Goal: Task Accomplishment & Management: Complete application form

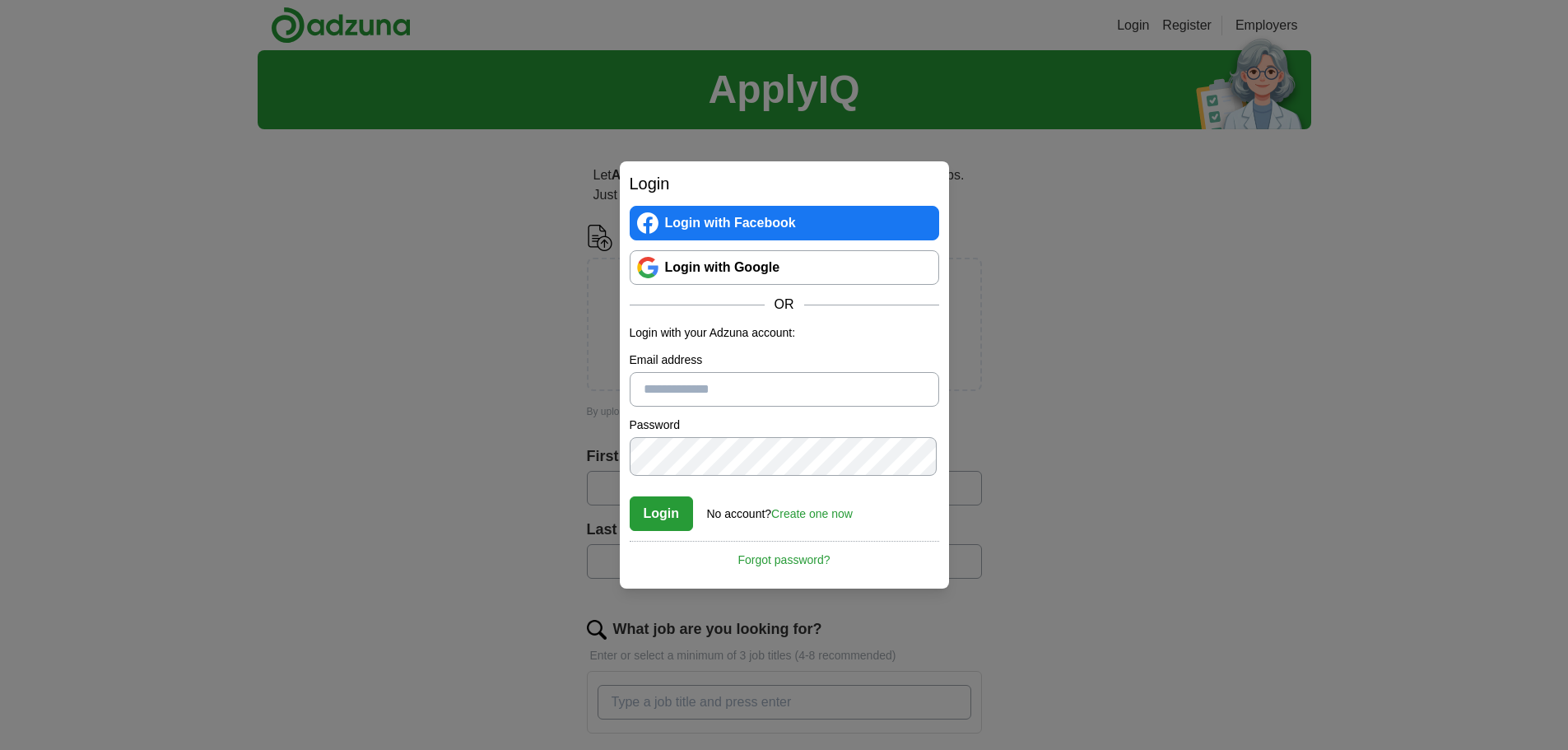
click at [712, 386] on input "Email address" at bounding box center [784, 389] width 310 height 34
click at [841, 521] on link "Create one now" at bounding box center [812, 514] width 82 height 13
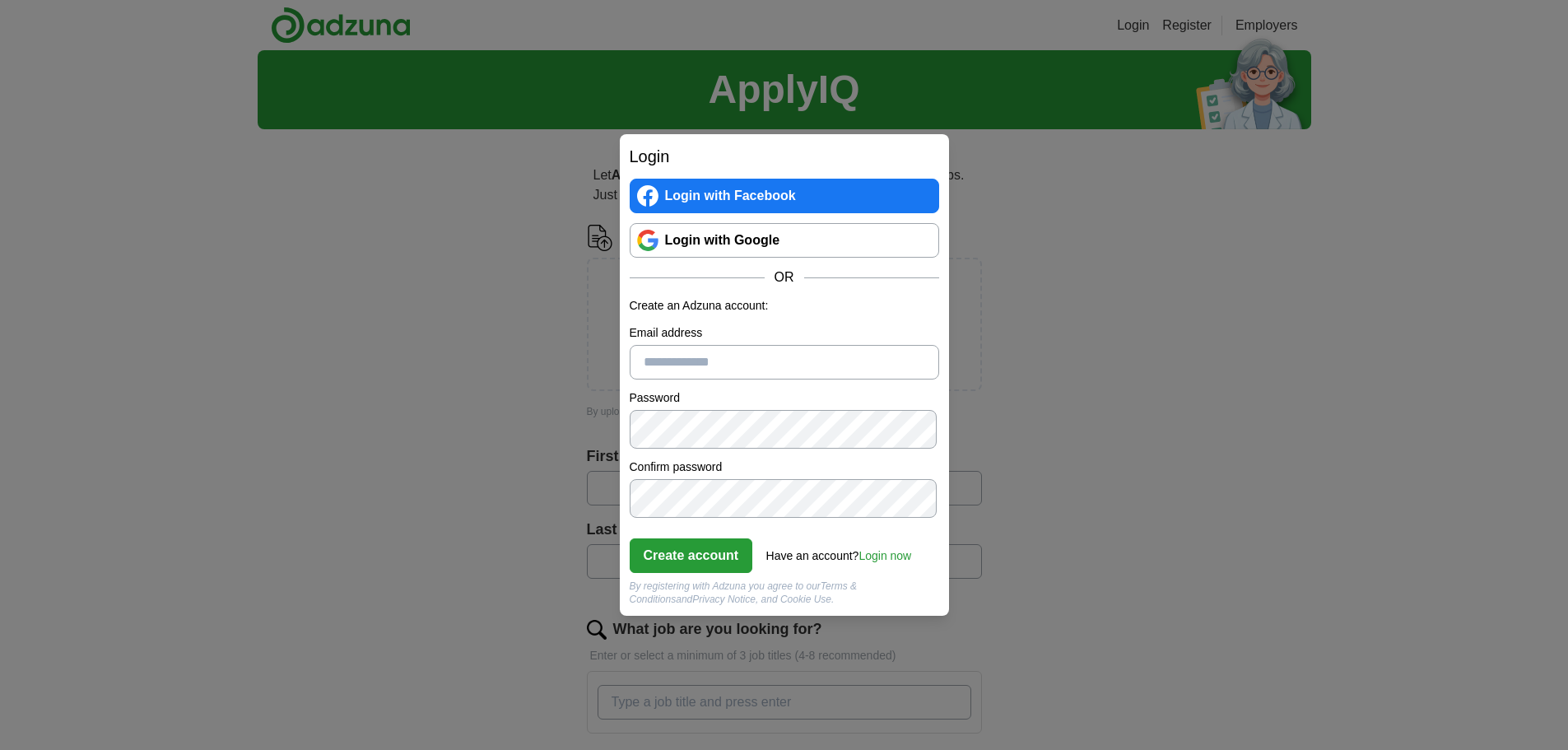
click at [687, 347] on input "Email address" at bounding box center [784, 361] width 310 height 34
type input "**********"
click at [693, 541] on button "Create account" at bounding box center [692, 555] width 124 height 34
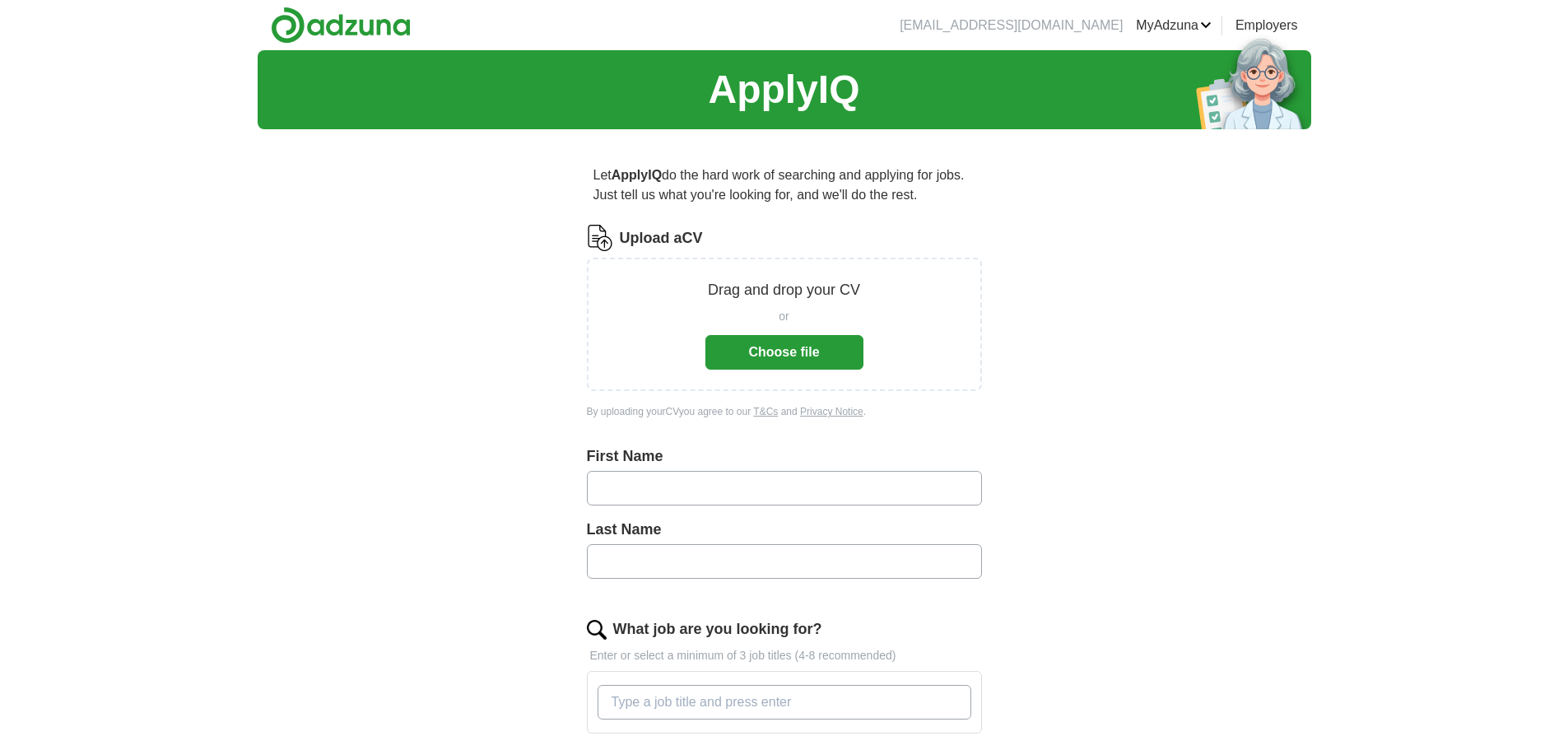
scroll to position [83, 0]
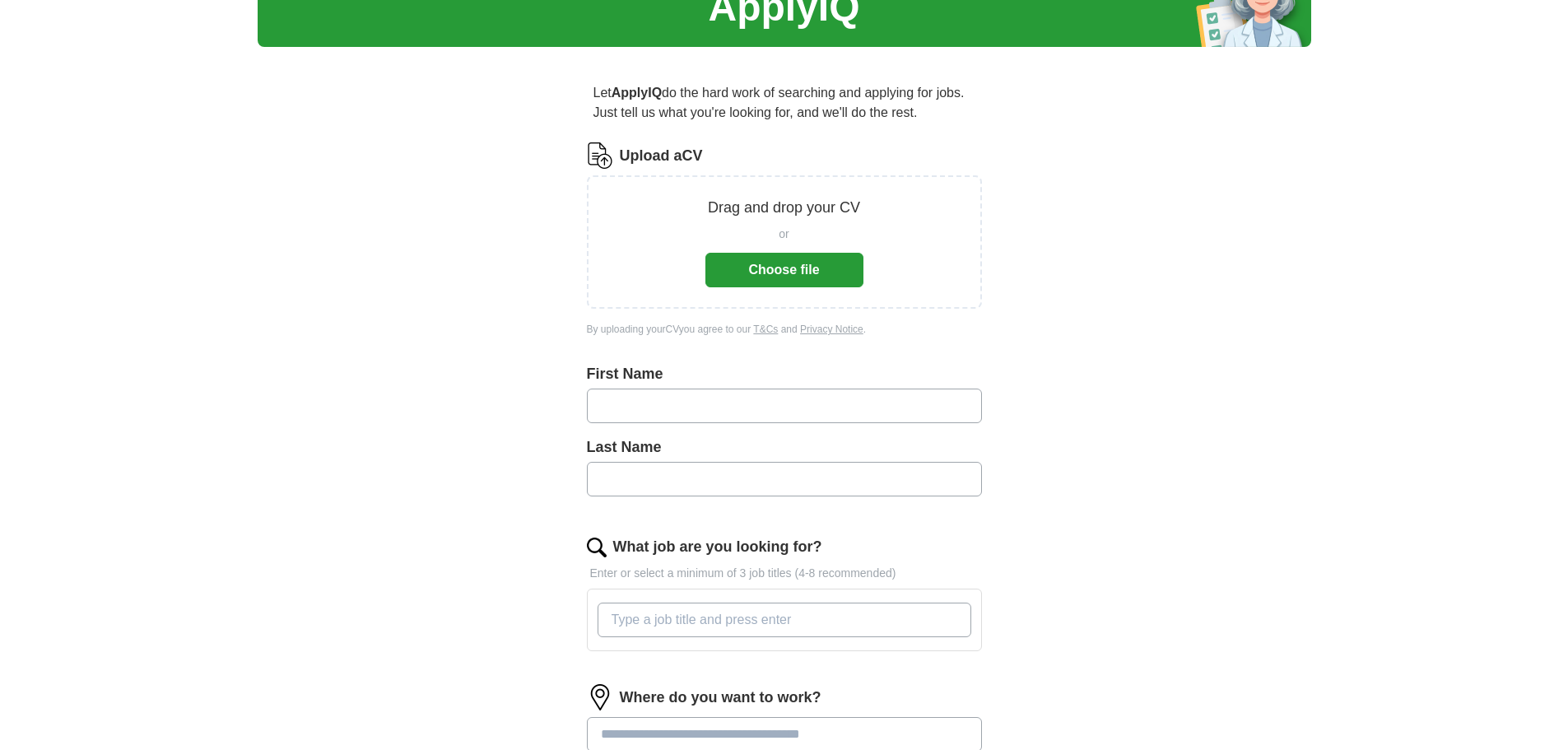
click at [784, 287] on button "Choose file" at bounding box center [784, 269] width 158 height 34
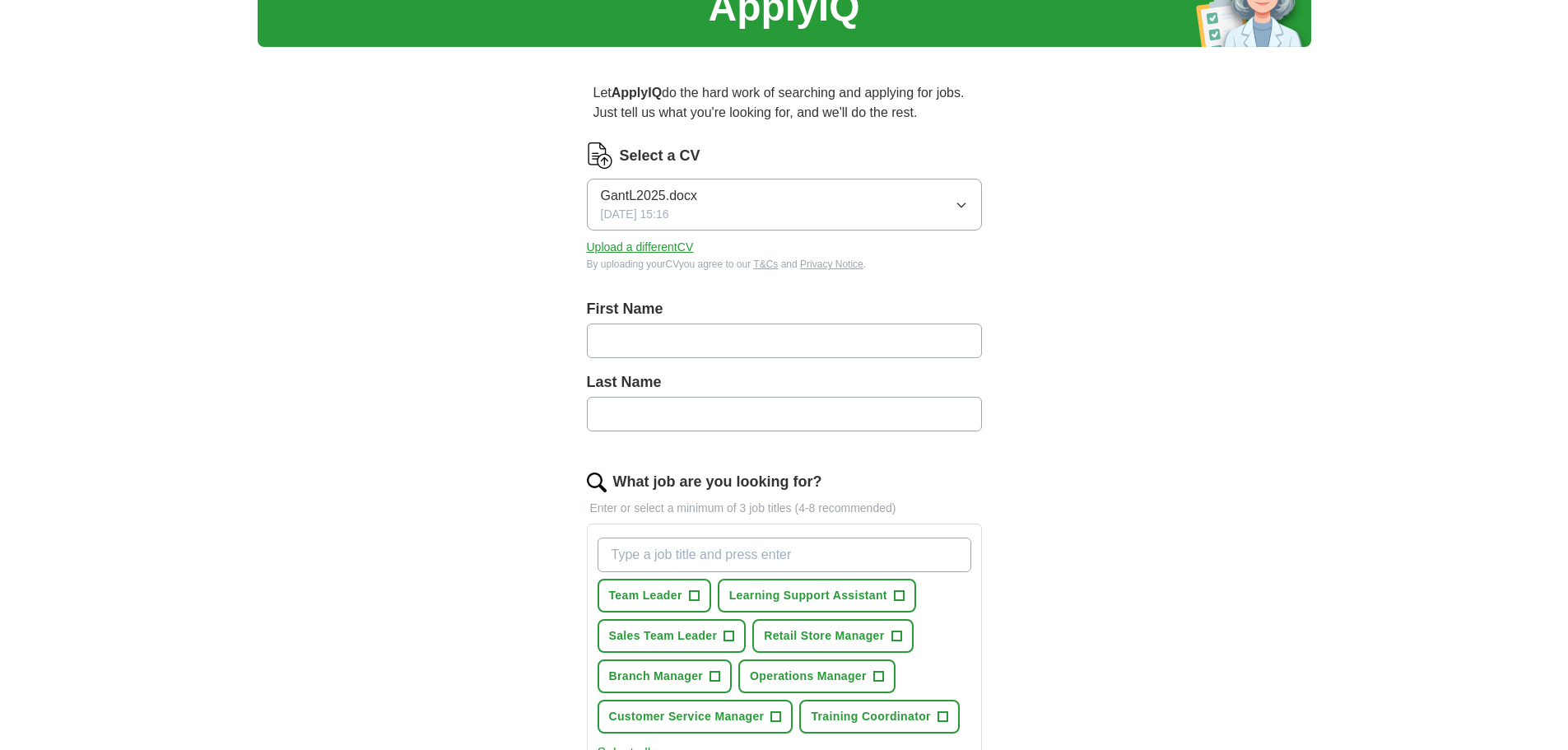
click at [723, 358] on input "text" at bounding box center [784, 340] width 396 height 34
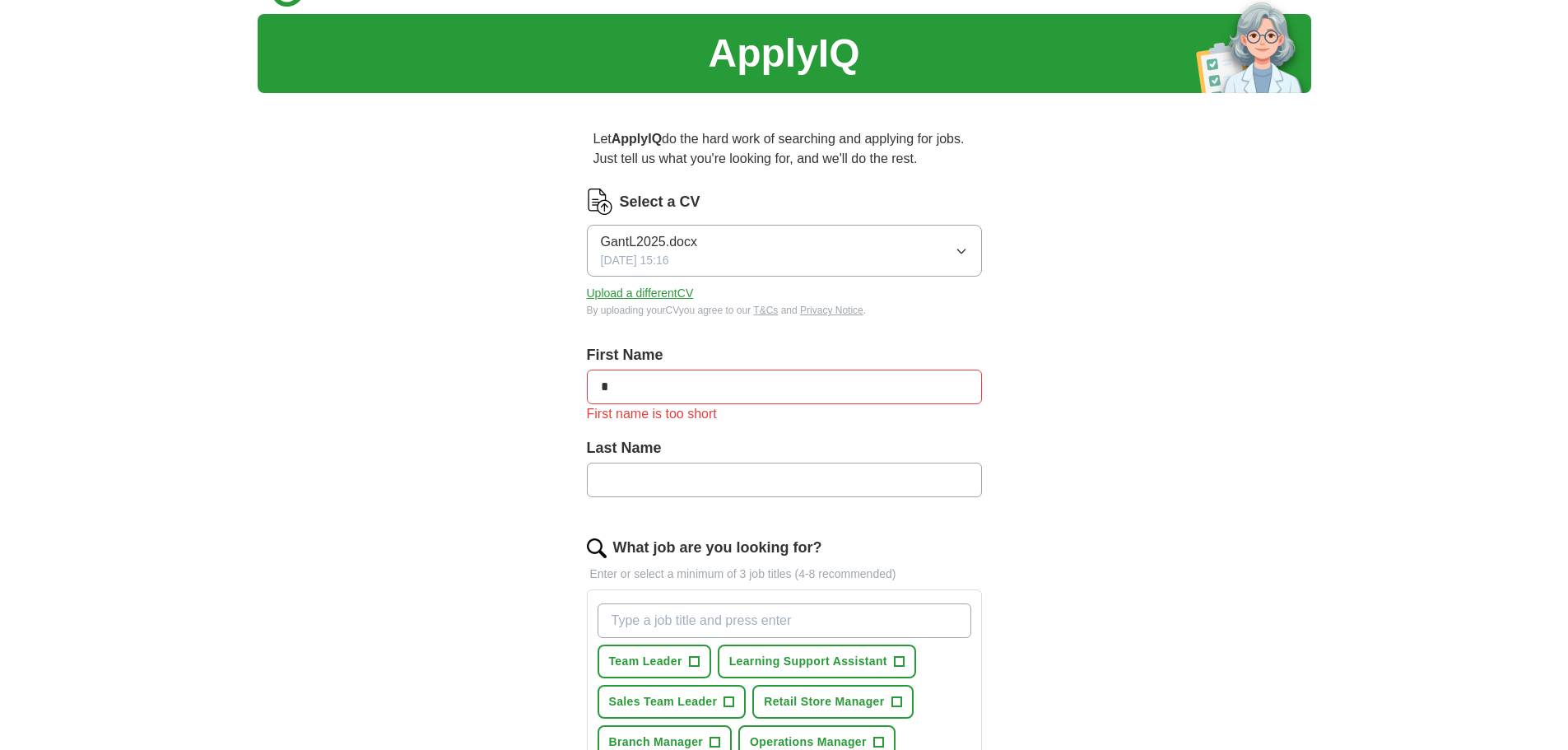
scroll to position [0, 0]
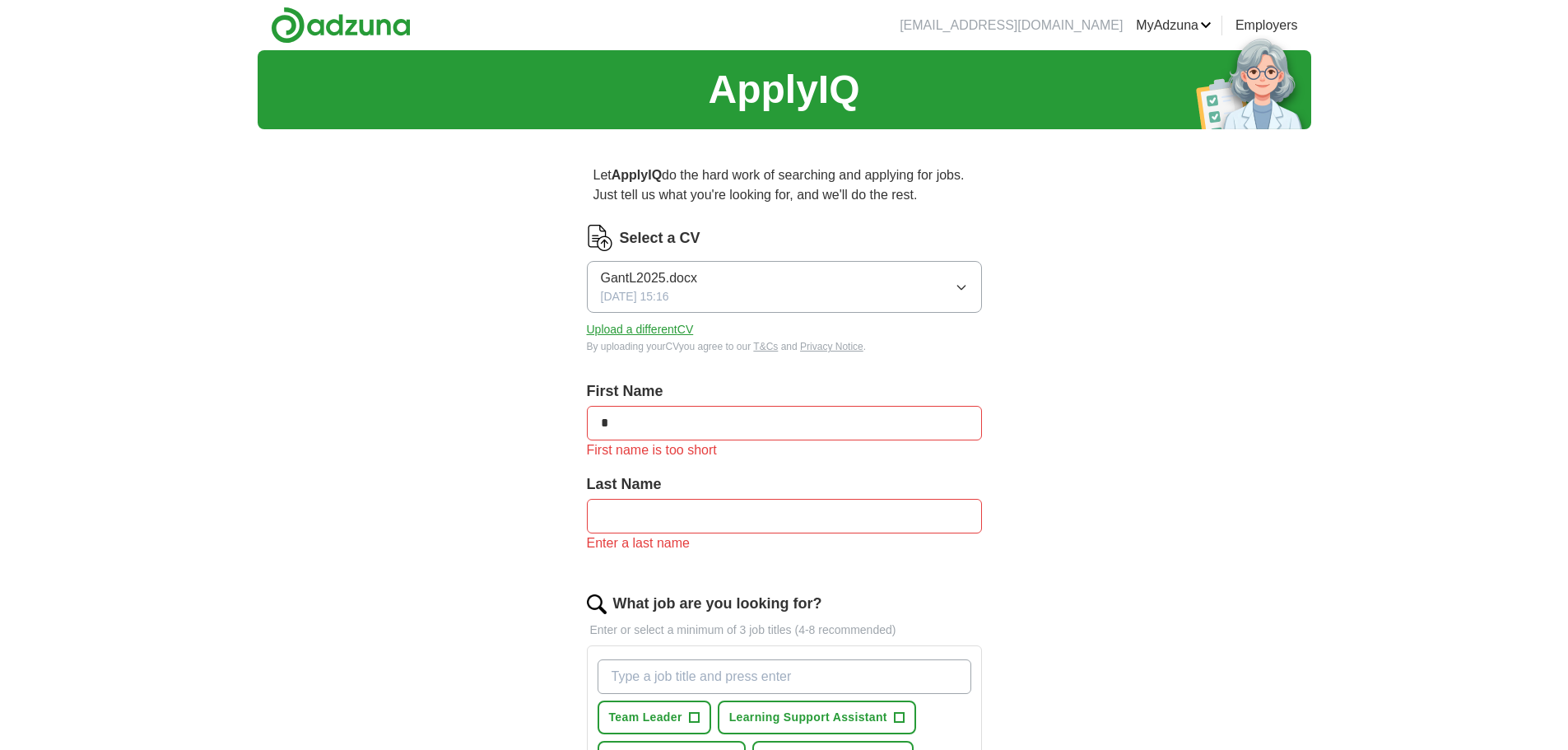
click at [678, 440] on input "*" at bounding box center [784, 422] width 396 height 34
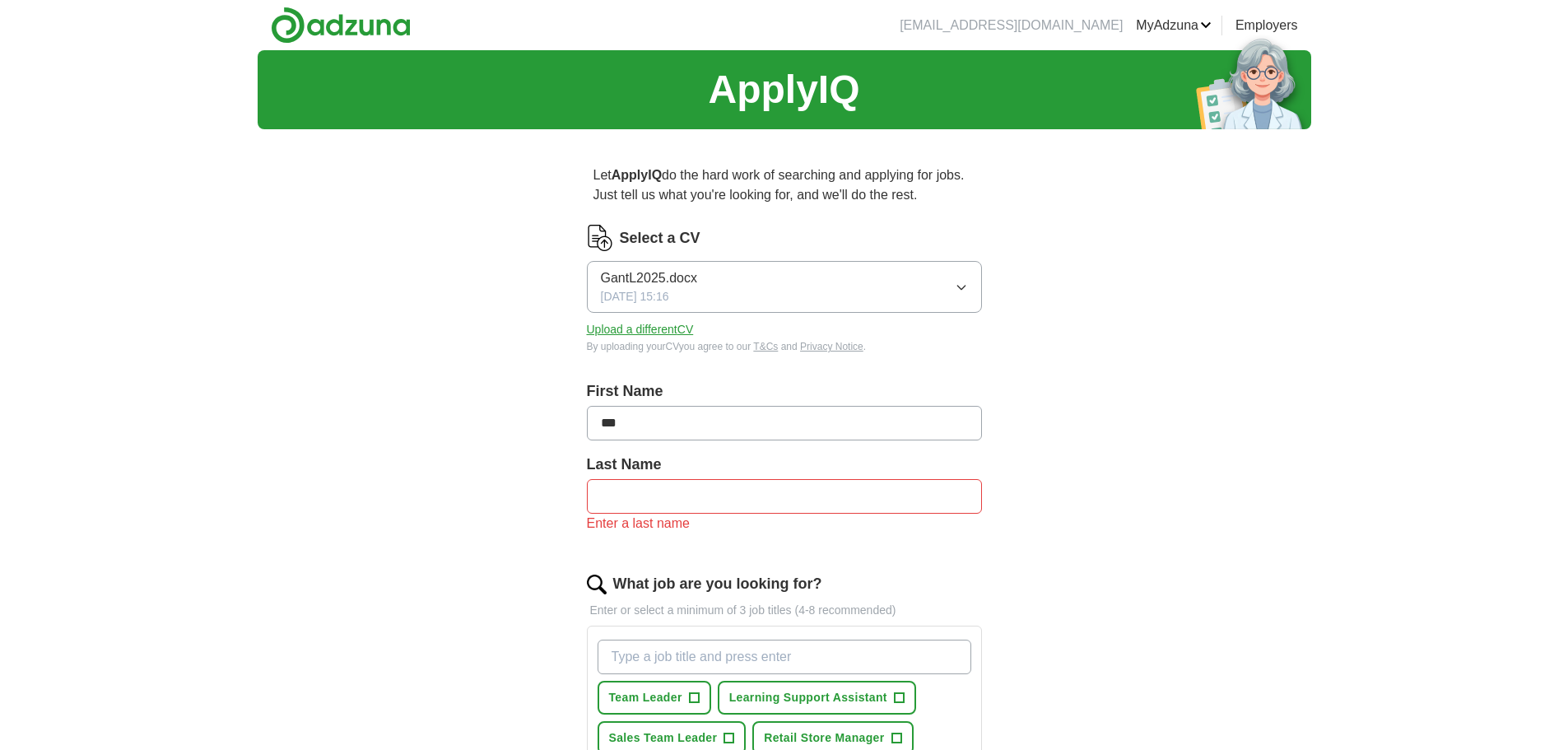
type input "***"
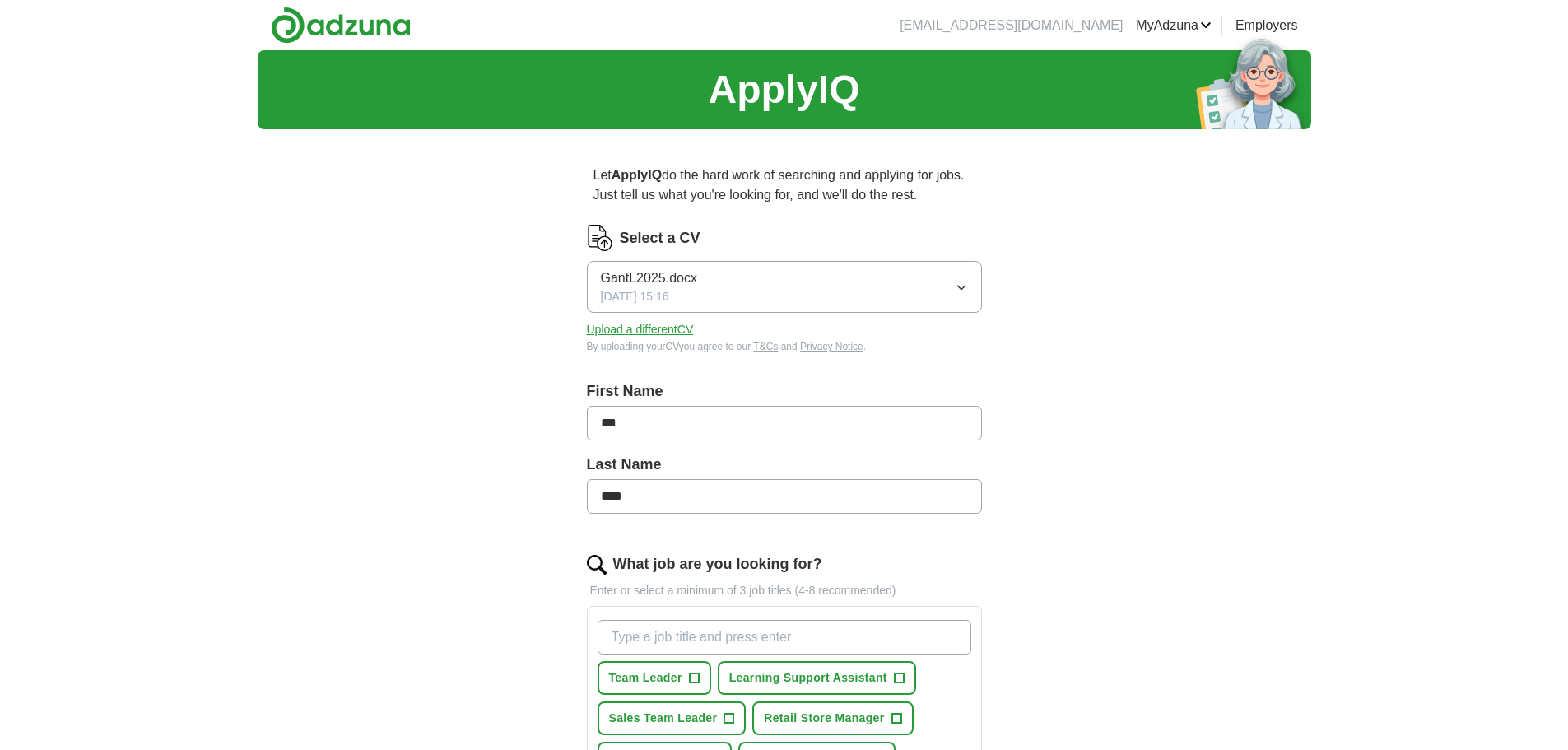
type input "****"
click at [1172, 530] on div "ApplyIQ Let ApplyIQ do the hard work of searching and applying for jobs. Just t…" at bounding box center [784, 671] width 1054 height 1241
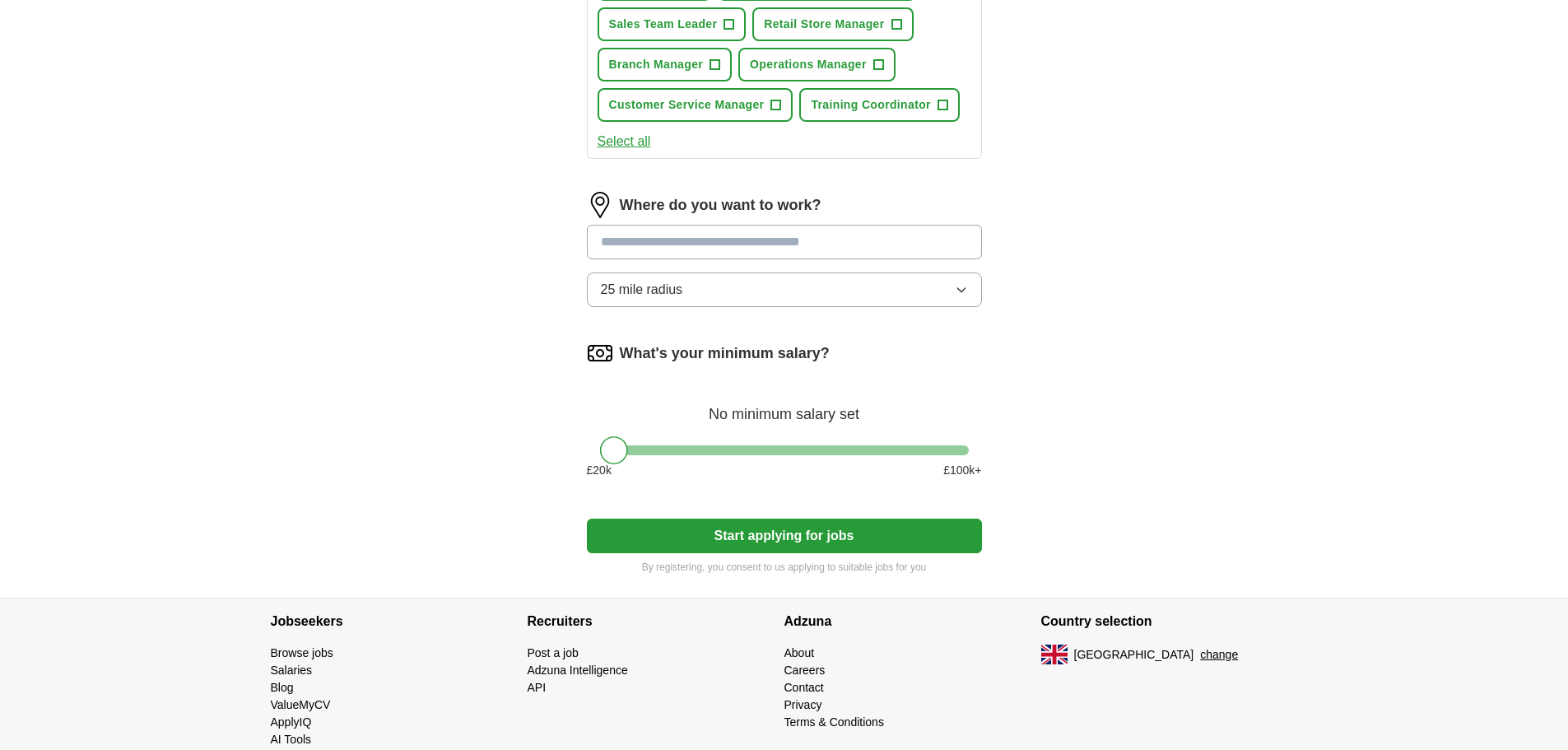
scroll to position [741, 0]
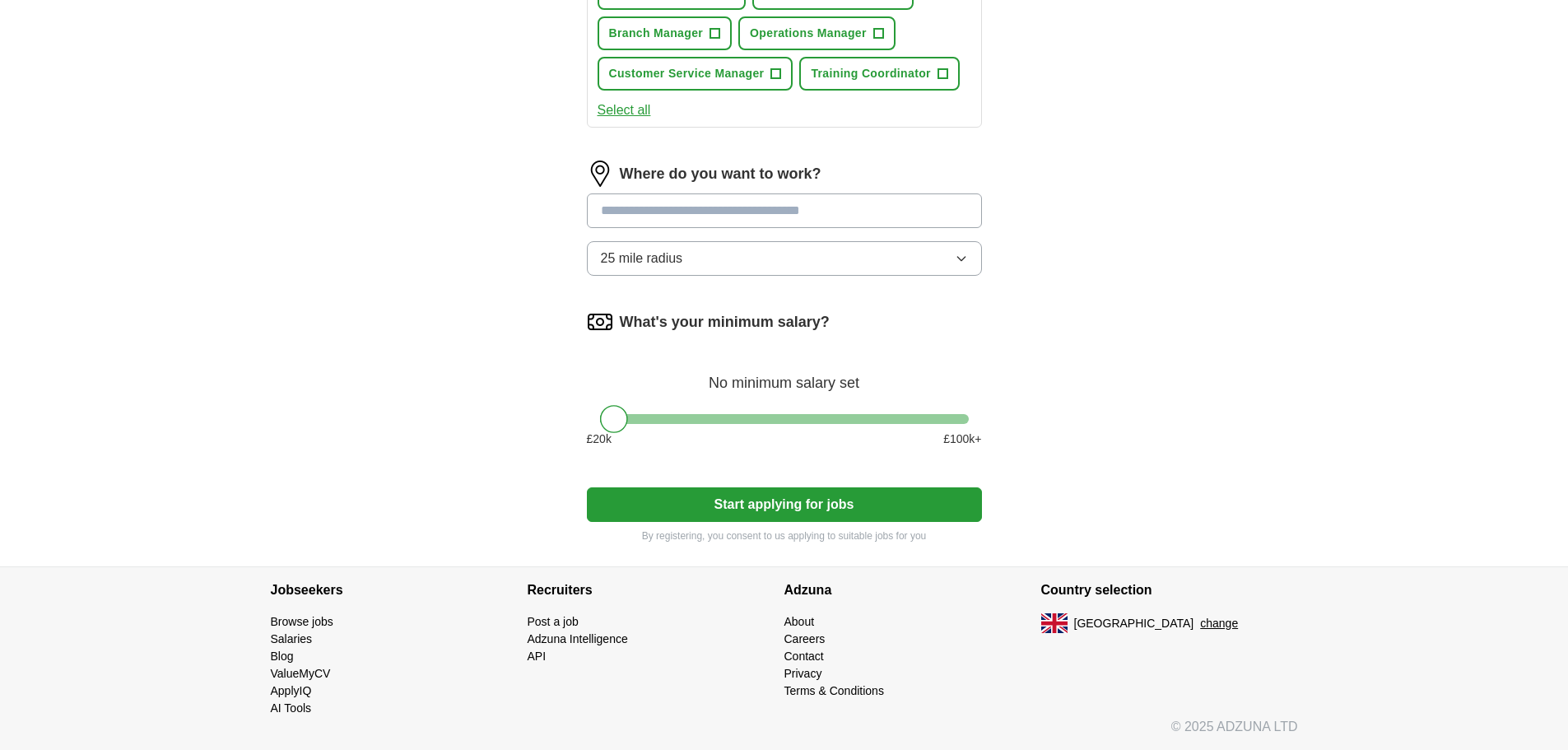
click at [628, 228] on input at bounding box center [784, 210] width 396 height 34
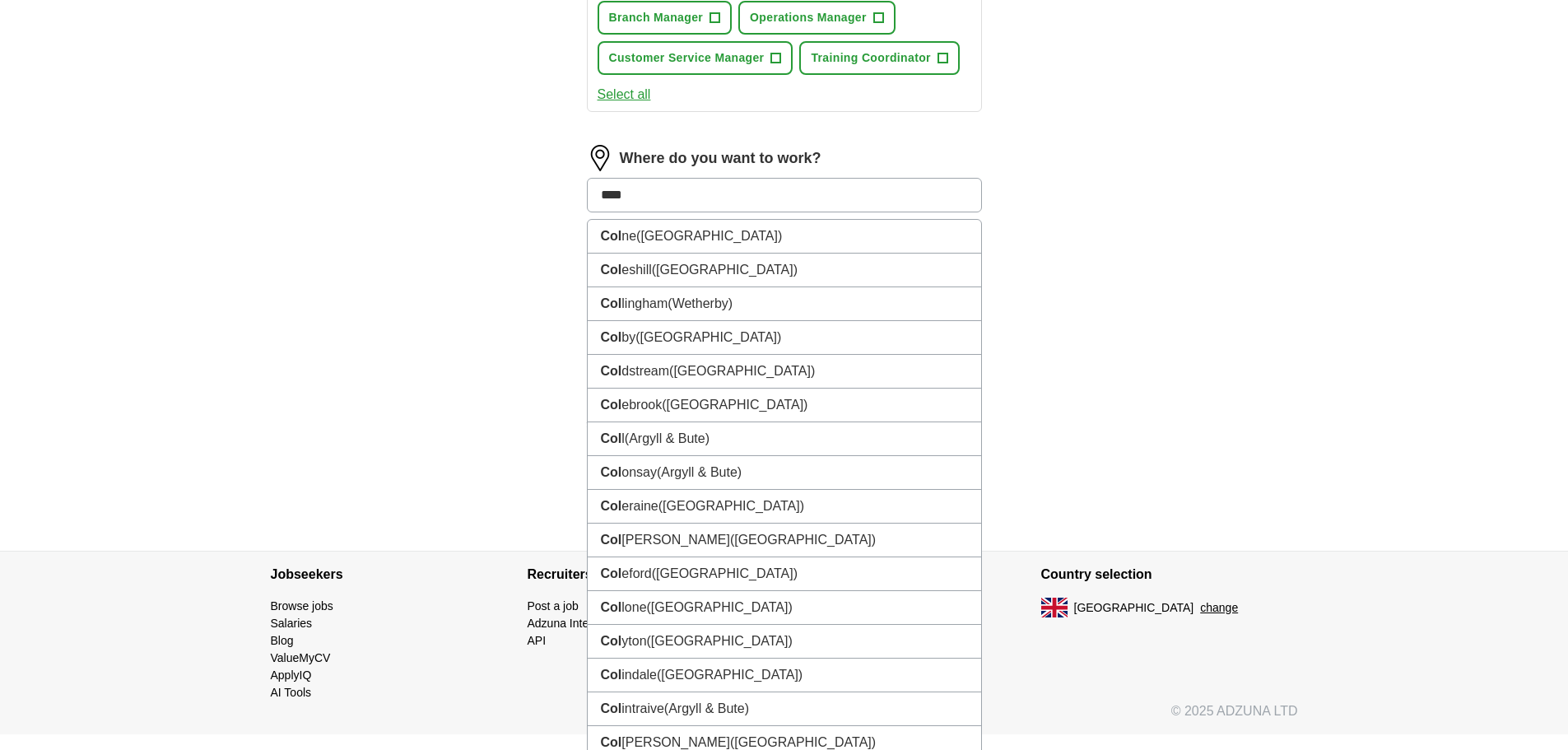
type input "*****"
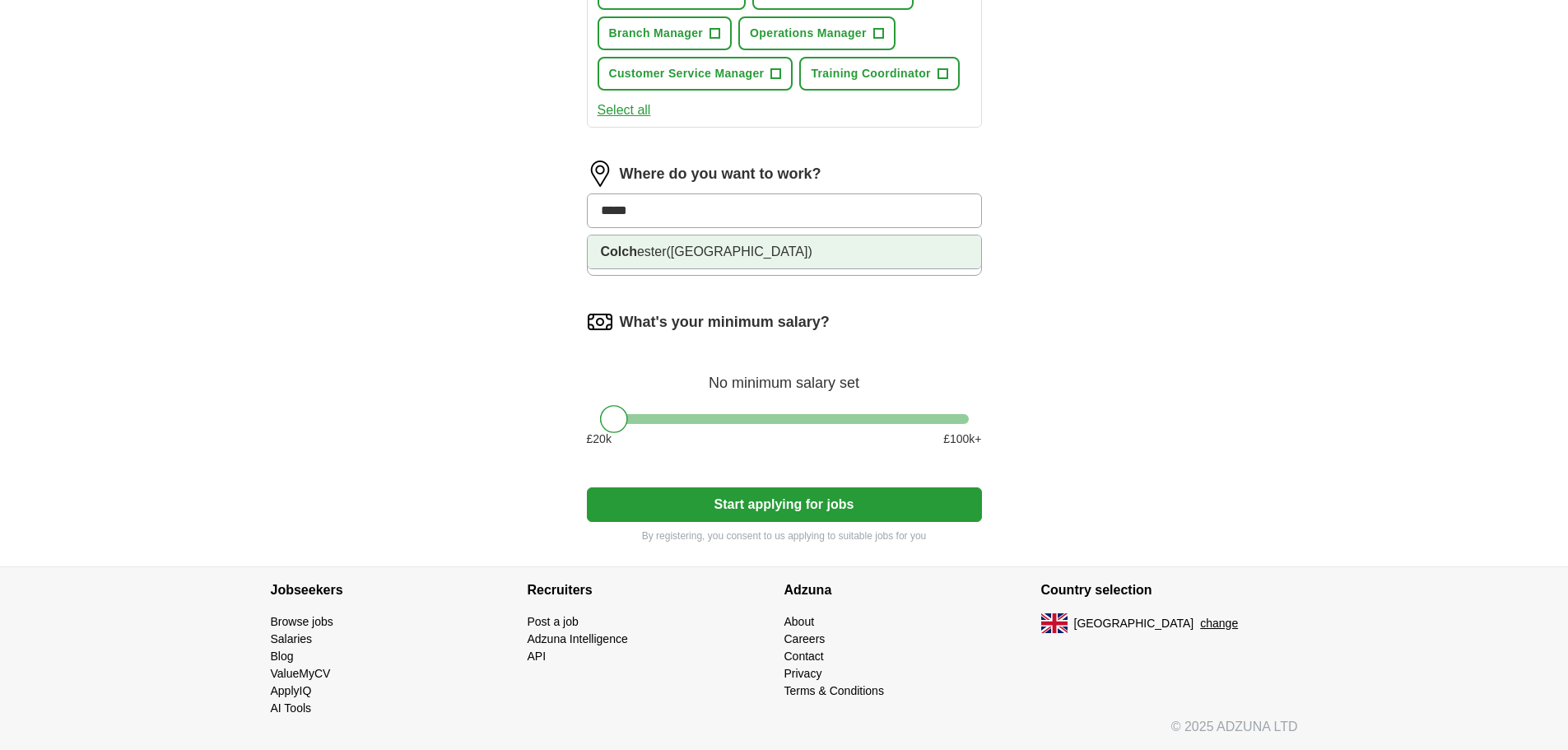
click at [676, 269] on li "Colch ester (Essex)" at bounding box center [784, 251] width 394 height 33
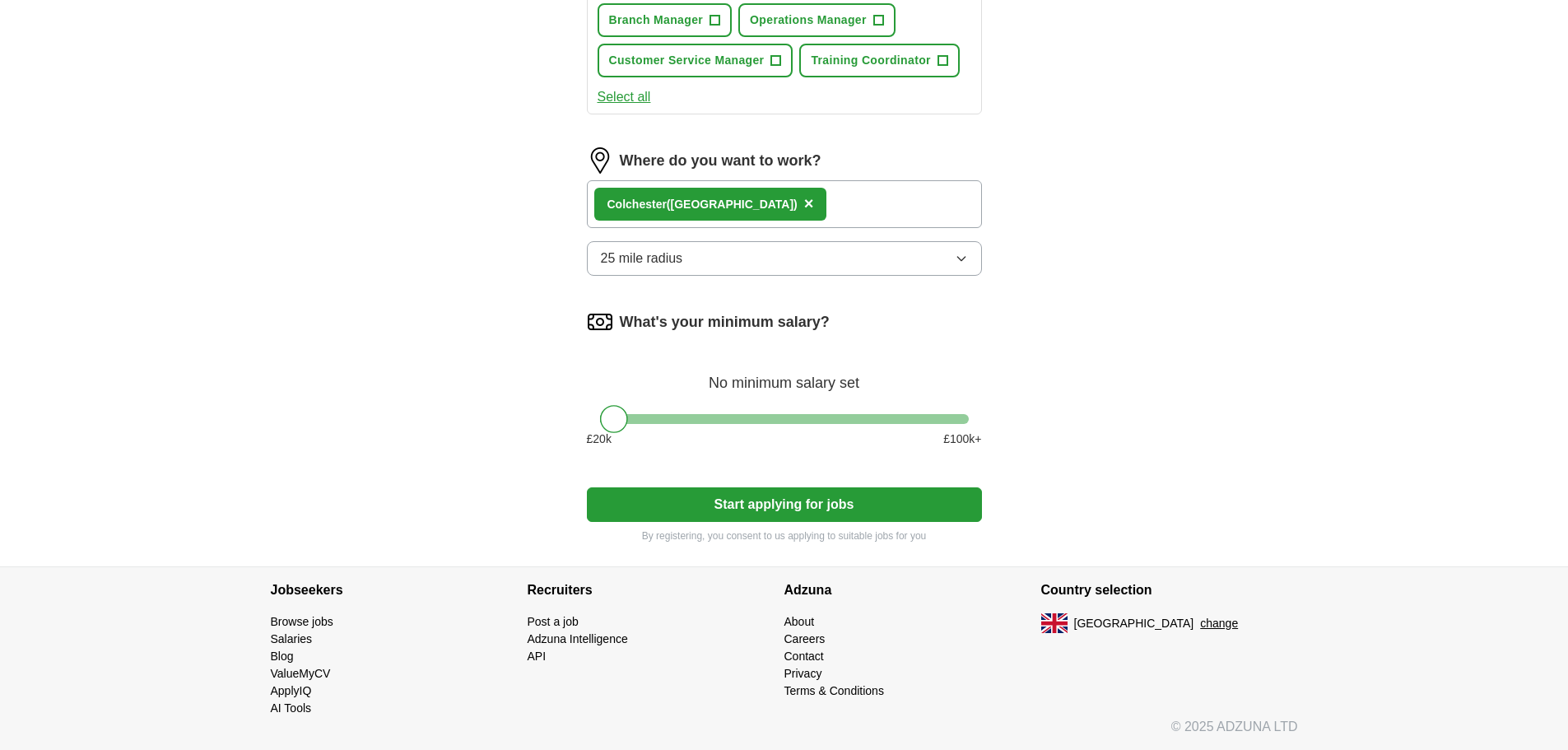
click at [960, 265] on icon "button" at bounding box center [961, 259] width 13 height 13
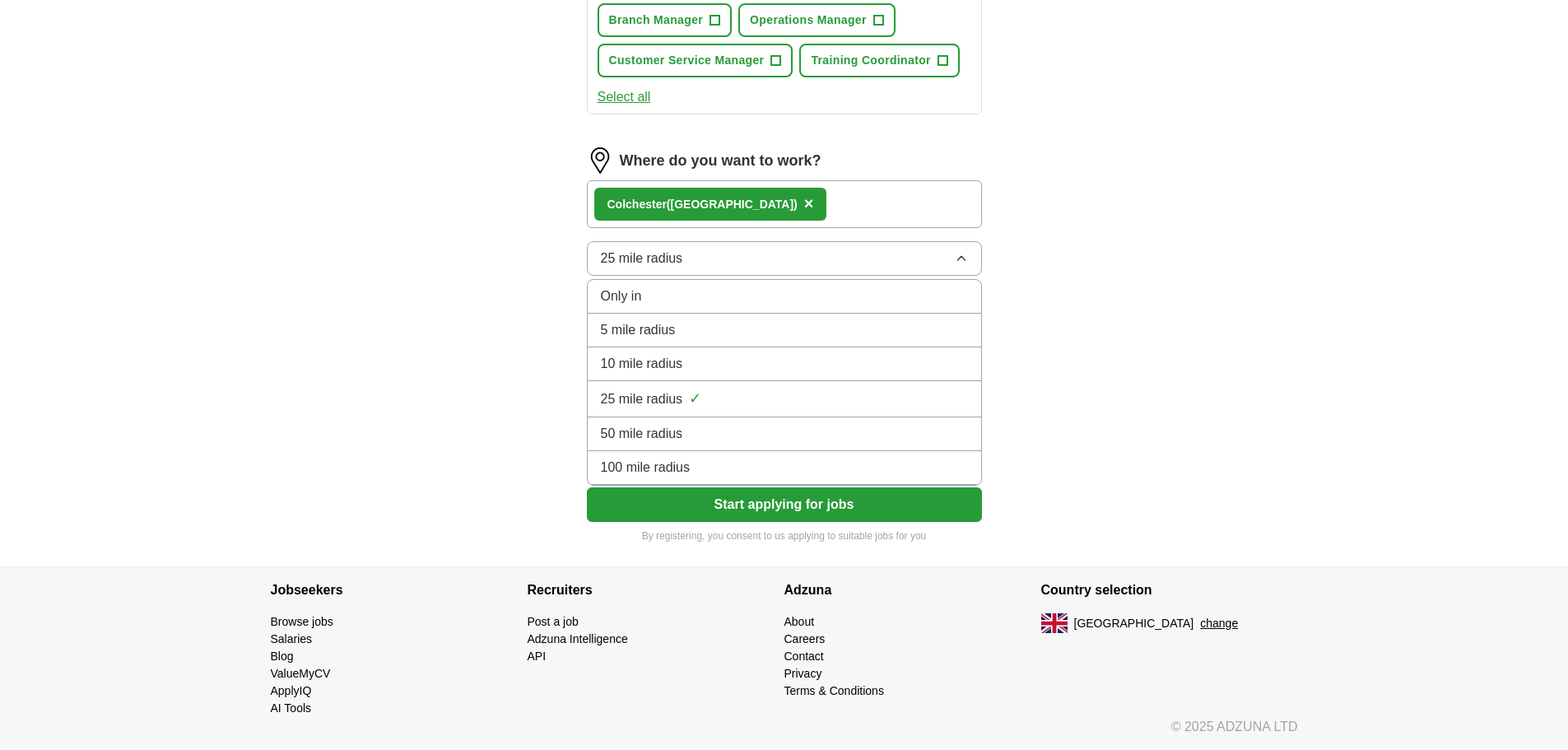
drag, startPoint x: 643, startPoint y: 559, endPoint x: 663, endPoint y: 558, distance: 20.0
click at [644, 374] on span "10 mile radius" at bounding box center [642, 364] width 83 height 20
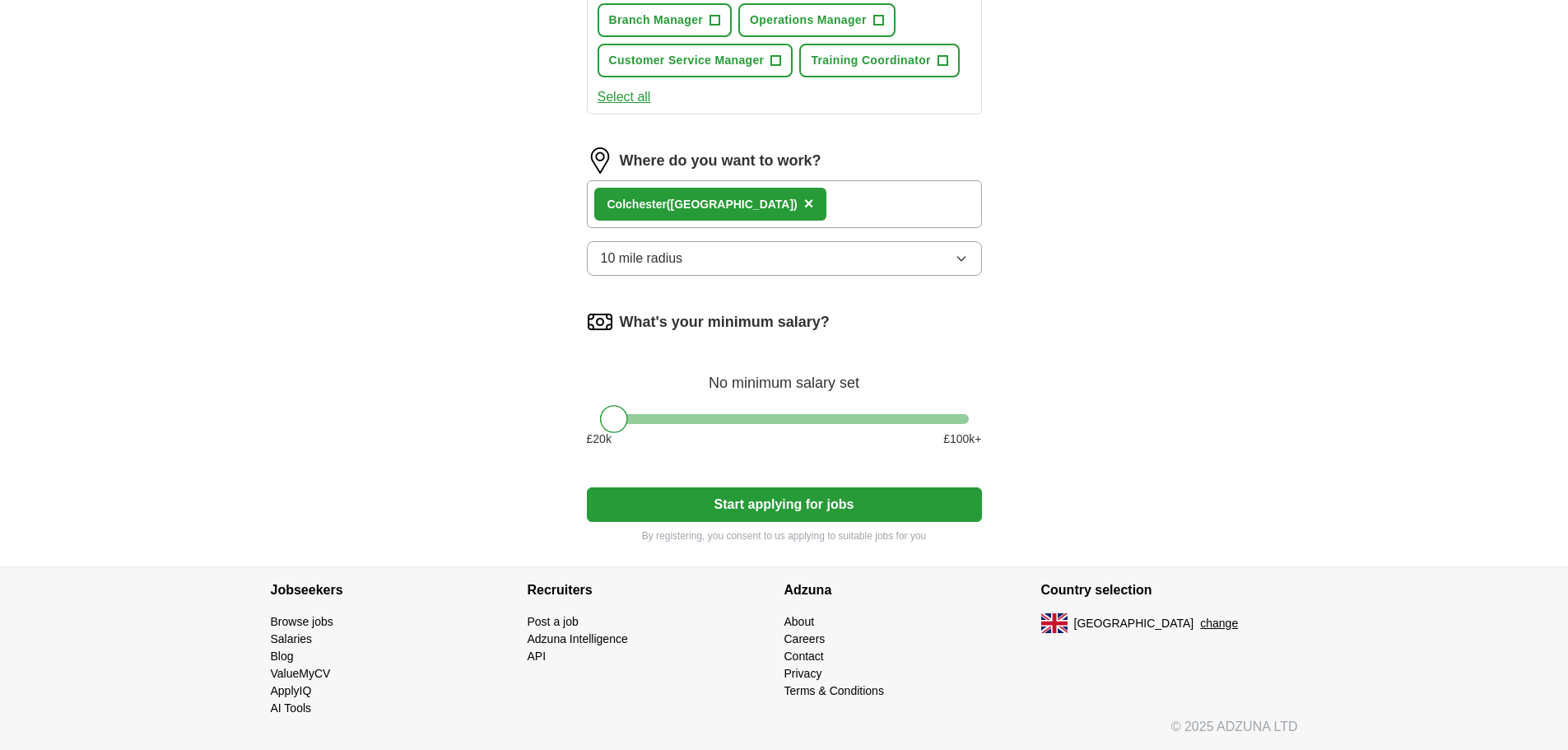
drag, startPoint x: 608, startPoint y: 383, endPoint x: 641, endPoint y: 387, distance: 33.2
click at [641, 405] on div at bounding box center [646, 419] width 28 height 28
click at [759, 487] on button "Start applying for jobs" at bounding box center [784, 504] width 396 height 34
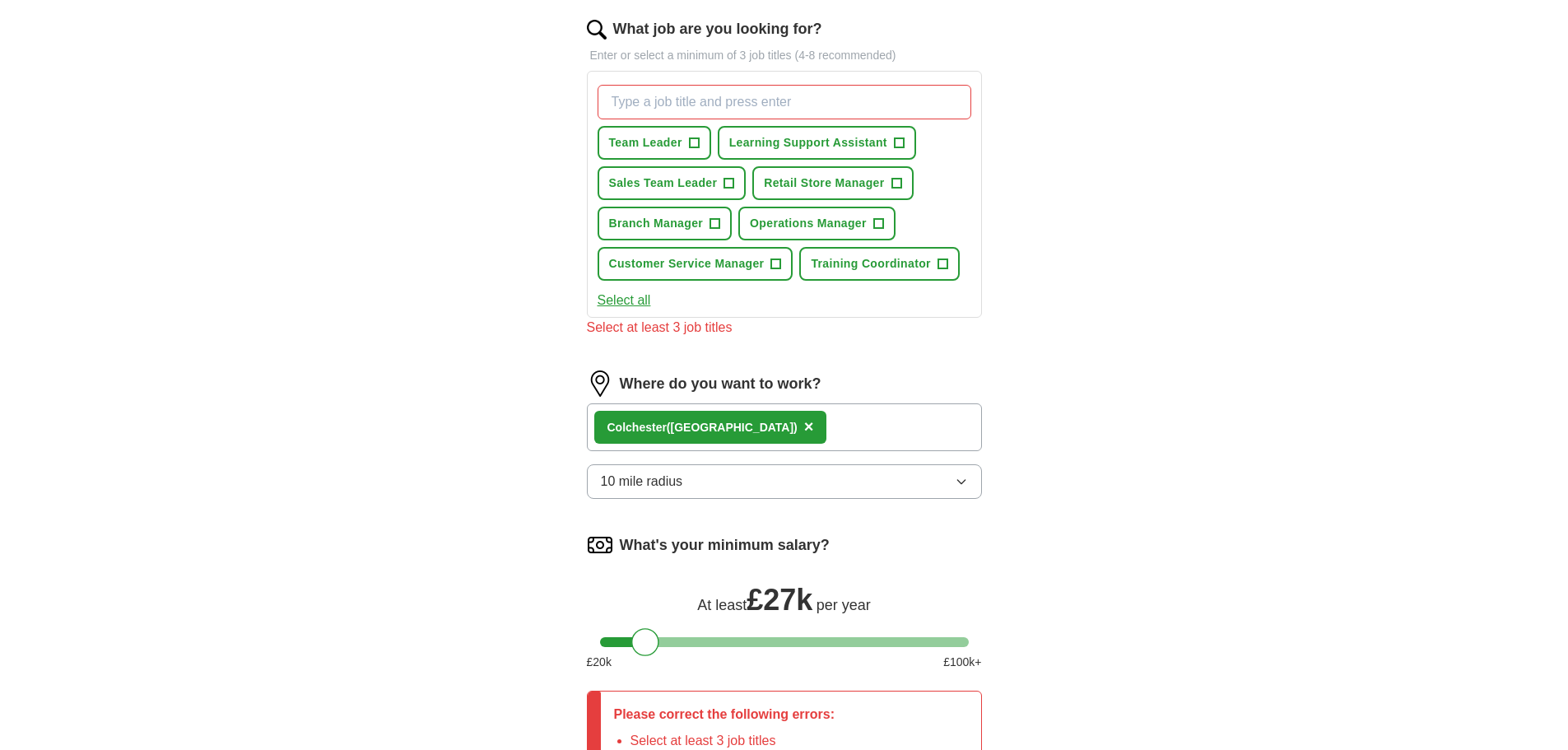
scroll to position [490, 0]
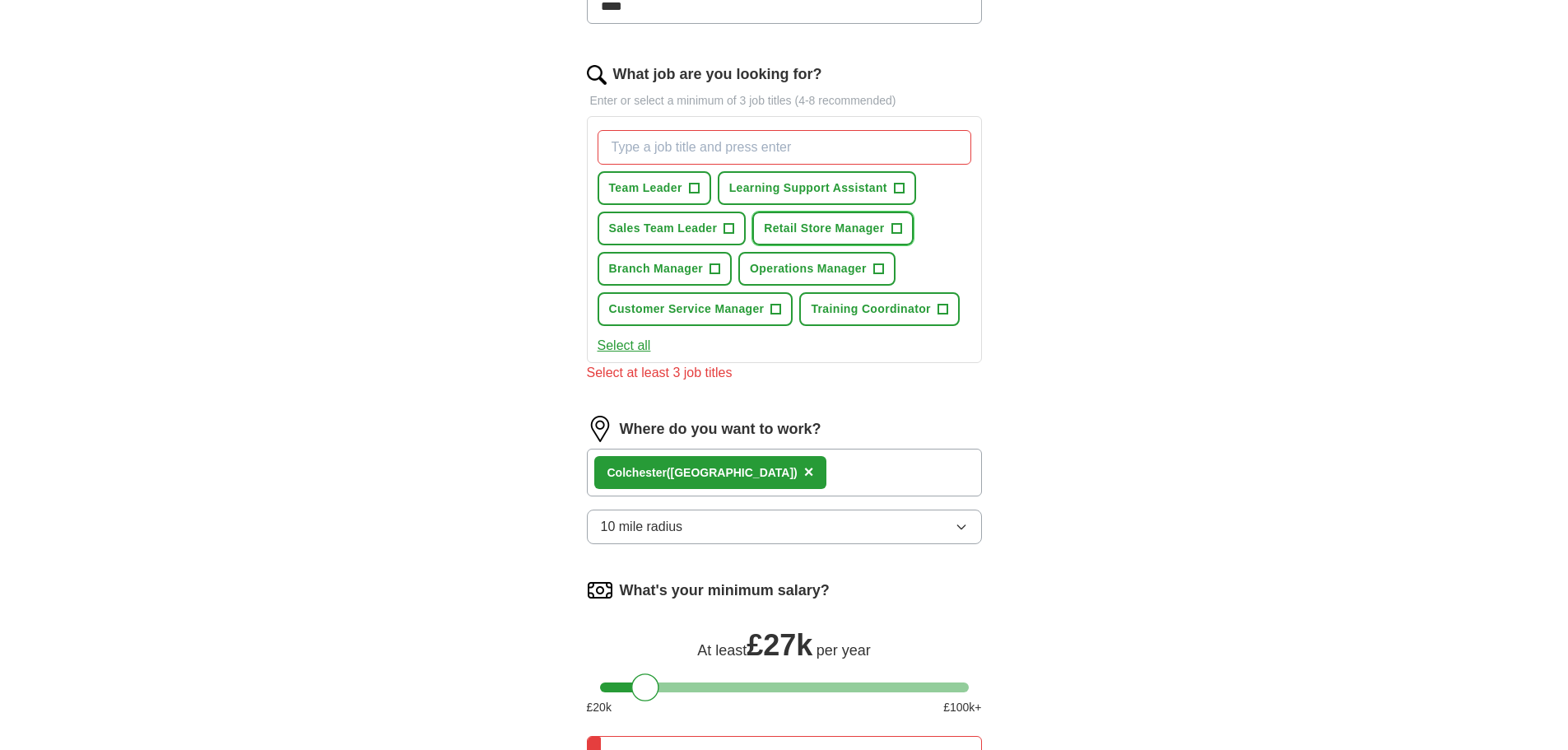
click at [884, 237] on span "Retail Store Manager" at bounding box center [824, 228] width 120 height 18
click at [678, 237] on span "Sales Team Leader" at bounding box center [663, 228] width 108 height 18
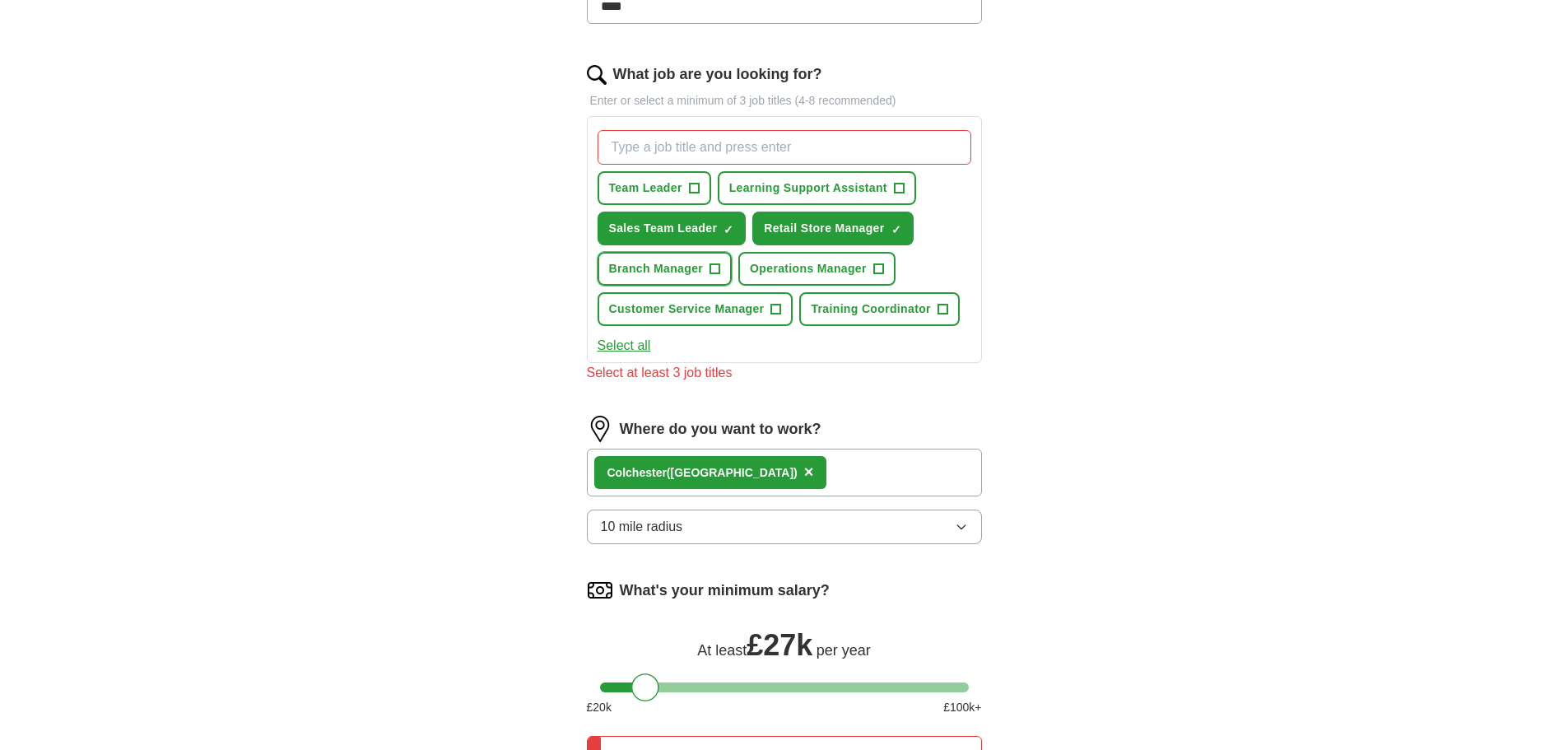
click at [666, 277] on span "Branch Manager" at bounding box center [656, 269] width 94 height 18
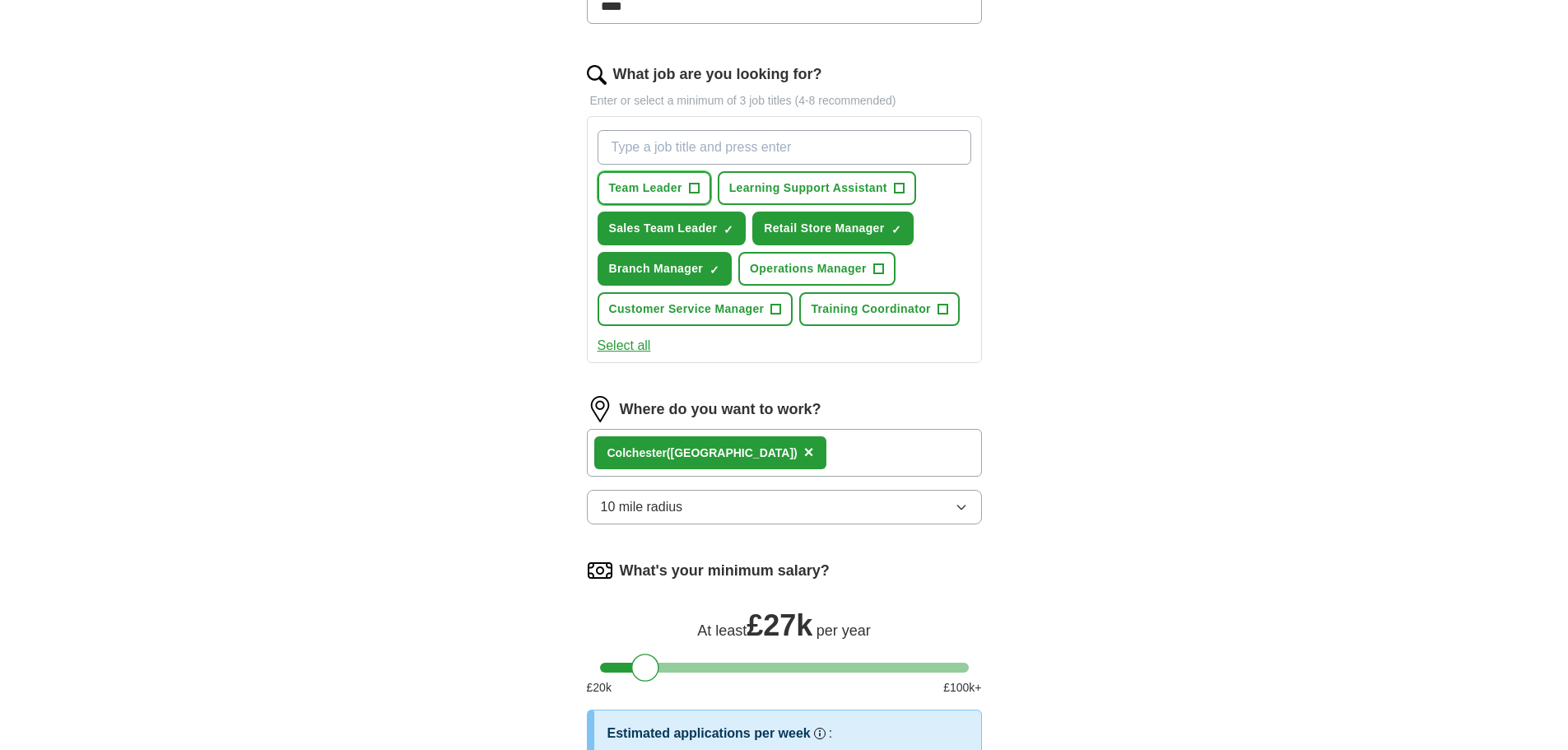
click at [661, 197] on span "Team Leader" at bounding box center [646, 188] width 73 height 18
drag, startPoint x: 852, startPoint y: 376, endPoint x: 808, endPoint y: 398, distance: 49.2
click at [850, 277] on span "Operations Manager" at bounding box center [809, 269] width 117 height 18
click at [713, 318] on span "Customer Service Manager" at bounding box center [687, 309] width 155 height 18
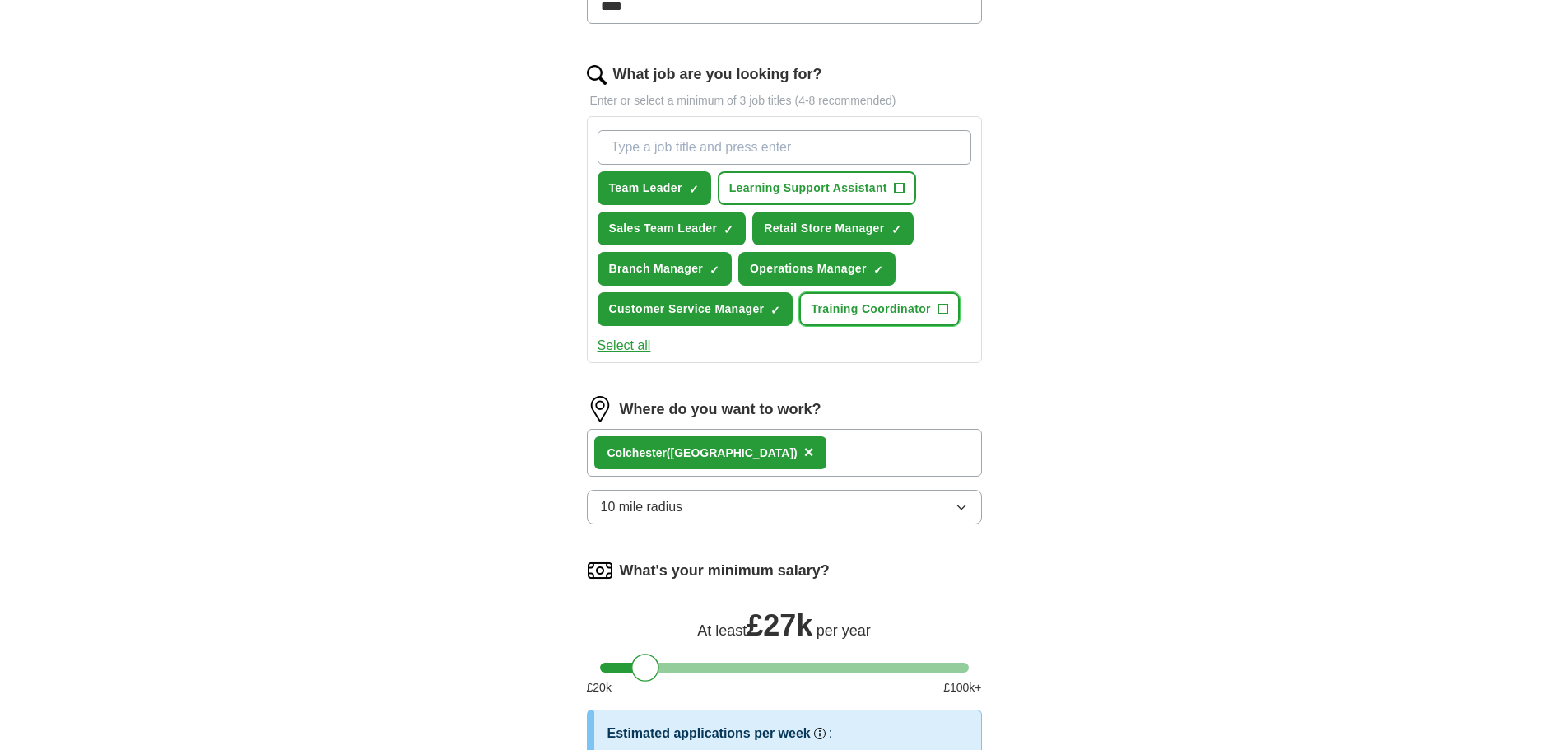
click at [811, 318] on span "Training Coordinator" at bounding box center [870, 309] width 119 height 18
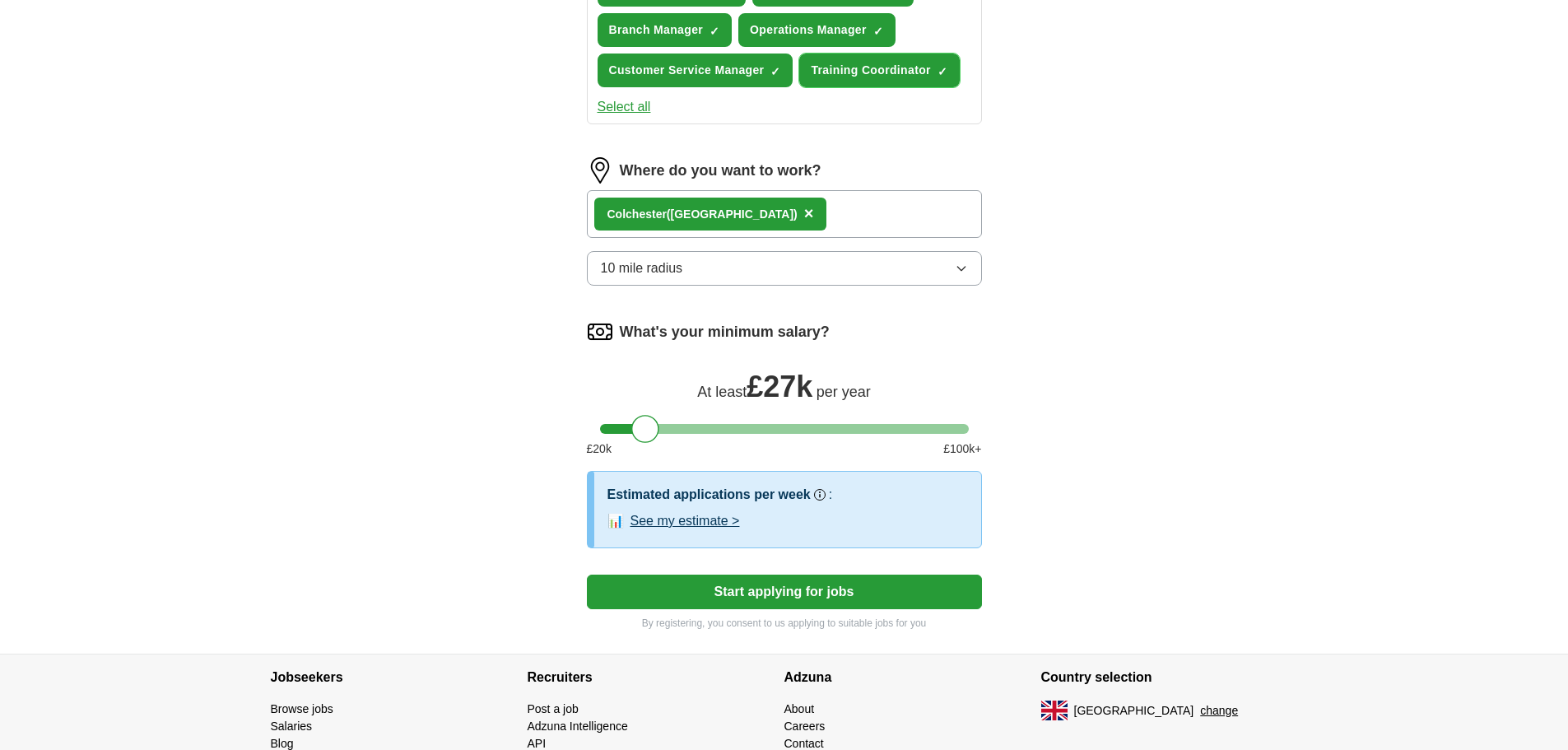
scroll to position [737, 0]
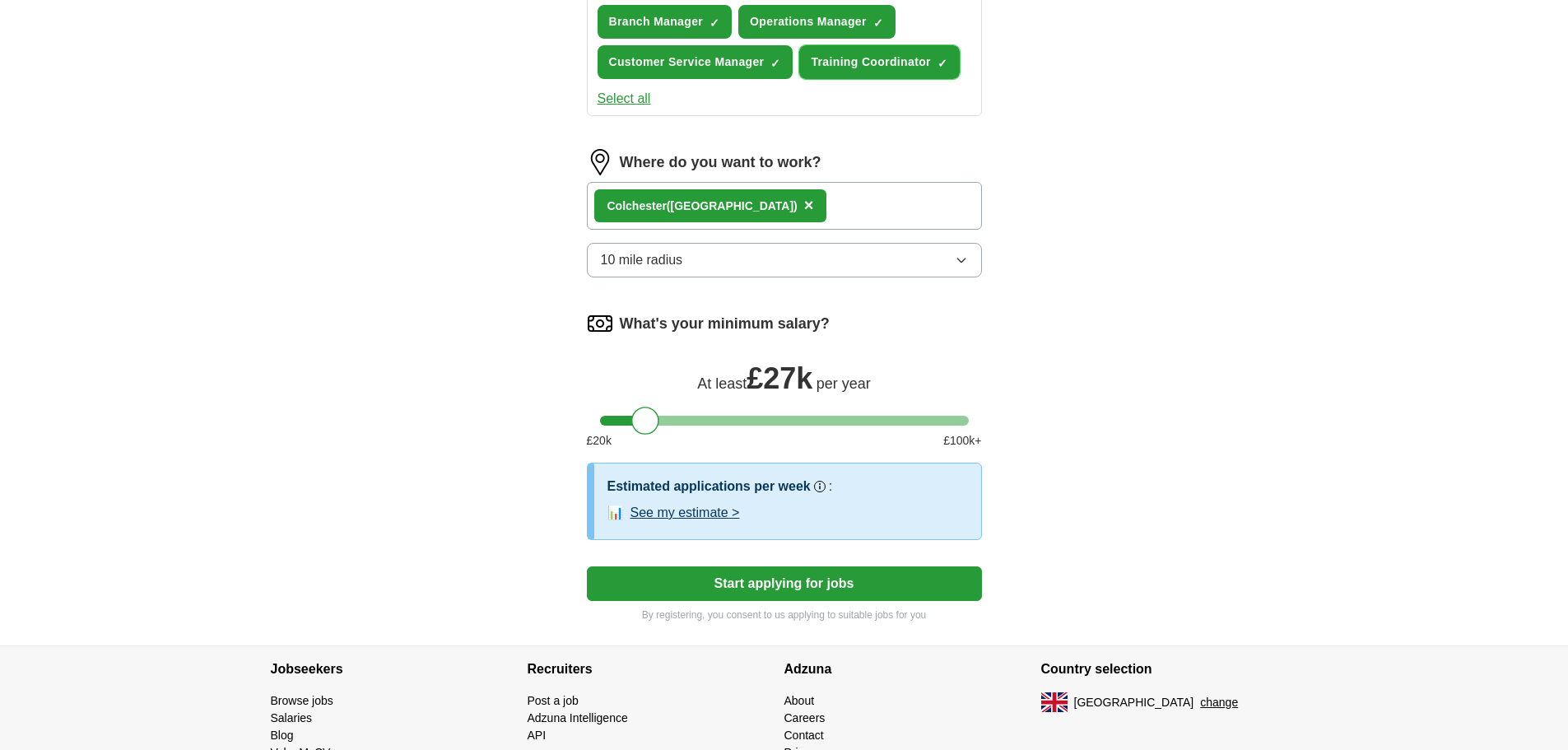
click at [811, 71] on span "Training Coordinator" at bounding box center [870, 62] width 119 height 18
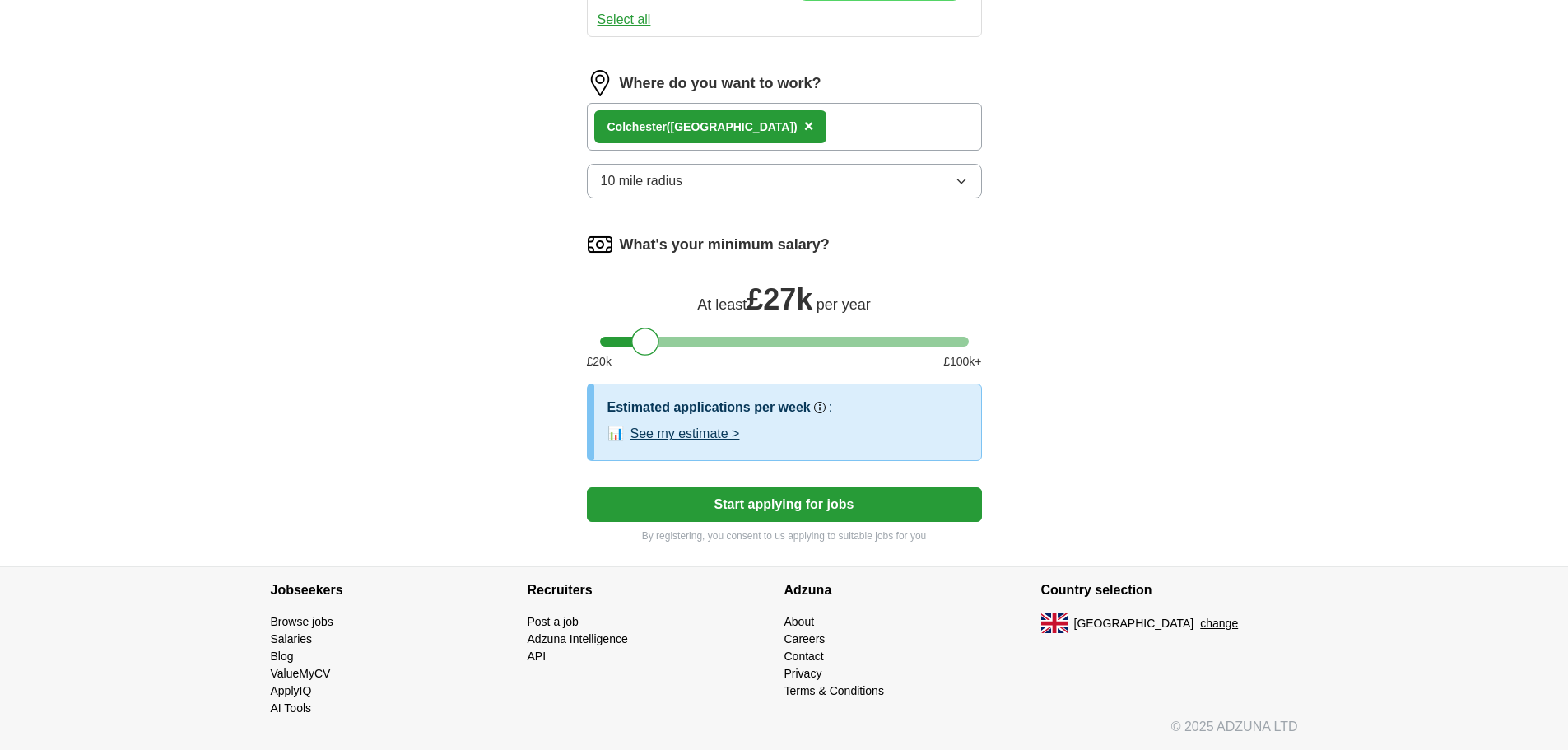
scroll to position [1066, 0]
click at [705, 424] on button "See my estimate >" at bounding box center [685, 434] width 109 height 20
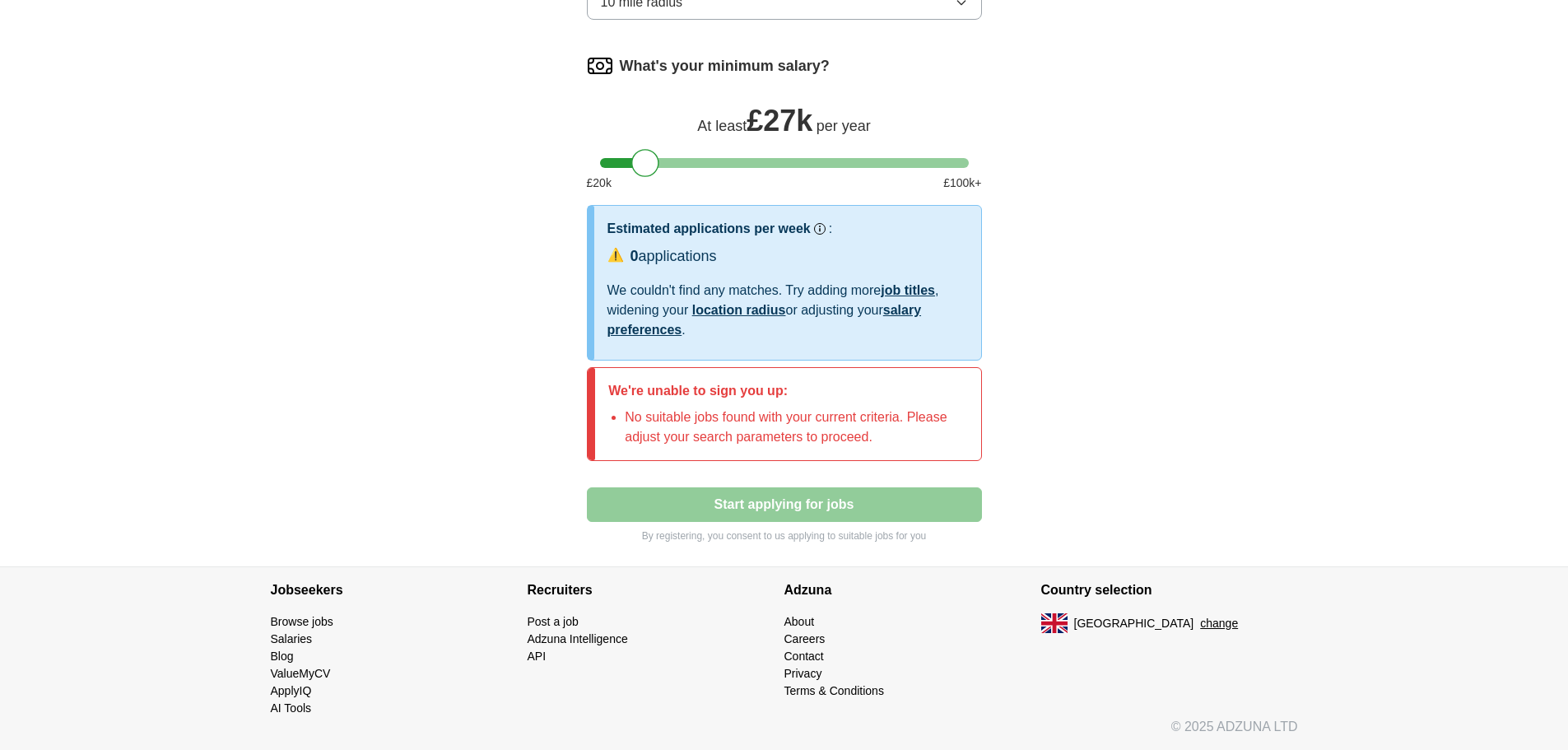
click at [903, 20] on button "10 mile radius" at bounding box center [784, 2] width 396 height 34
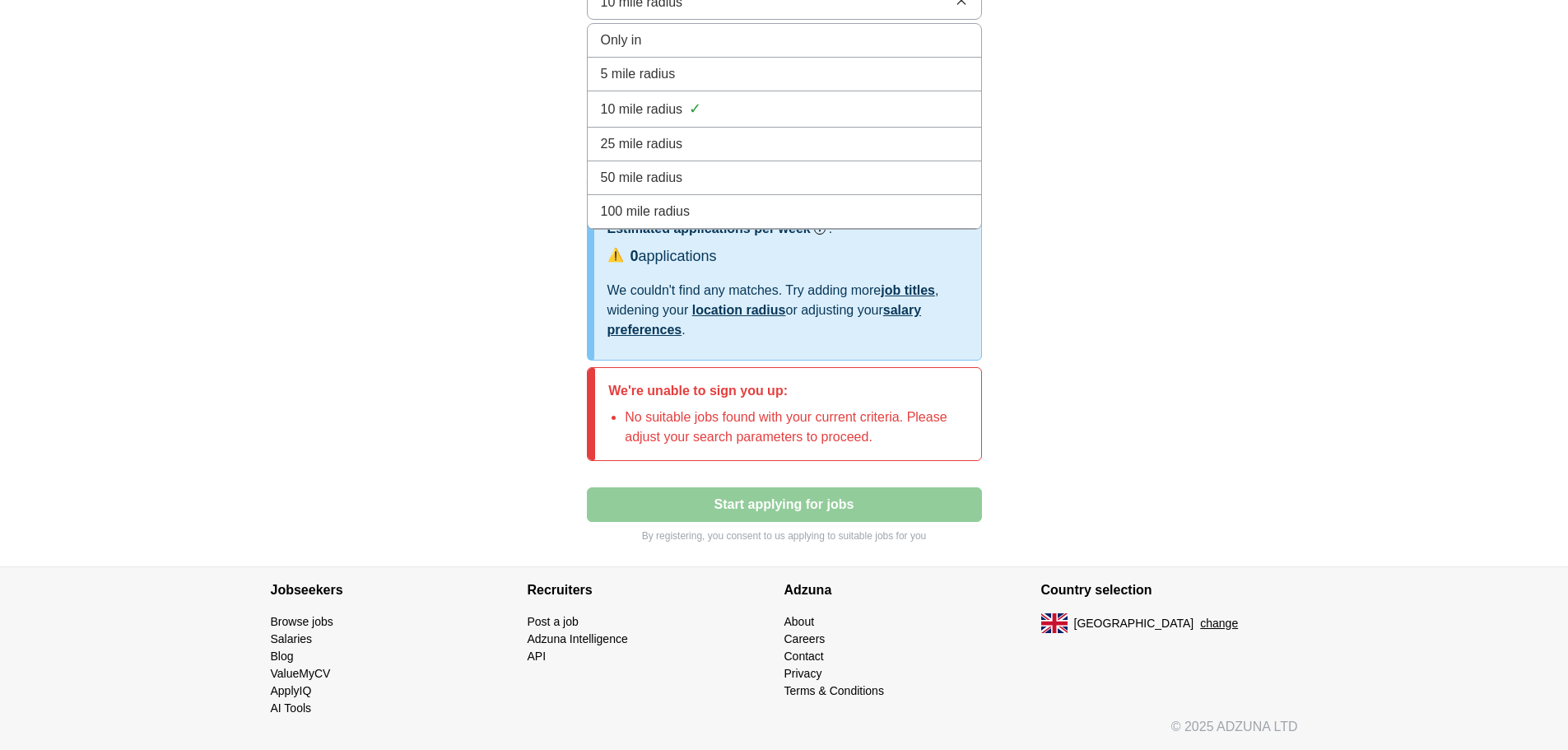
click at [653, 154] on span "25 mile radius" at bounding box center [642, 144] width 83 height 20
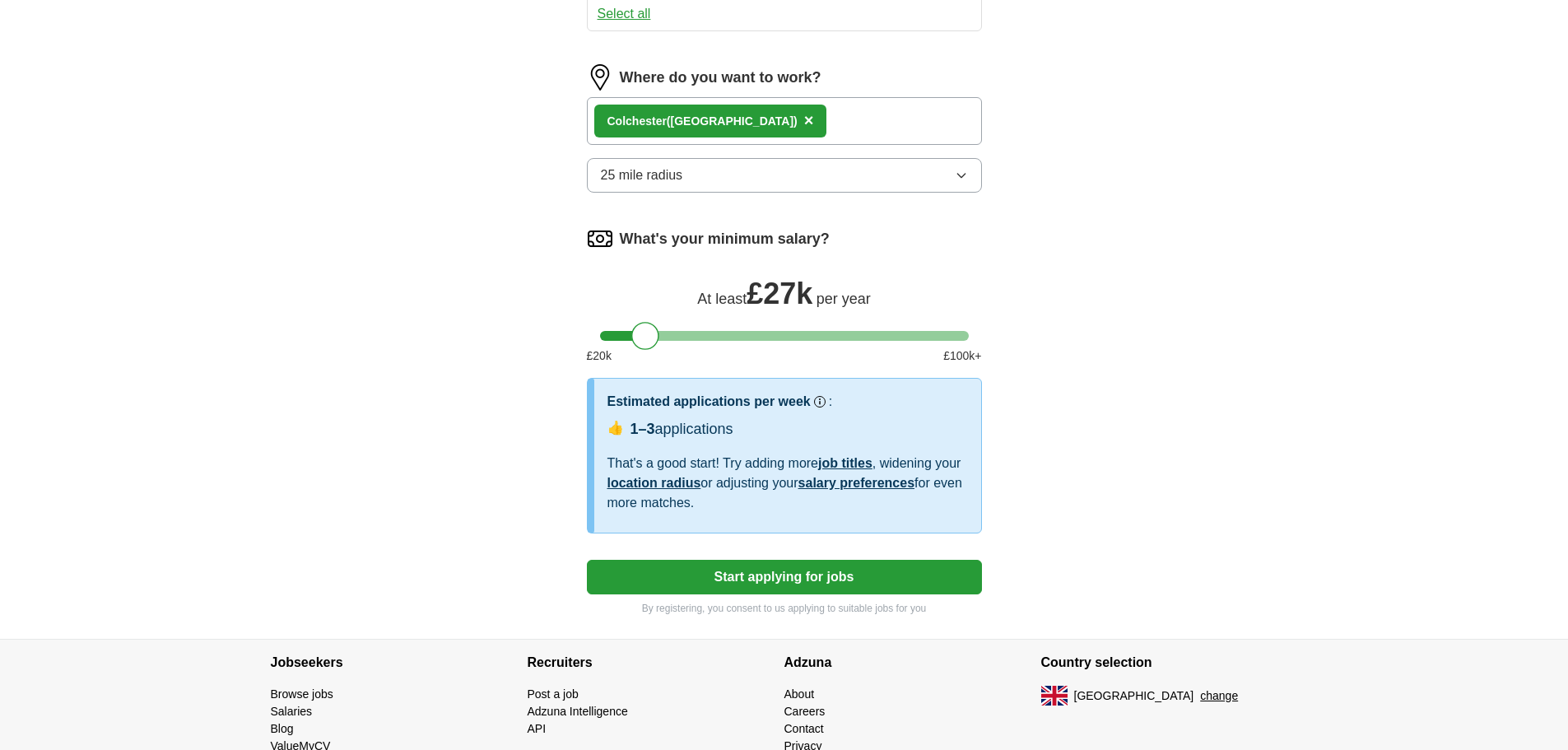
scroll to position [819, 0]
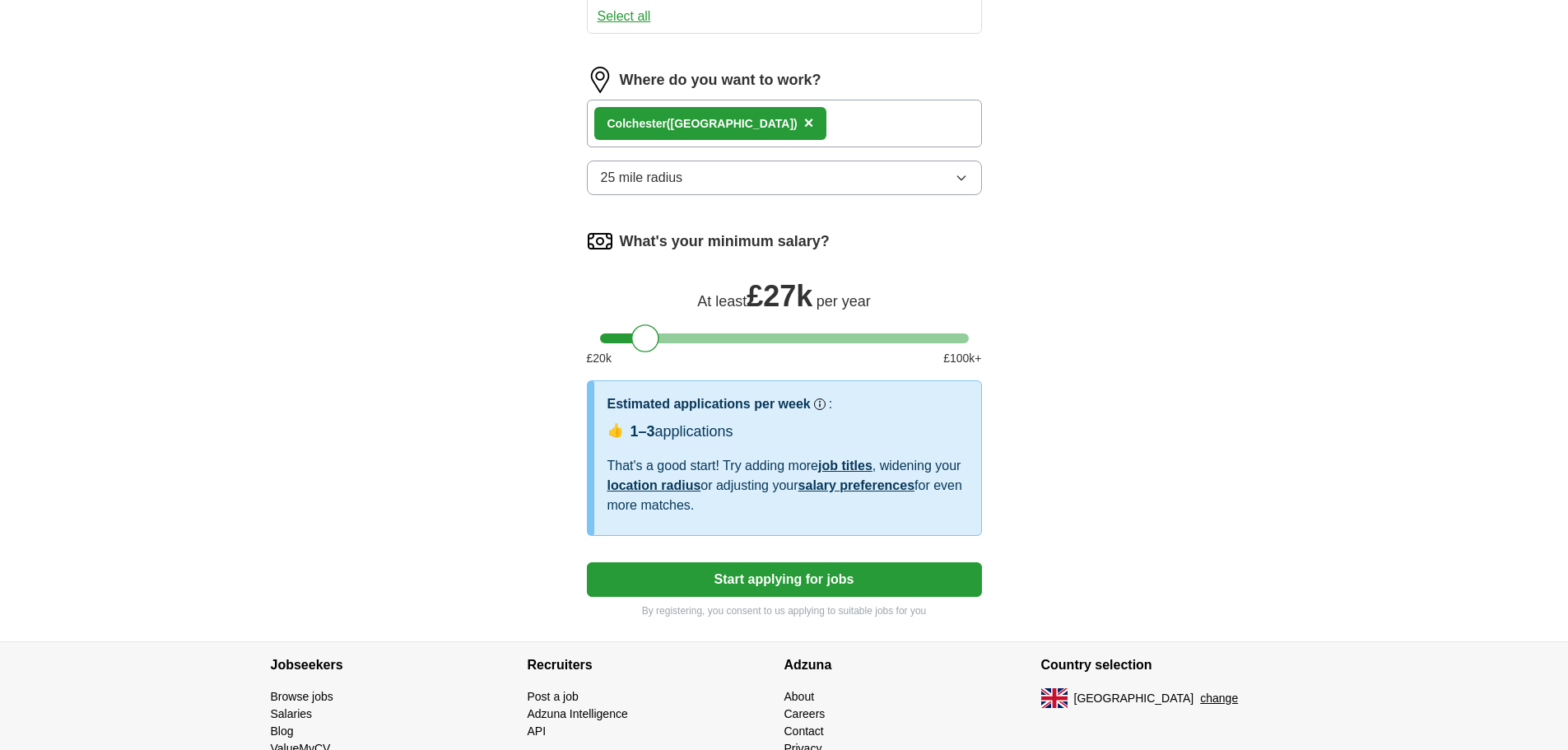
click at [804, 132] on span "×" at bounding box center [809, 123] width 10 height 18
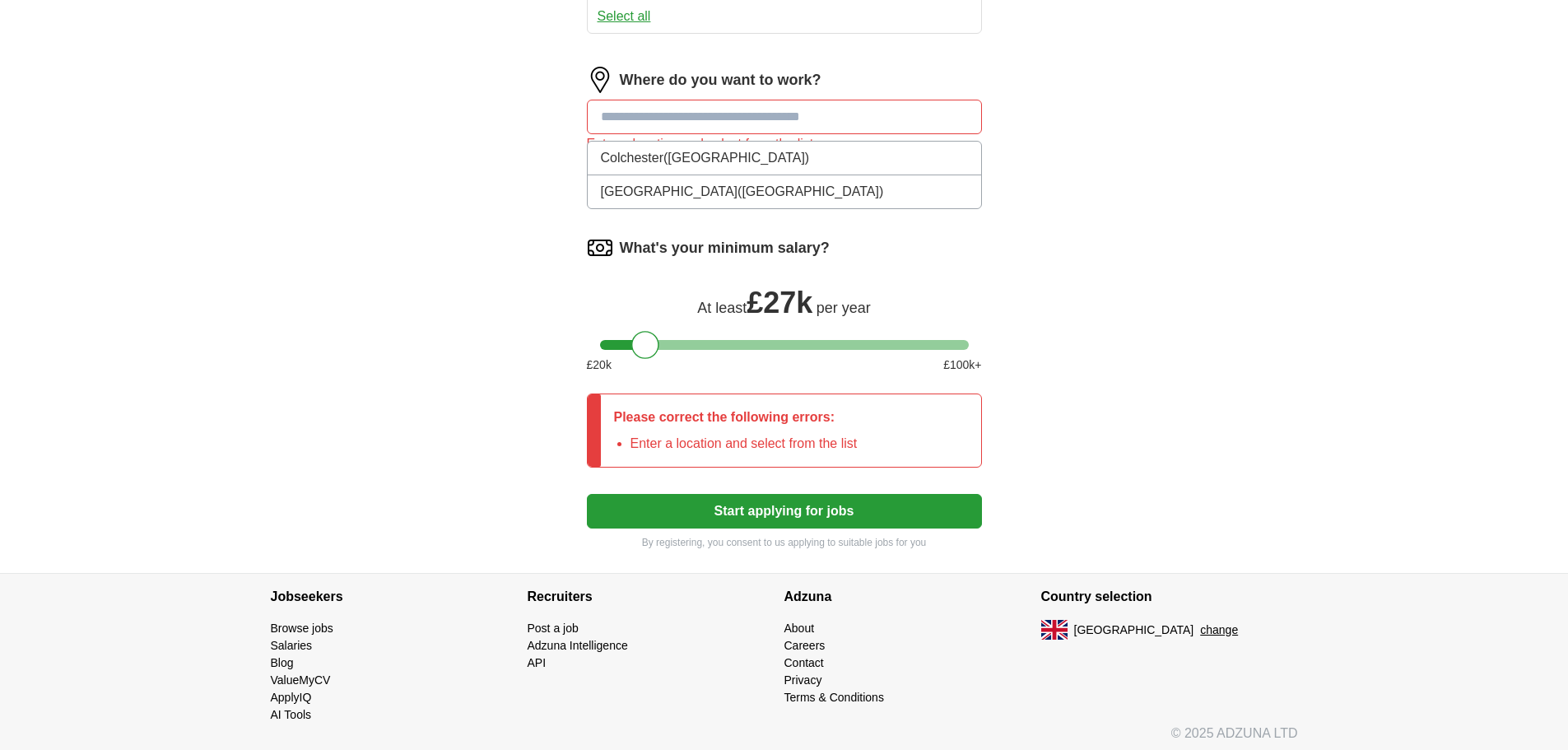
click at [630, 134] on input at bounding box center [784, 116] width 396 height 34
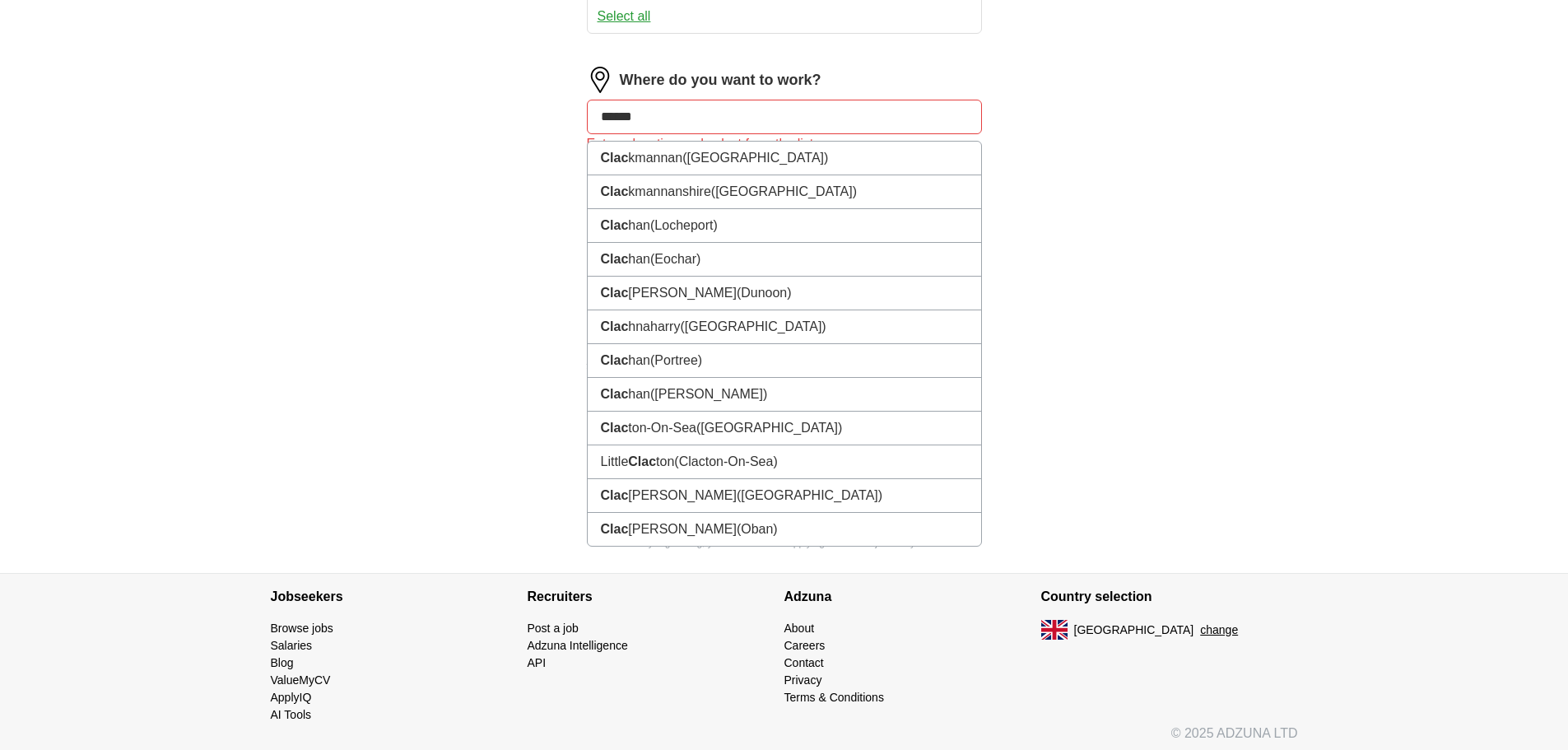
type input "*******"
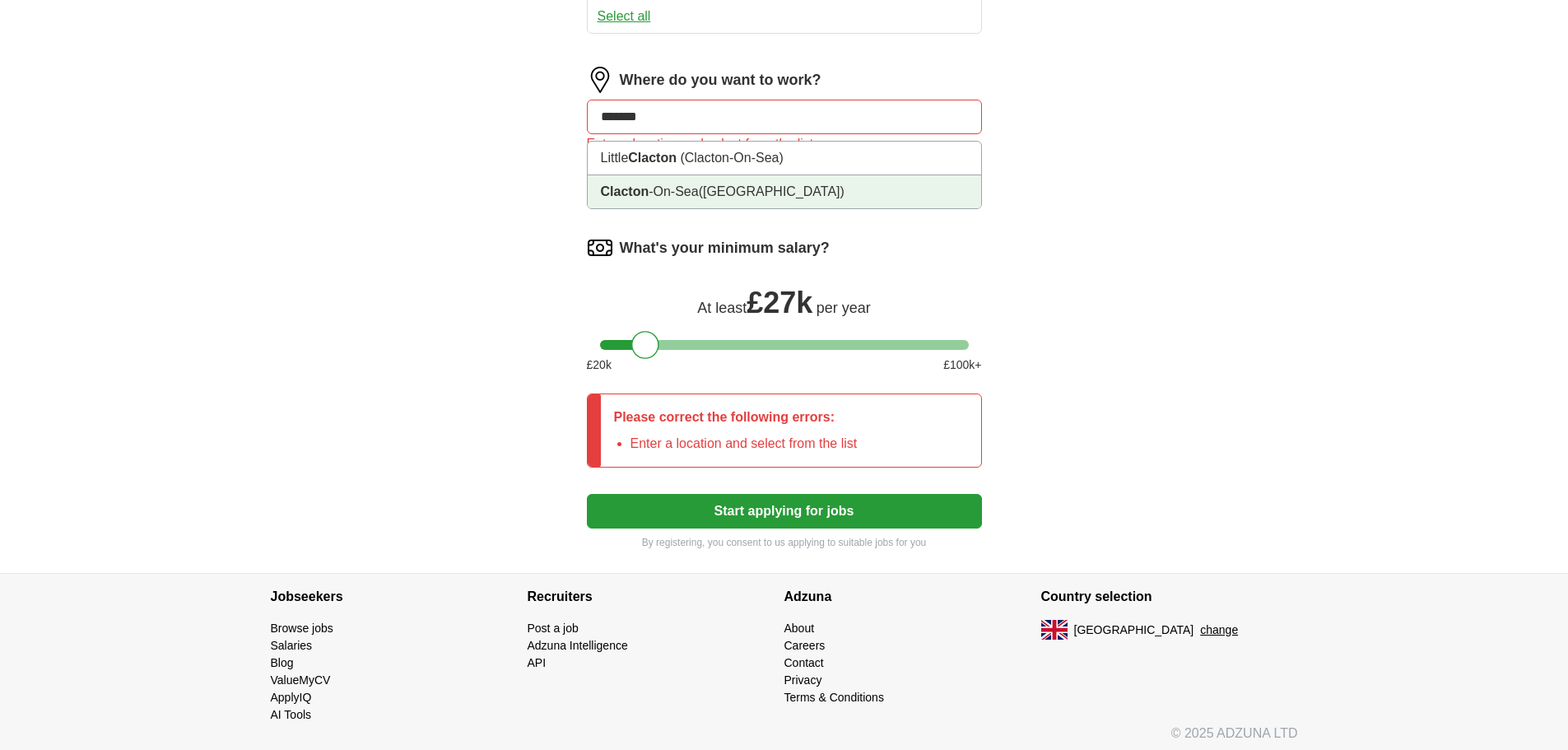
click at [661, 209] on li "Clacton -On-Sea (Essex)" at bounding box center [784, 191] width 394 height 33
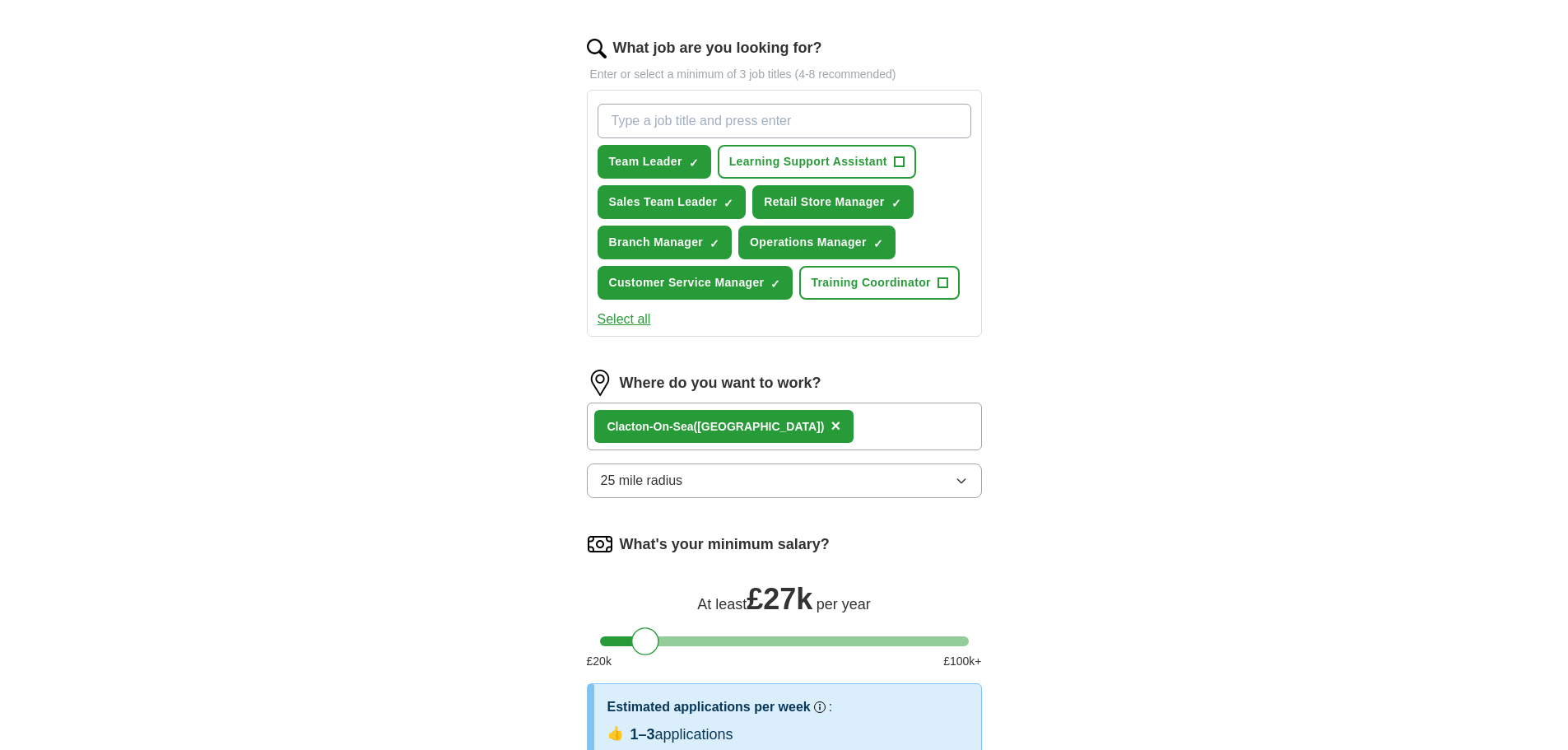
scroll to position [490, 0]
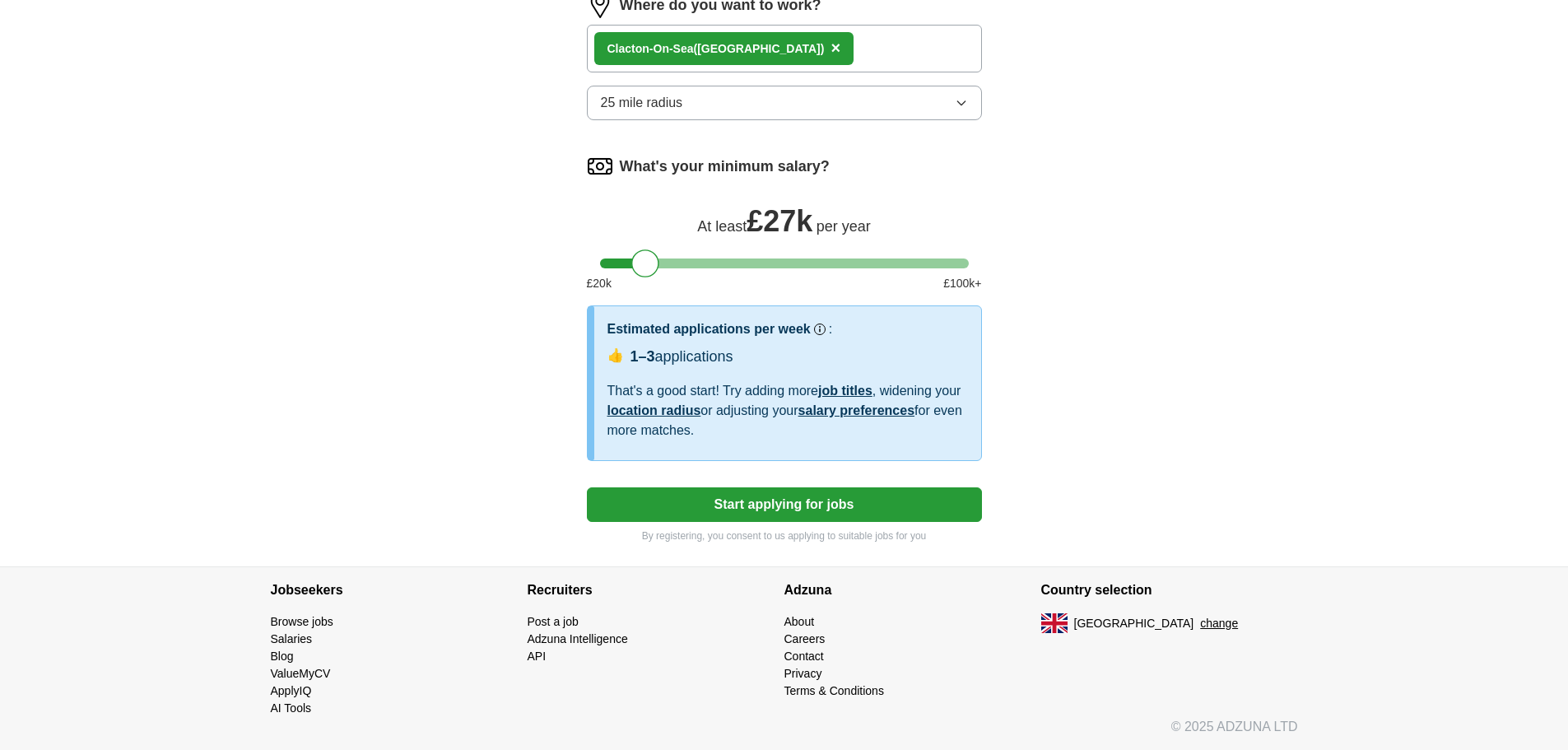
click at [795, 487] on button "Start applying for jobs" at bounding box center [784, 504] width 396 height 34
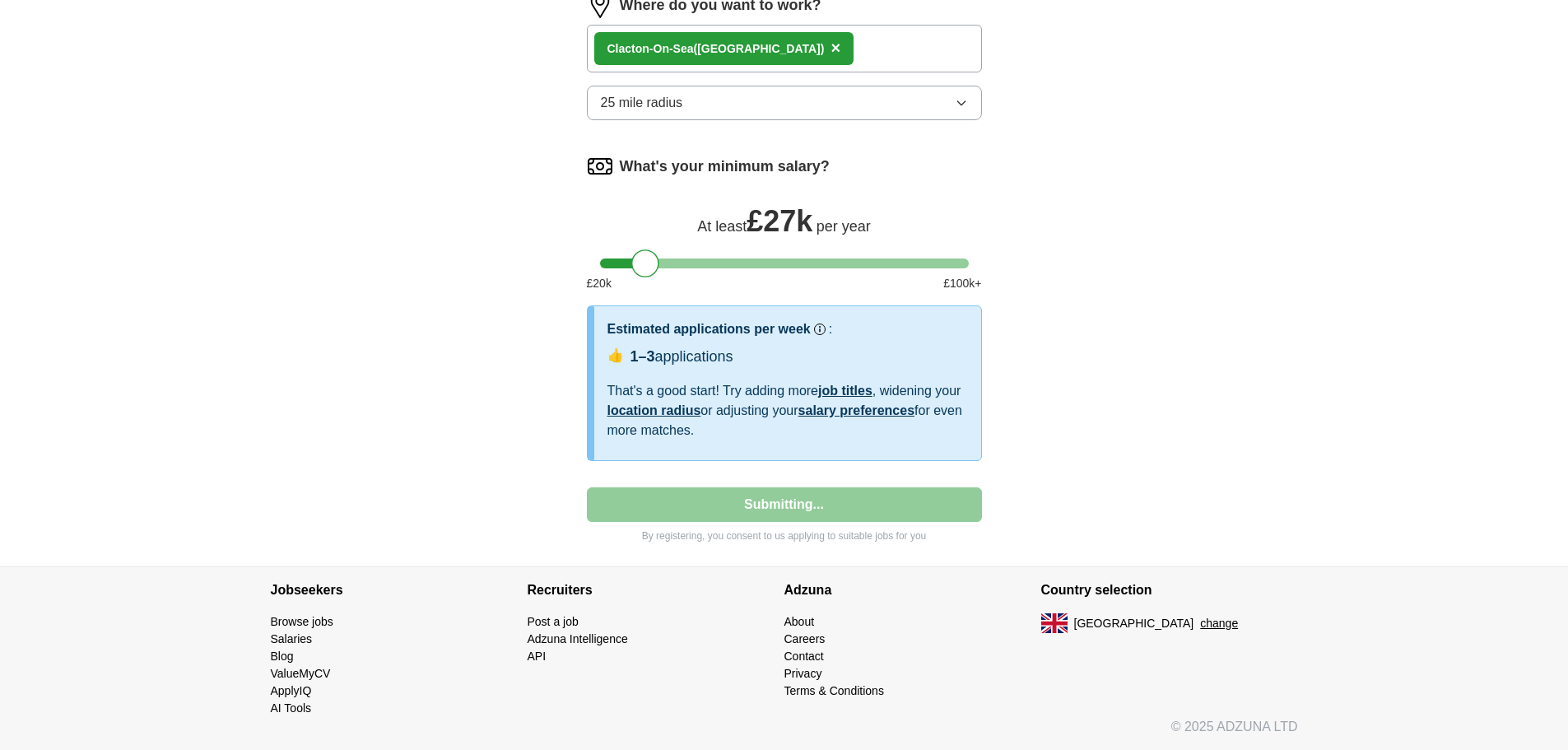
select select "**"
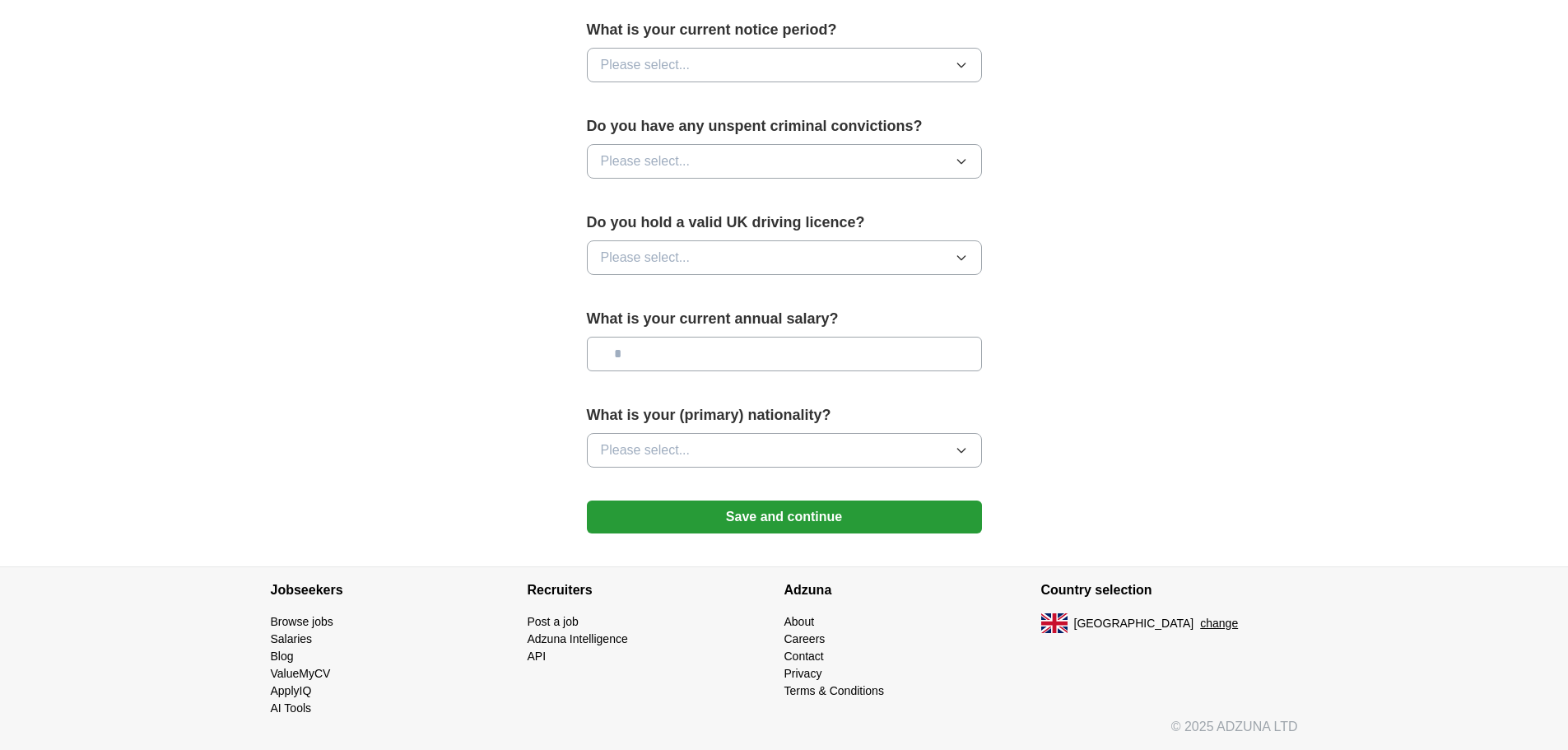
scroll to position [1189, 0]
click at [769, 501] on button "Save and continue" at bounding box center [784, 516] width 396 height 33
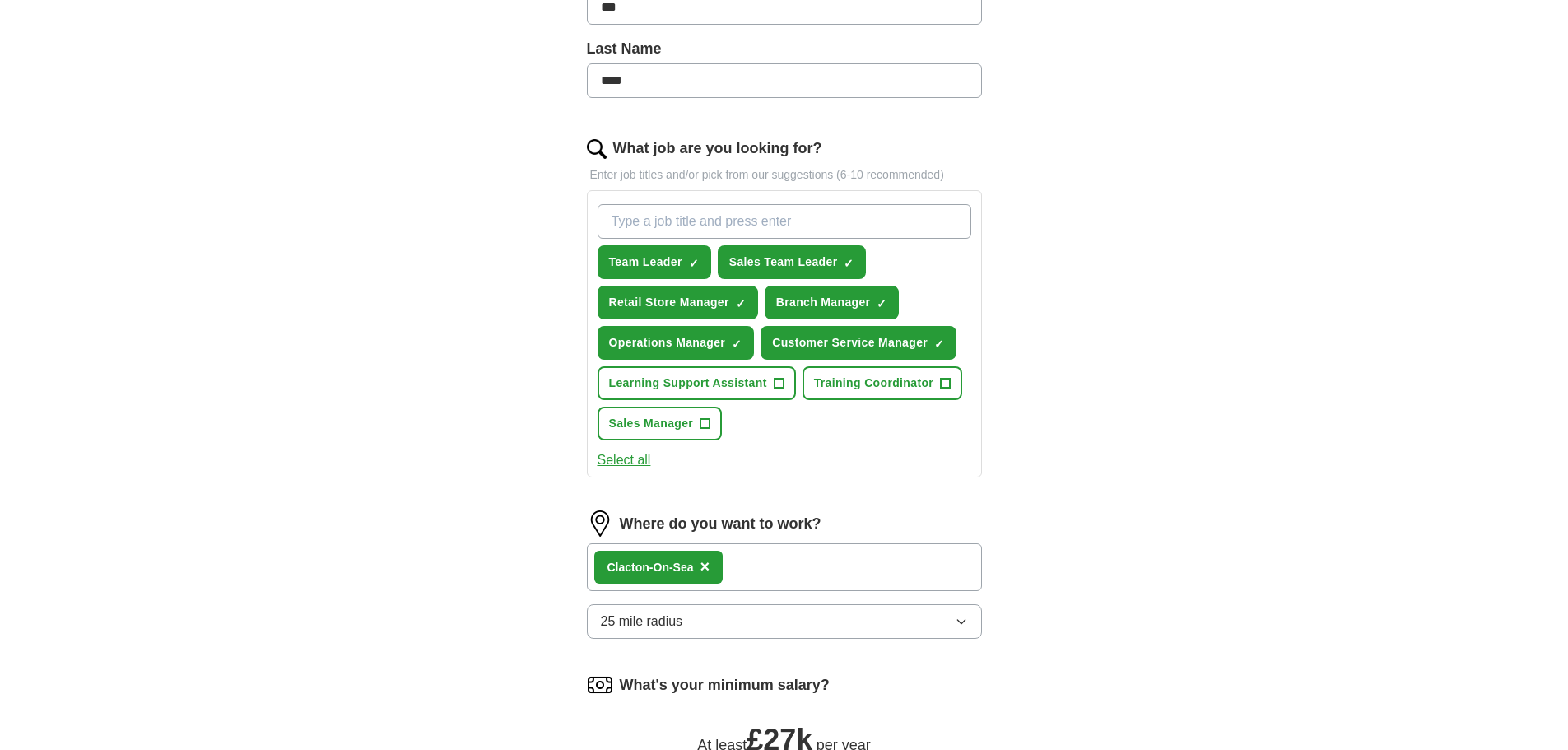
scroll to position [396, 0]
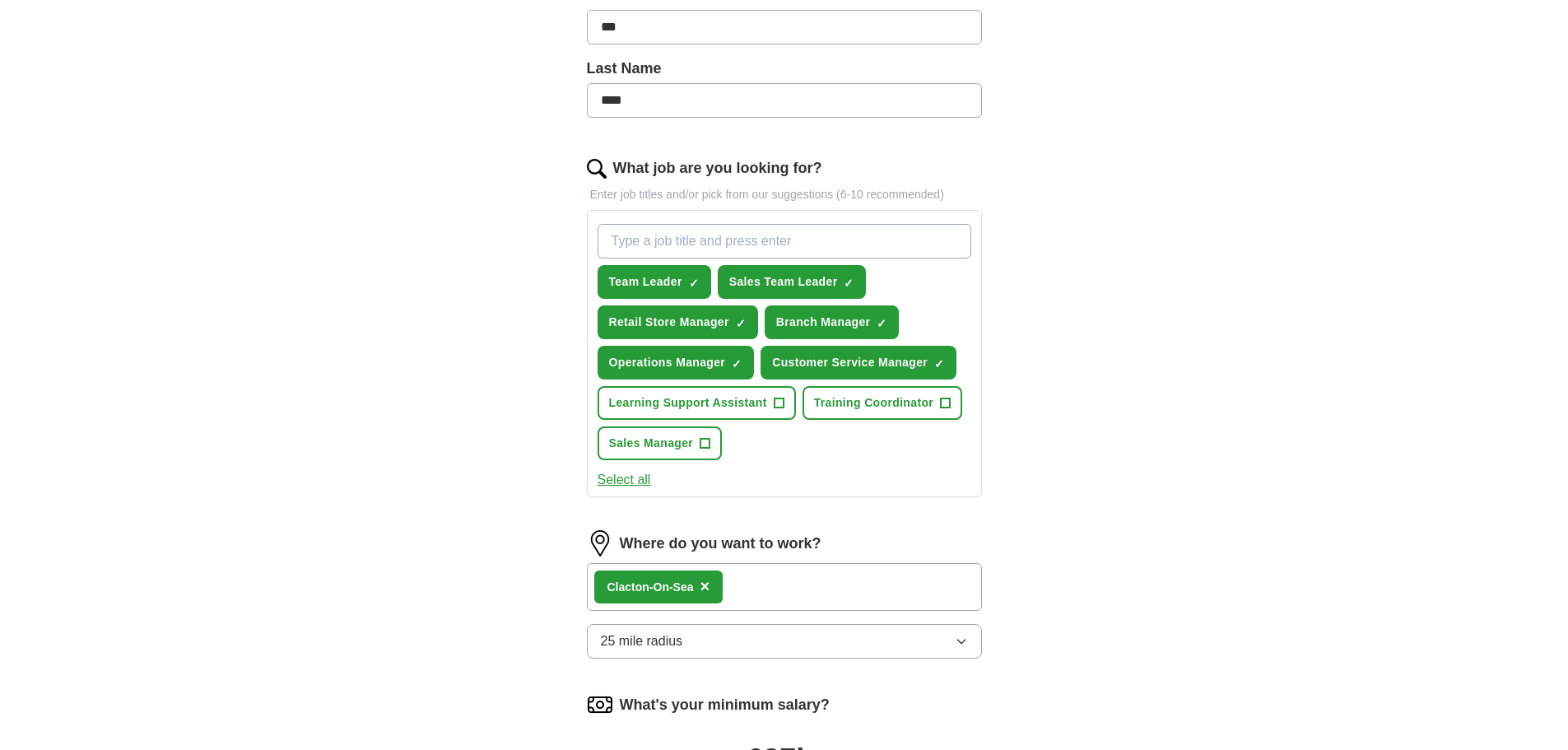
click at [625, 259] on input "What job are you looking for?" at bounding box center [784, 240] width 374 height 34
drag, startPoint x: 637, startPoint y: 355, endPoint x: 490, endPoint y: 347, distance: 147.2
click at [438, 303] on div "ApplyIQ Let ApplyIQ do the hard work of searching and applying for jobs. Just t…" at bounding box center [784, 318] width 1054 height 1327
drag, startPoint x: 669, startPoint y: 357, endPoint x: 584, endPoint y: 350, distance: 85.3
click at [584, 350] on div "Let ApplyIQ do the hard work of searching and applying for jobs. Just tell us w…" at bounding box center [784, 364] width 527 height 1236
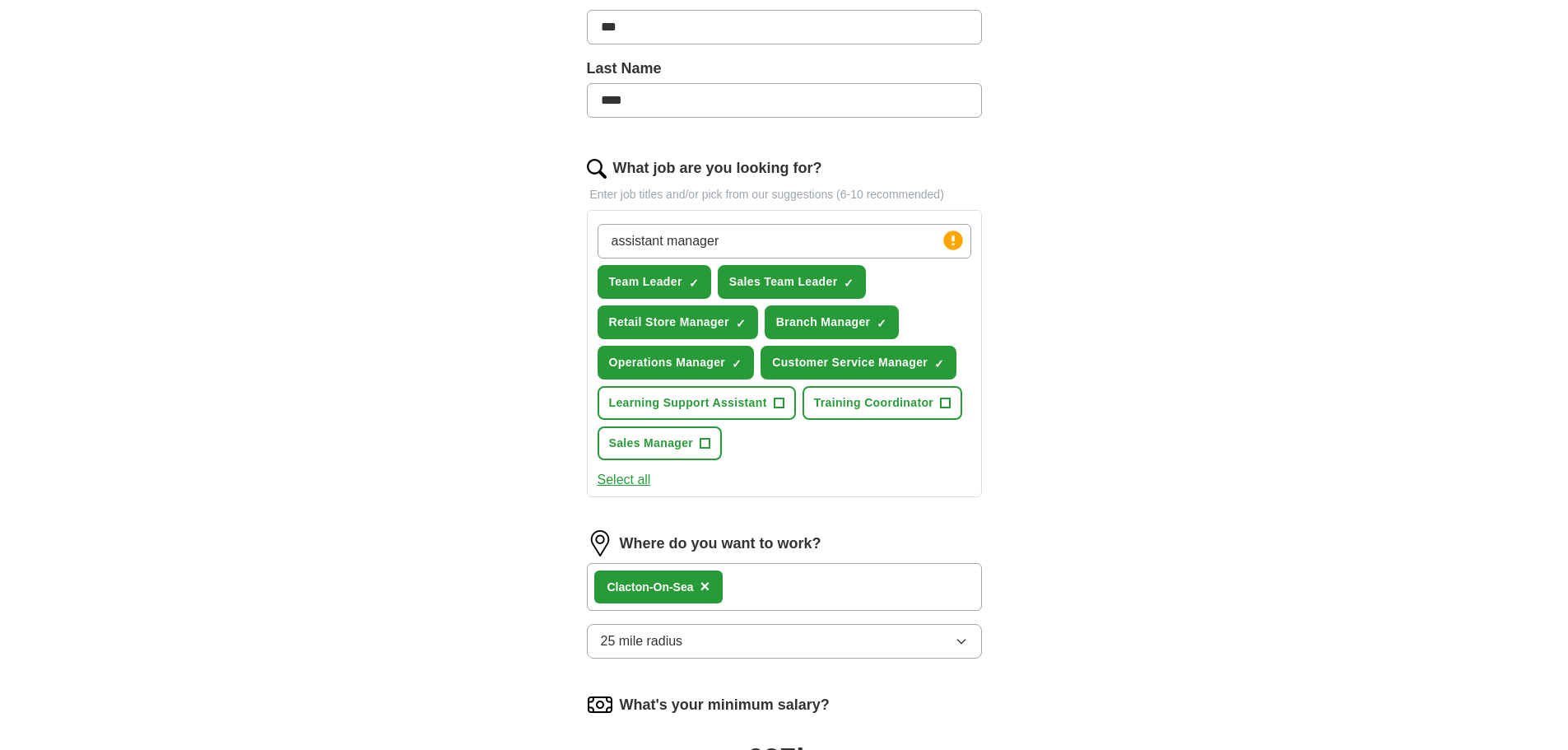
click at [510, 350] on div "ApplyIQ Let ApplyIQ do the hard work of searching and applying for jobs. Just t…" at bounding box center [784, 318] width 1054 height 1327
click at [951, 249] on circle at bounding box center [953, 239] width 19 height 19
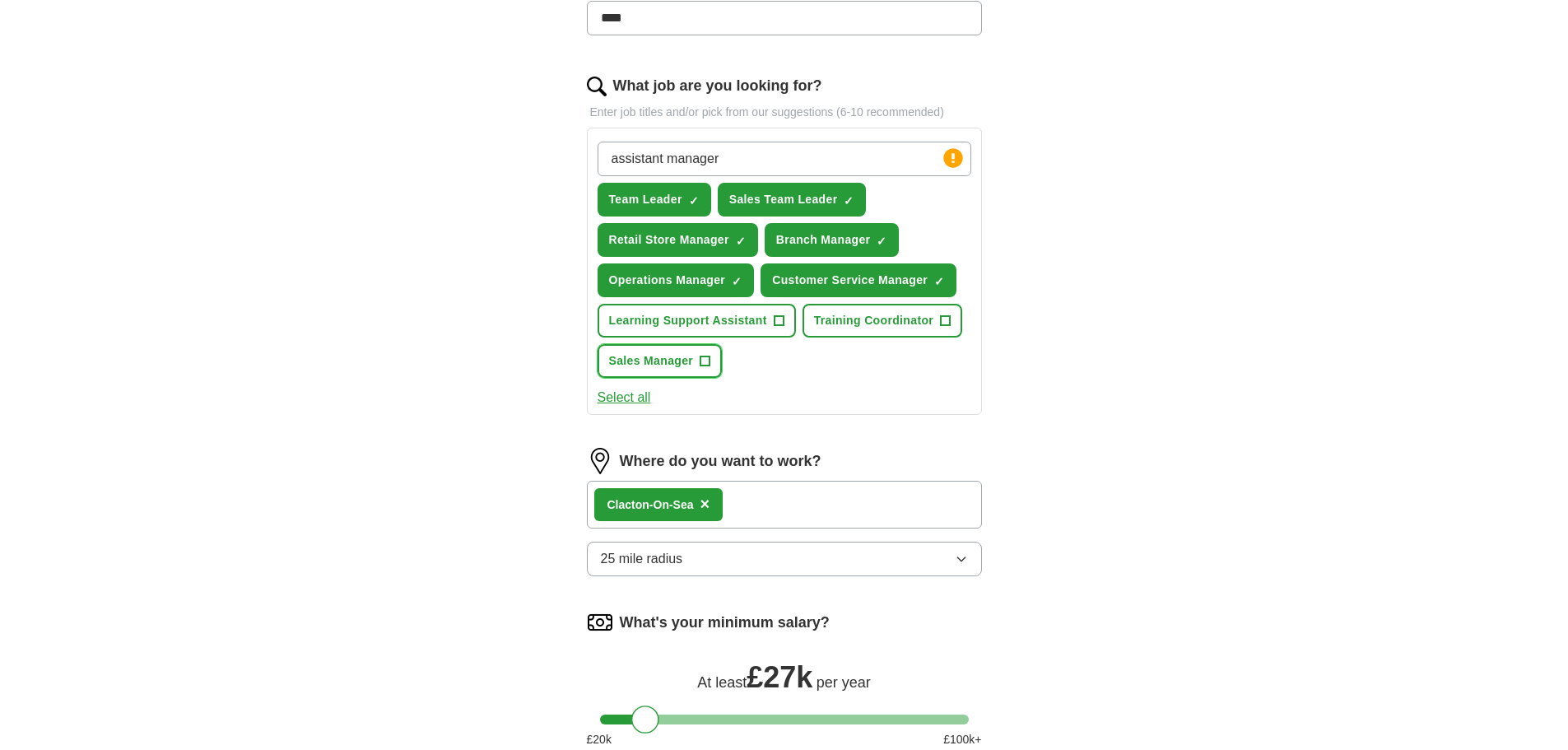
click at [694, 370] on span "Sales Manager" at bounding box center [652, 360] width 85 height 18
drag, startPoint x: 589, startPoint y: 276, endPoint x: 509, endPoint y: 264, distance: 80.9
click at [509, 264] on div "ApplyIQ Let ApplyIQ do the hard work of searching and applying for jobs. Just t…" at bounding box center [784, 235] width 1054 height 1327
type input "manager"
drag, startPoint x: 623, startPoint y: 274, endPoint x: 476, endPoint y: 260, distance: 147.7
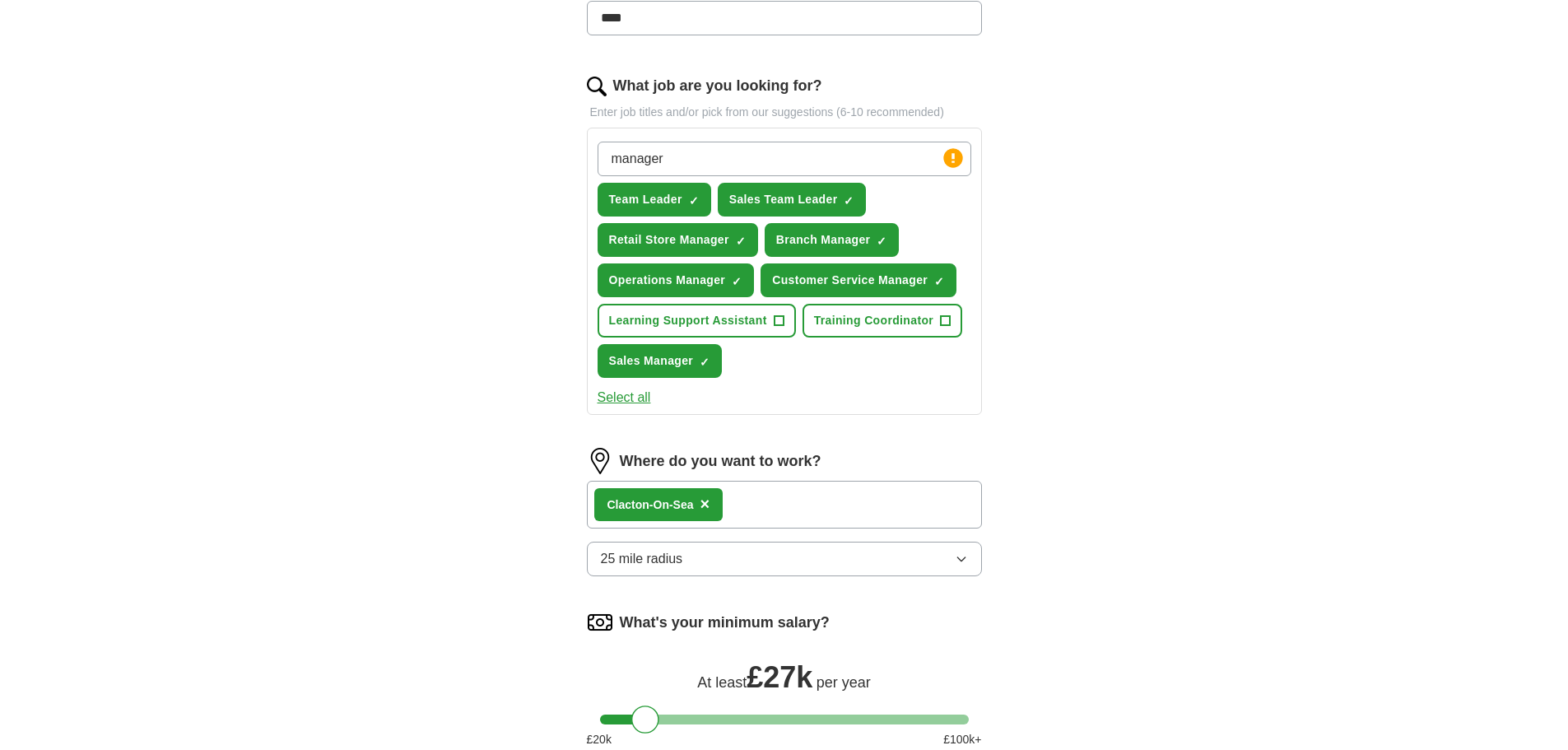
click at [476, 260] on div "ApplyIQ Let ApplyIQ do the hard work of searching and applying for jobs. Just t…" at bounding box center [784, 235] width 1054 height 1327
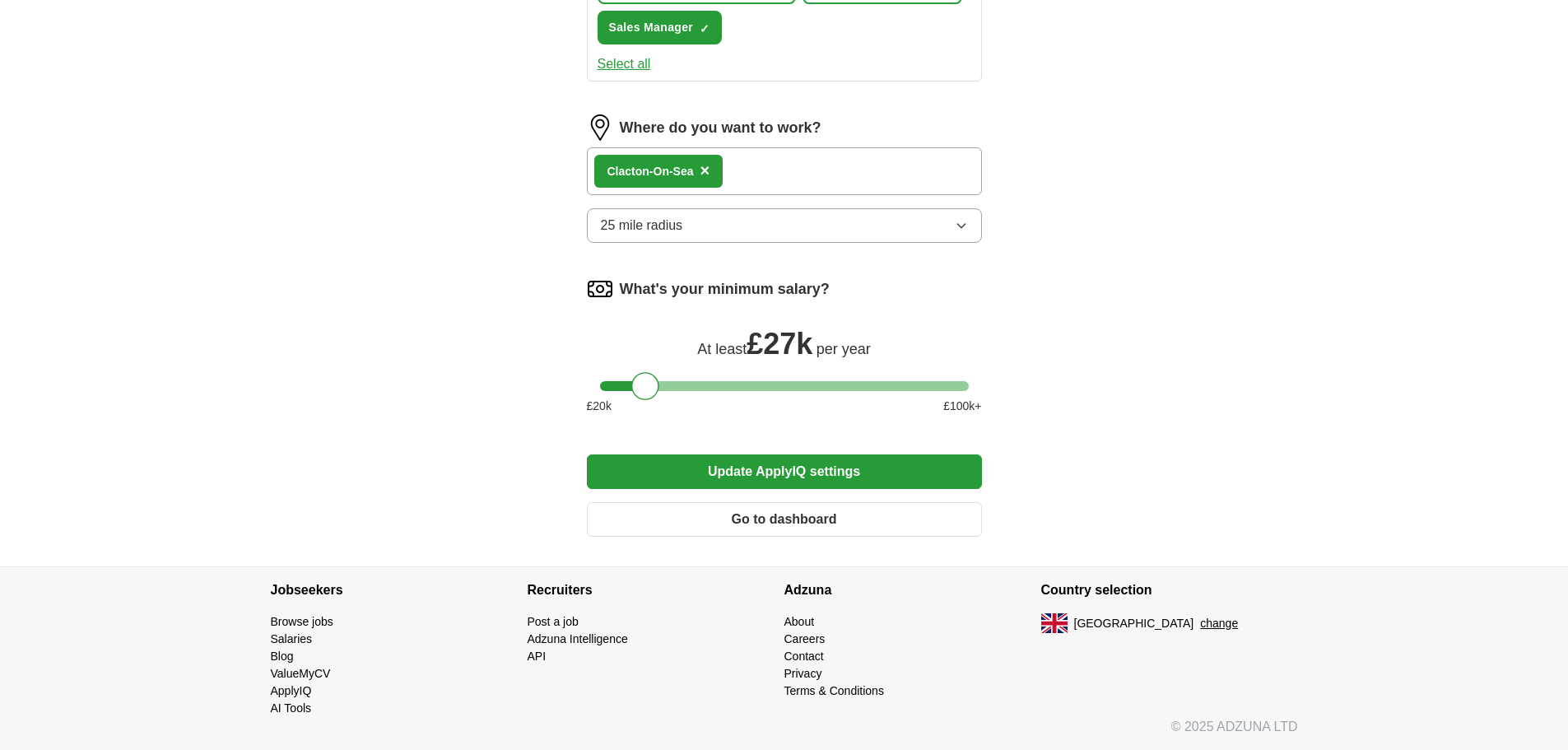
scroll to position [1055, 0]
click at [800, 460] on button "Update ApplyIQ settings" at bounding box center [784, 471] width 396 height 34
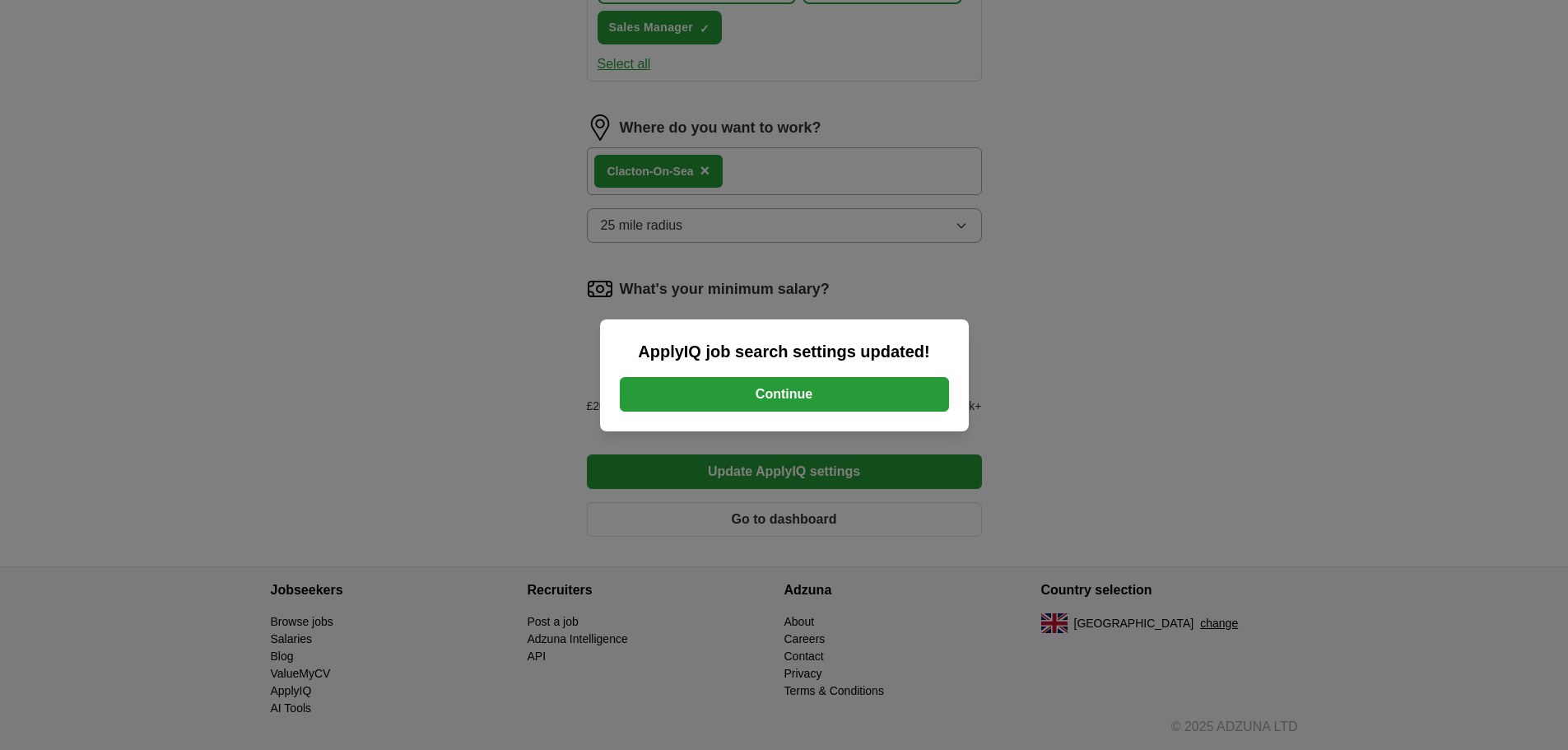
click at [832, 391] on button "Continue" at bounding box center [784, 394] width 330 height 34
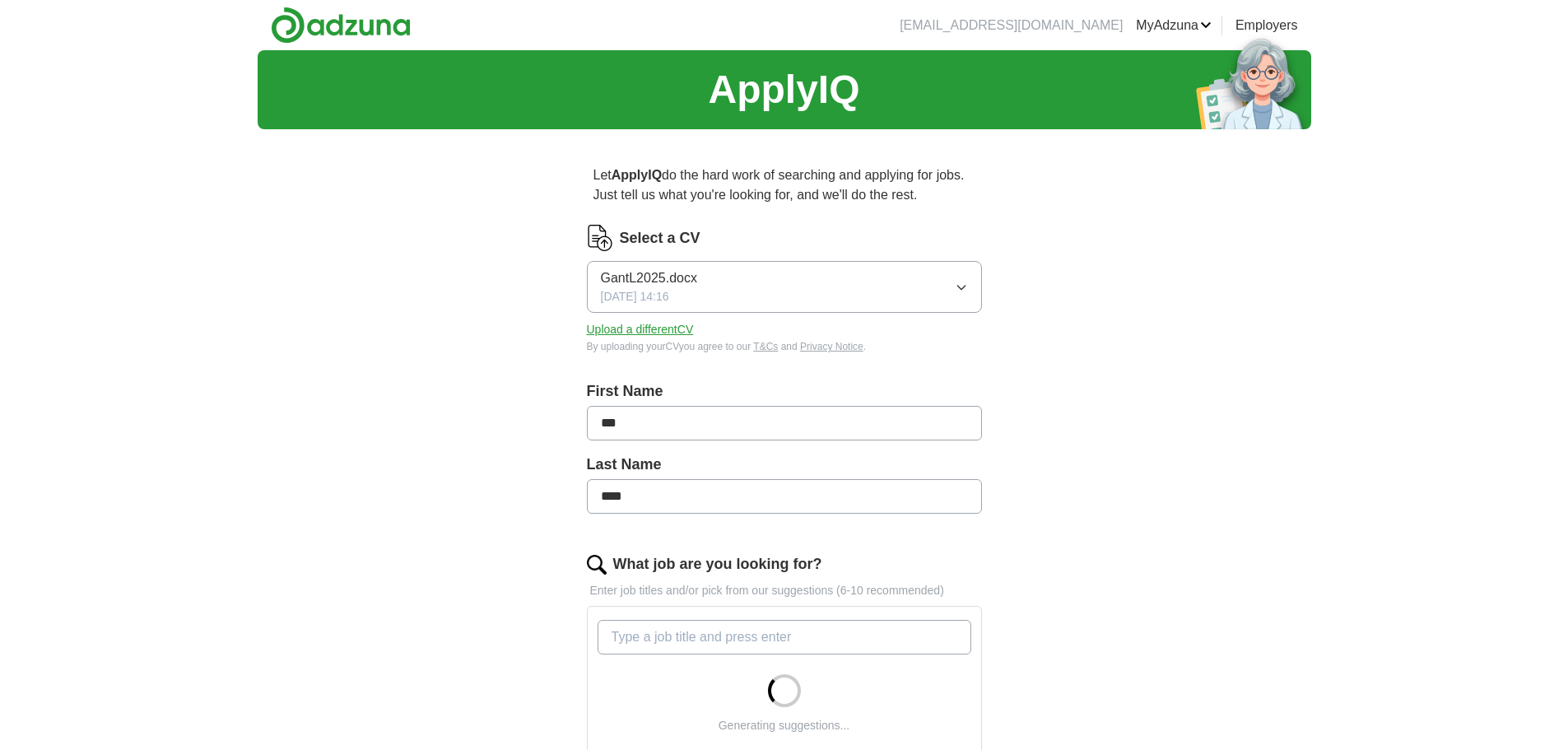
drag, startPoint x: 638, startPoint y: 496, endPoint x: 527, endPoint y: 485, distance: 111.5
click at [526, 486] on div "Let ApplyIQ do the hard work of searching and applying for jobs. Just tell us w…" at bounding box center [784, 694] width 527 height 1104
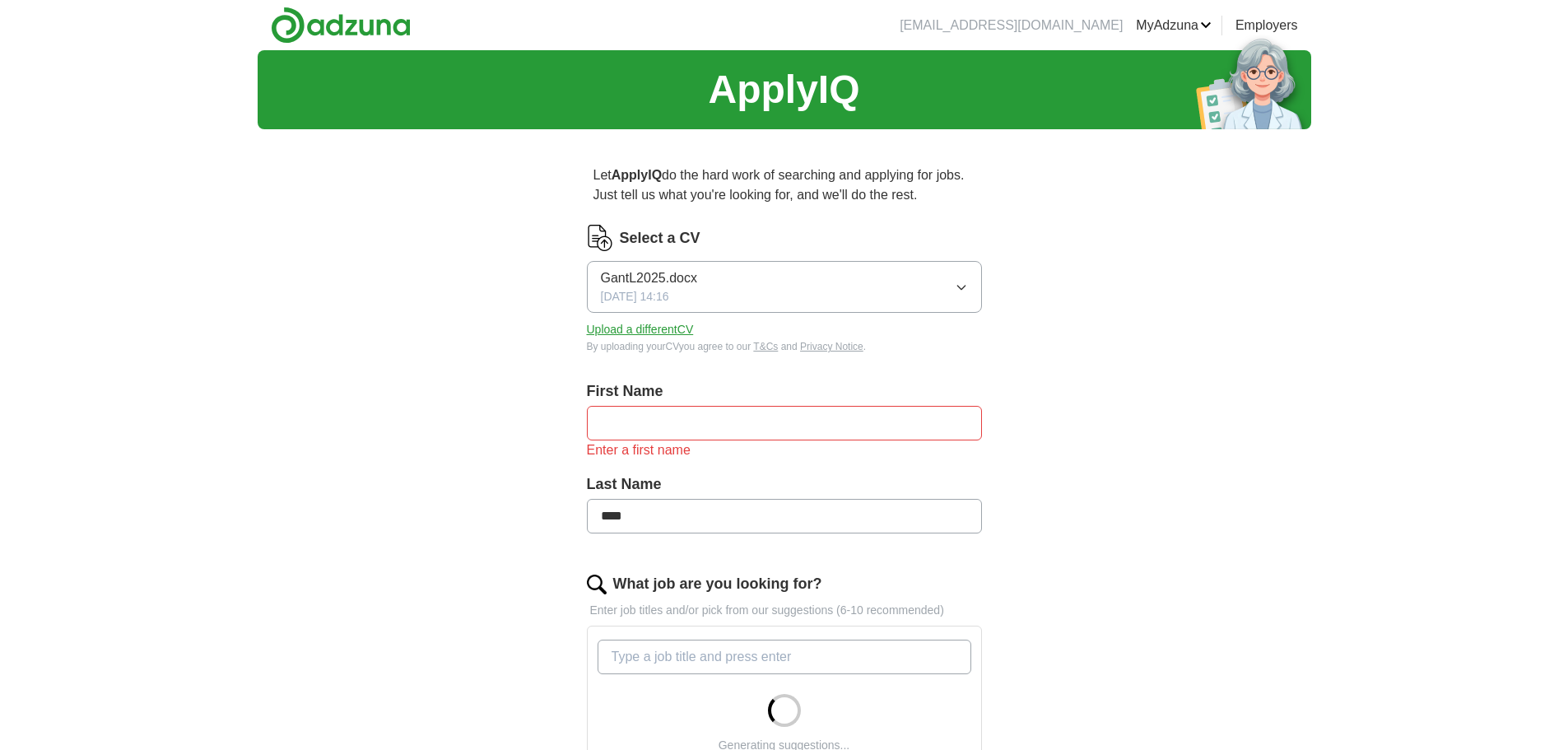
drag, startPoint x: 658, startPoint y: 562, endPoint x: 469, endPoint y: 562, distance: 189.0
click at [518, 566] on div "ApplyIQ Let ApplyIQ do the hard work of searching and applying for jobs. Just t…" at bounding box center [784, 657] width 1054 height 1216
click at [481, 539] on div "ApplyIQ Let ApplyIQ do the hard work of searching and applying for jobs. Just t…" at bounding box center [784, 657] width 1054 height 1216
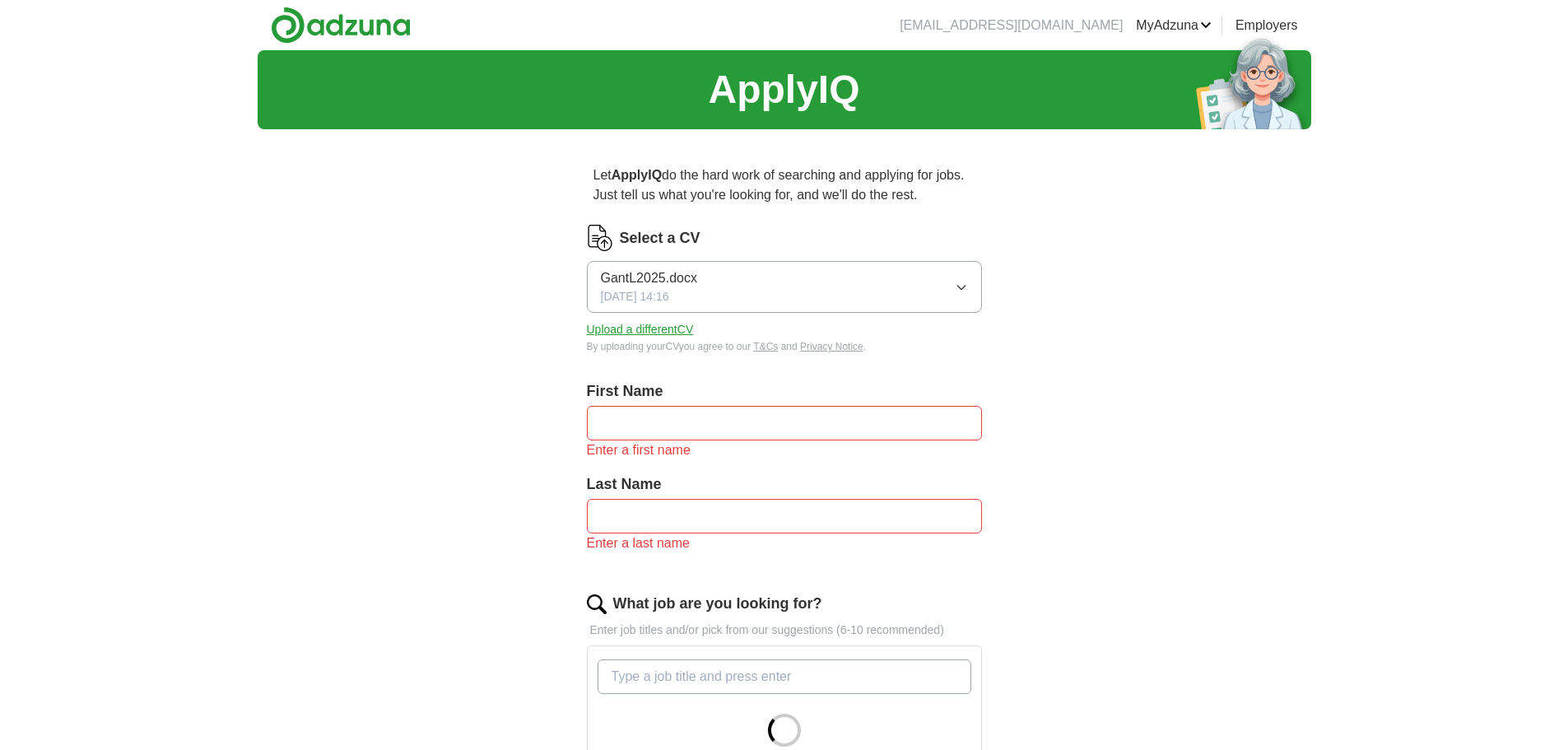
click at [627, 440] on input "text" at bounding box center [784, 422] width 396 height 34
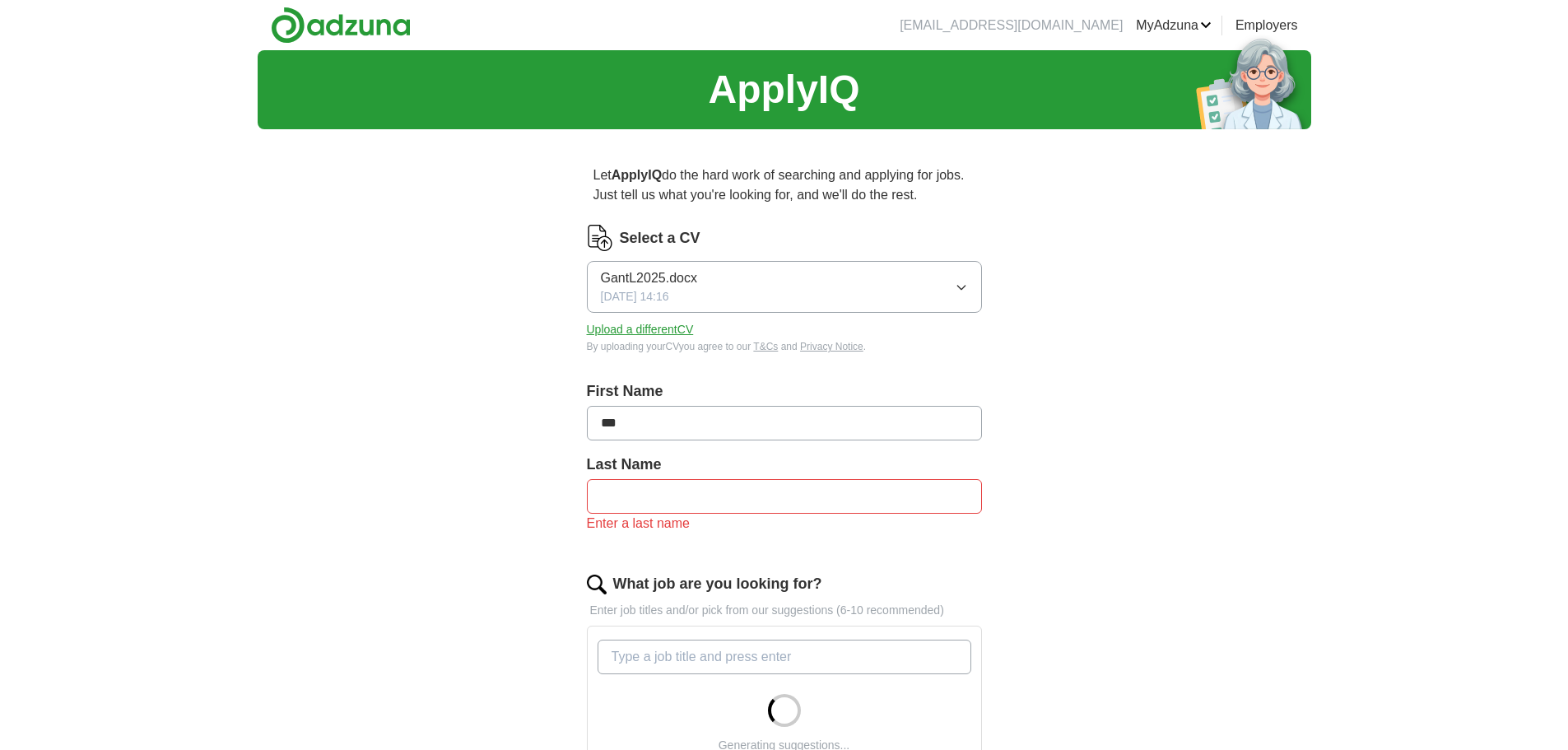
type input "*"
click at [619, 514] on input "text" at bounding box center [784, 496] width 396 height 34
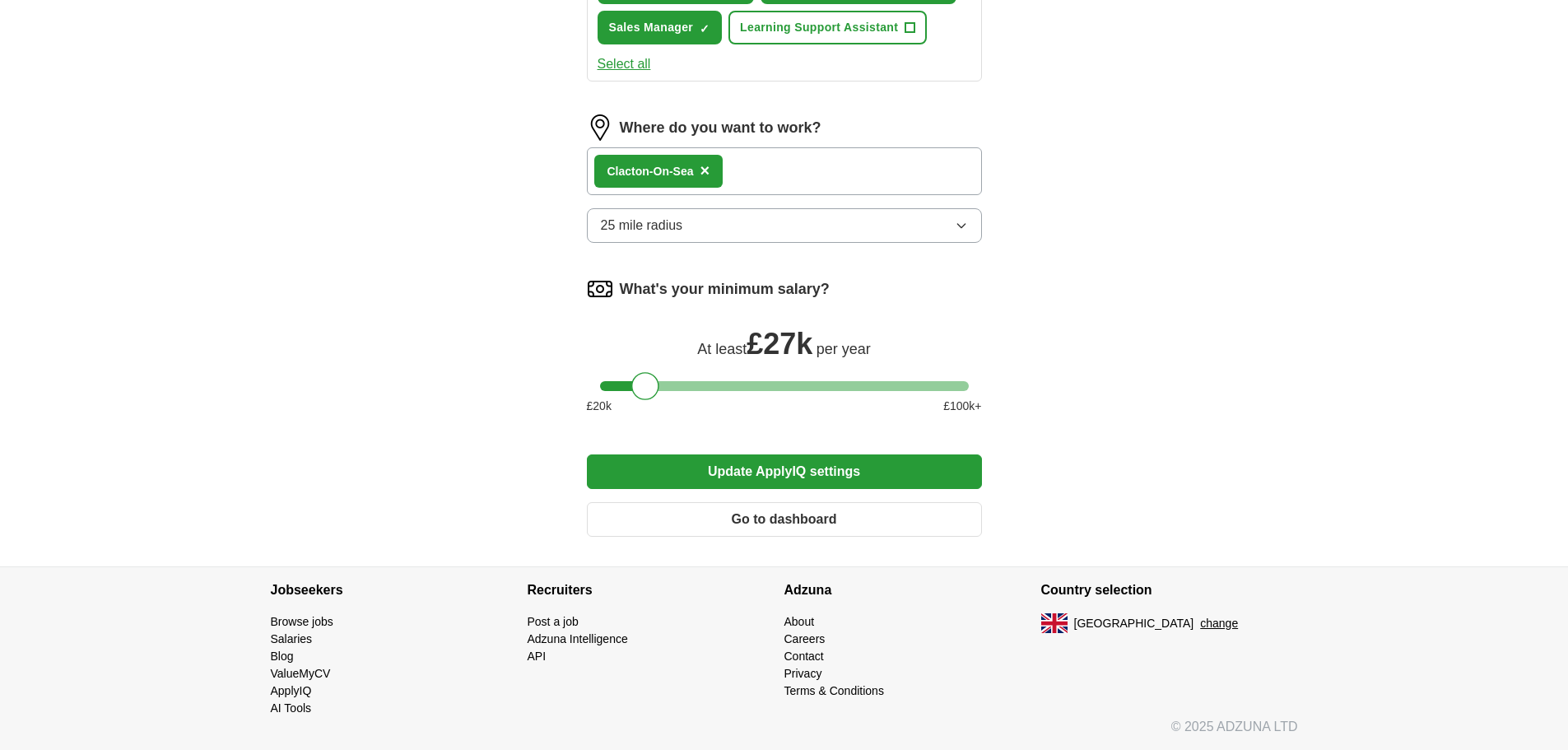
scroll to position [1039, 0]
type input "*"
click at [817, 455] on button "Update ApplyIQ settings" at bounding box center [784, 471] width 396 height 34
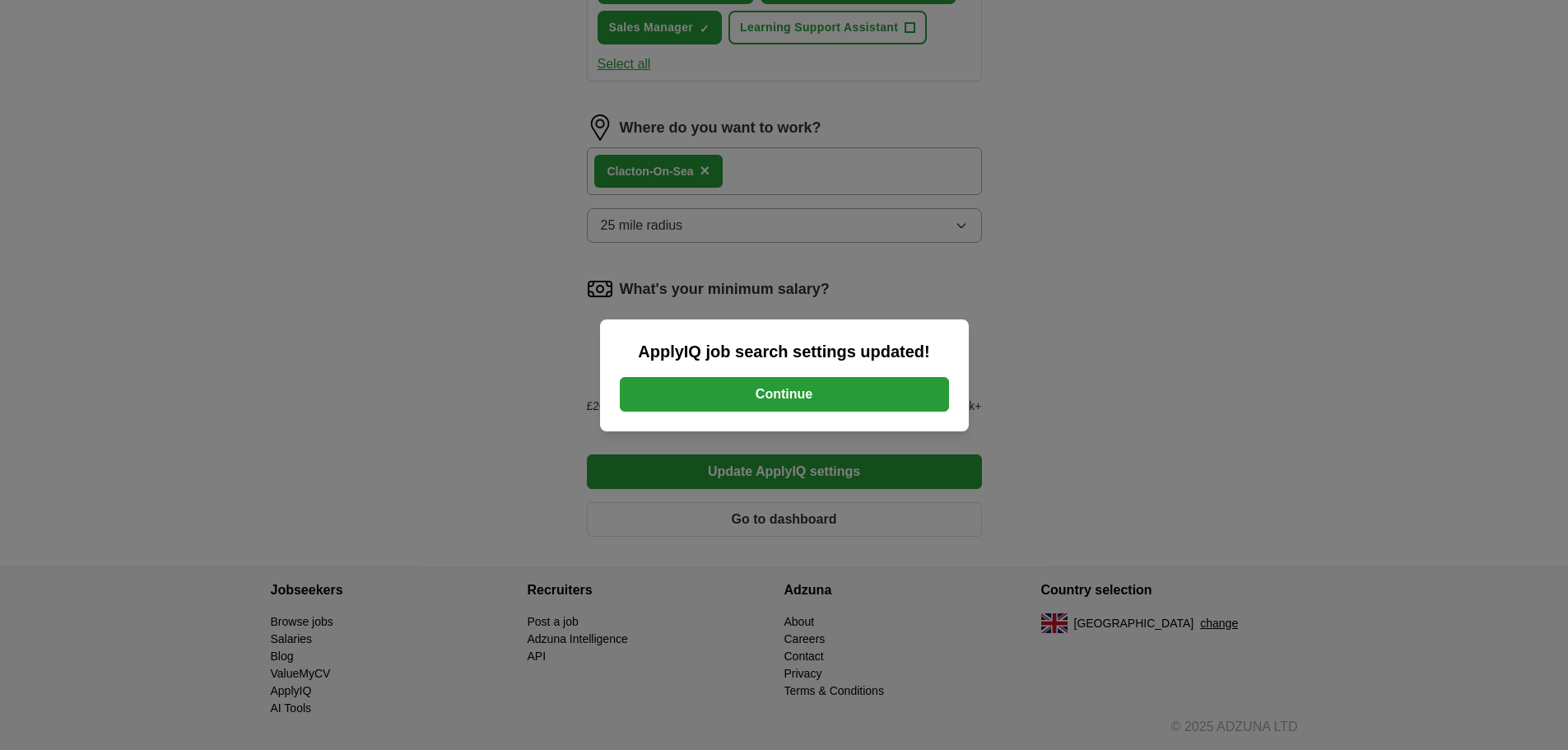
click at [871, 390] on button "Continue" at bounding box center [784, 394] width 330 height 34
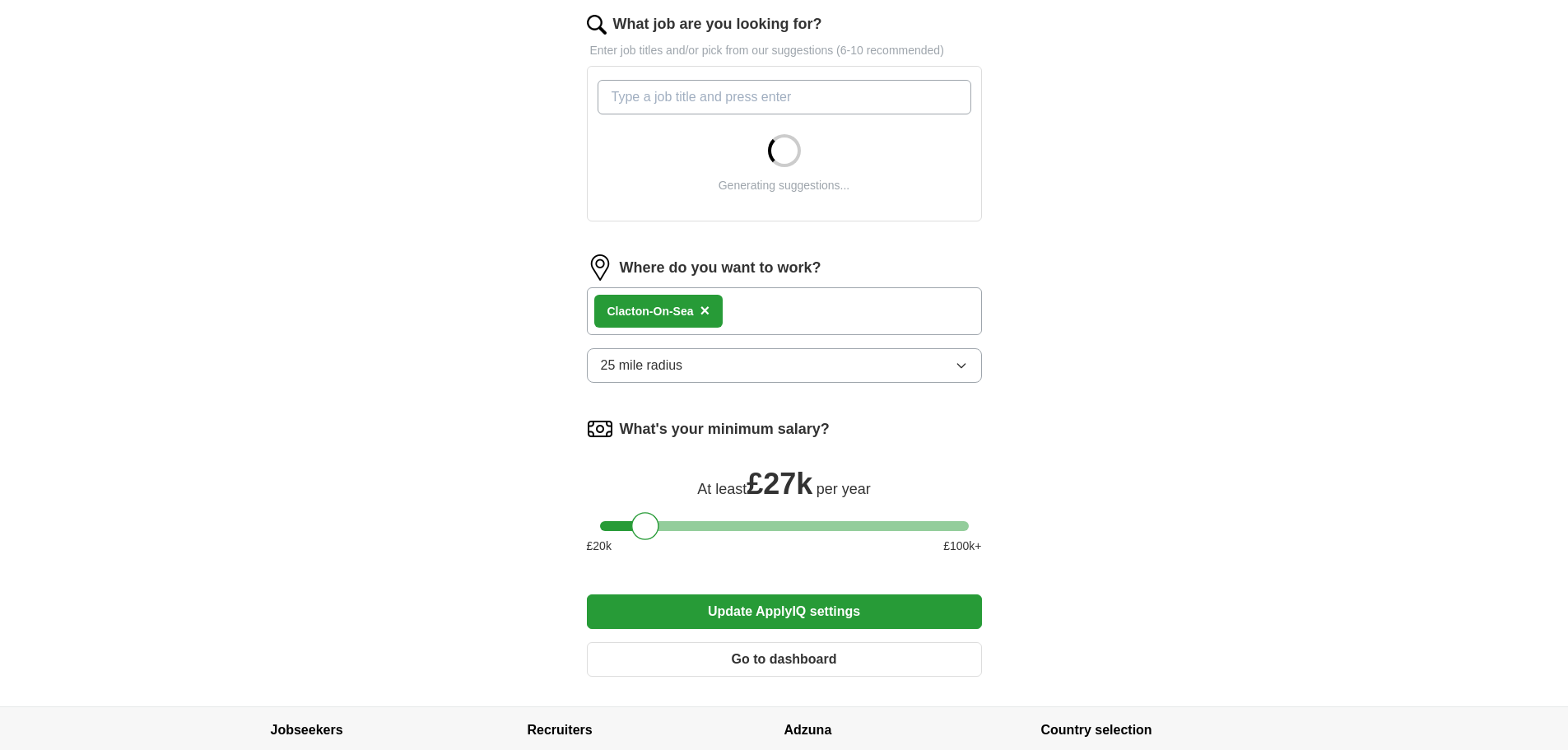
scroll to position [494, 0]
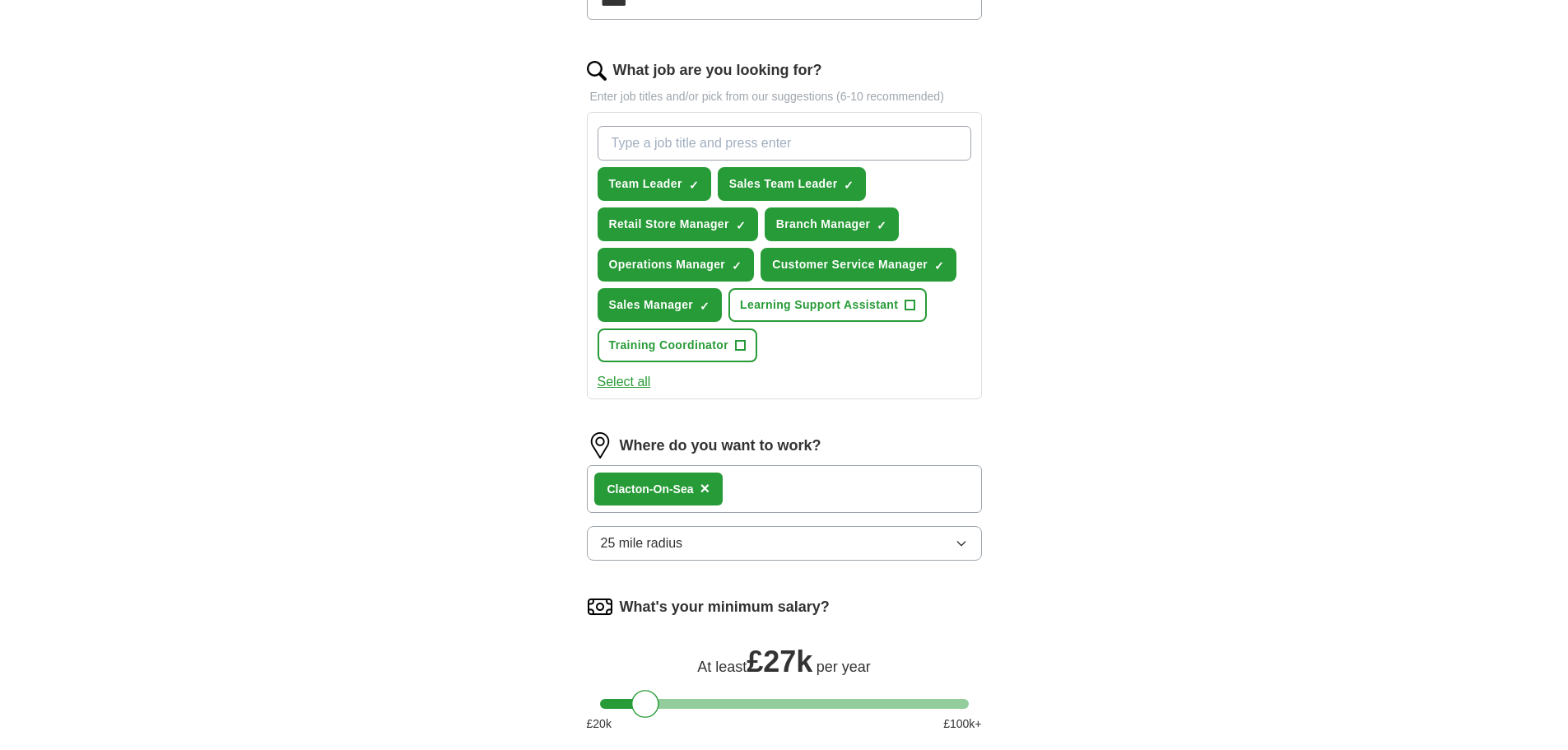
click at [637, 160] on input "What job are you looking for?" at bounding box center [784, 143] width 374 height 34
type input "retail assistant"
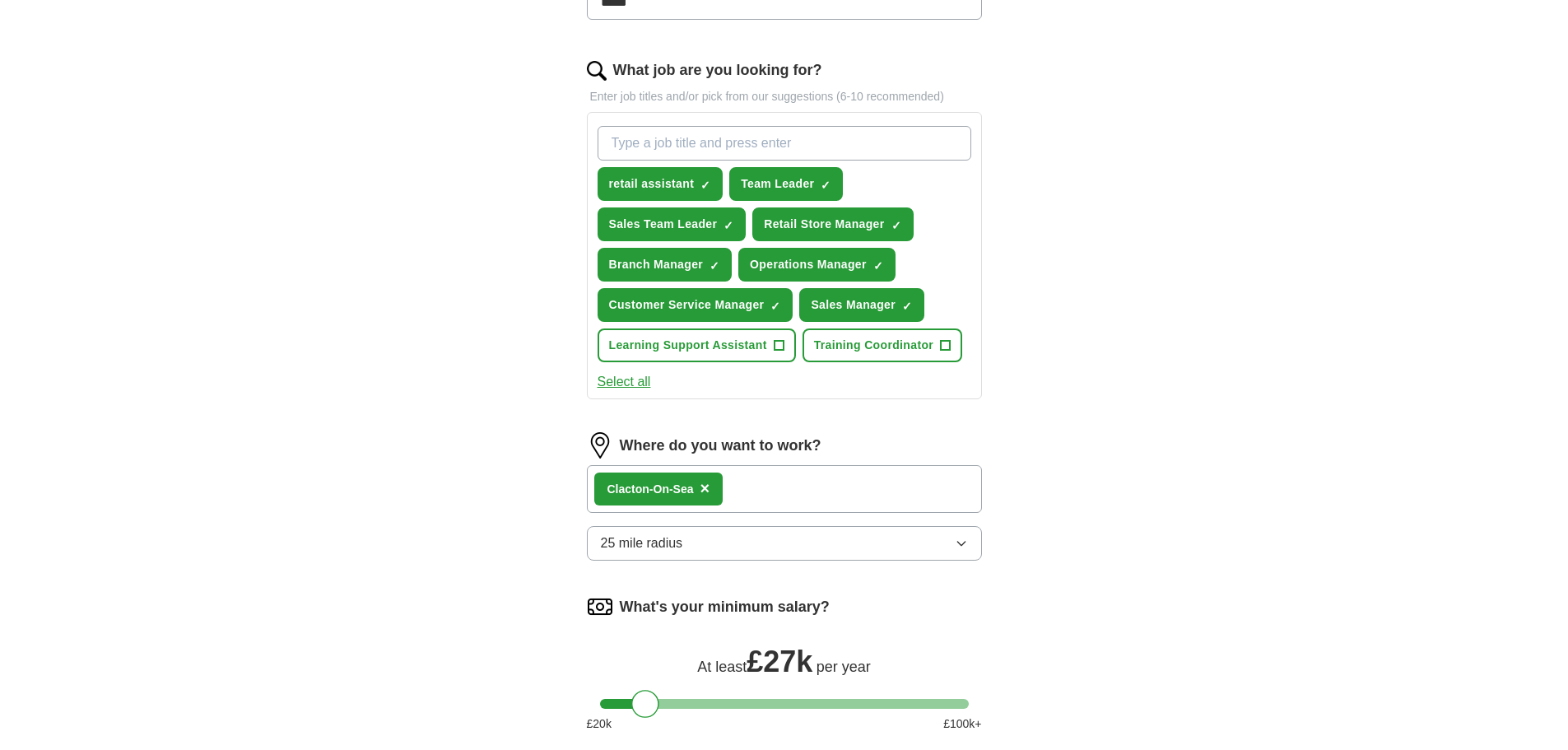
click at [638, 160] on input "What job are you looking for?" at bounding box center [784, 143] width 374 height 34
type input "assistant manager"
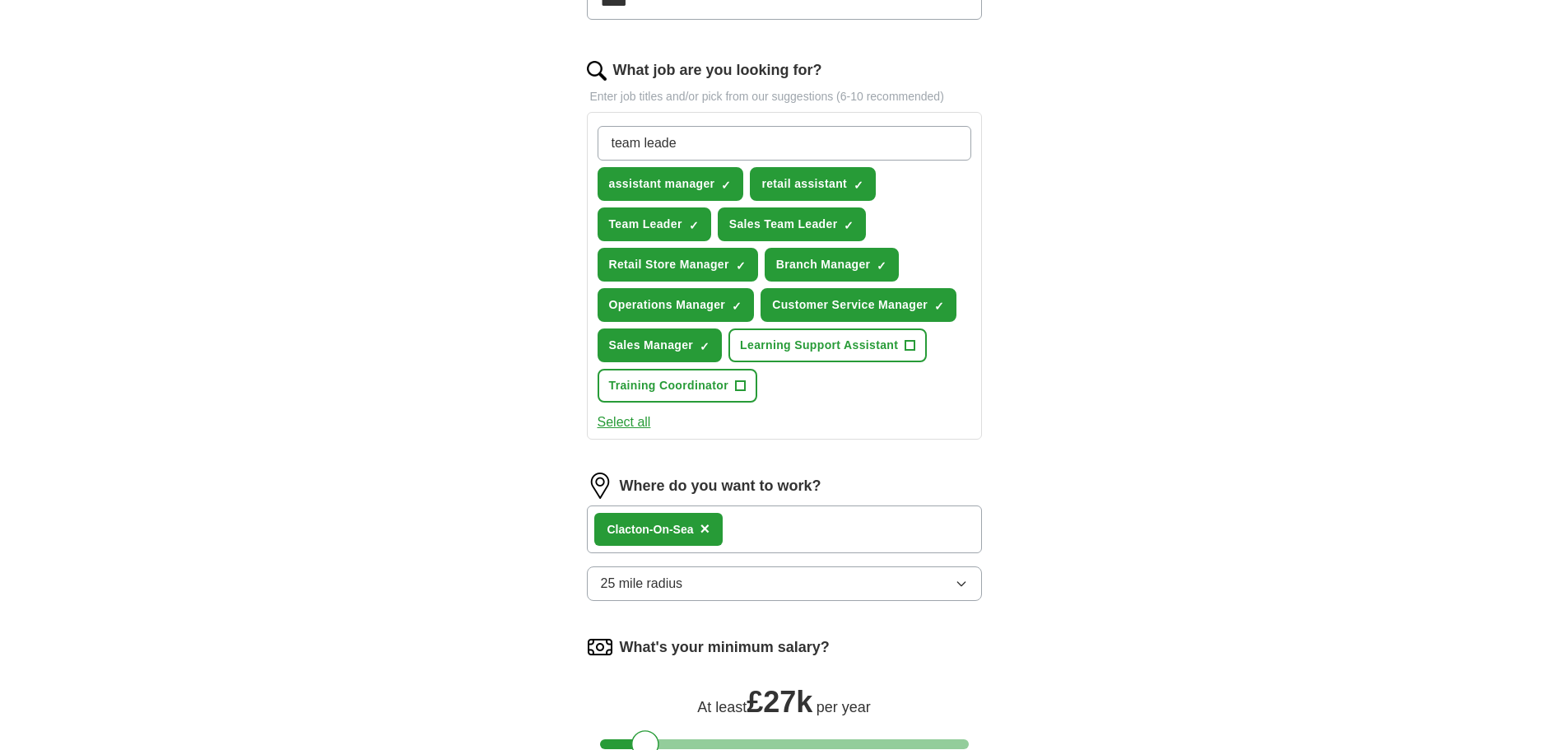
type input "team leader"
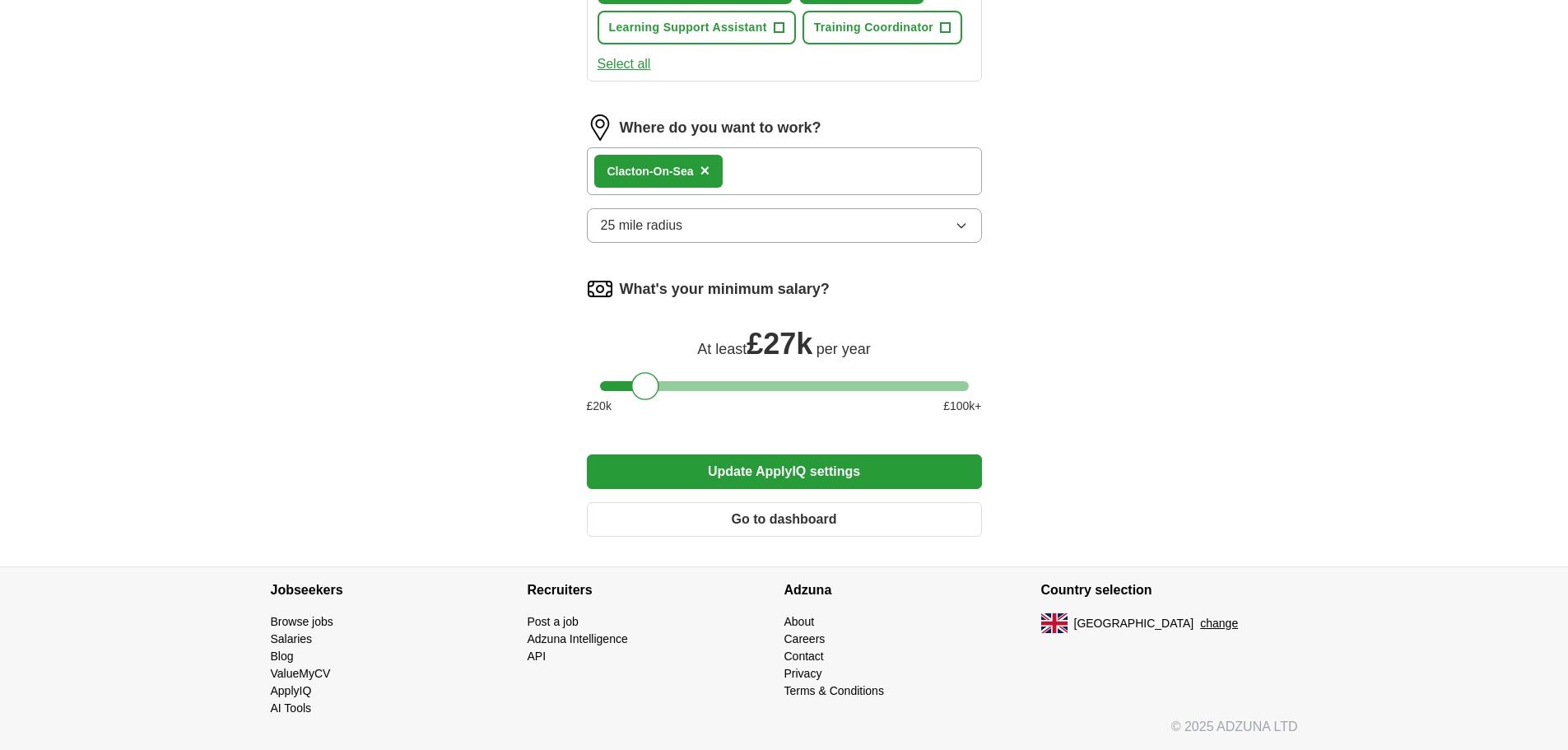
scroll to position [1070, 0]
click at [780, 484] on button "Update ApplyIQ settings" at bounding box center [784, 471] width 396 height 34
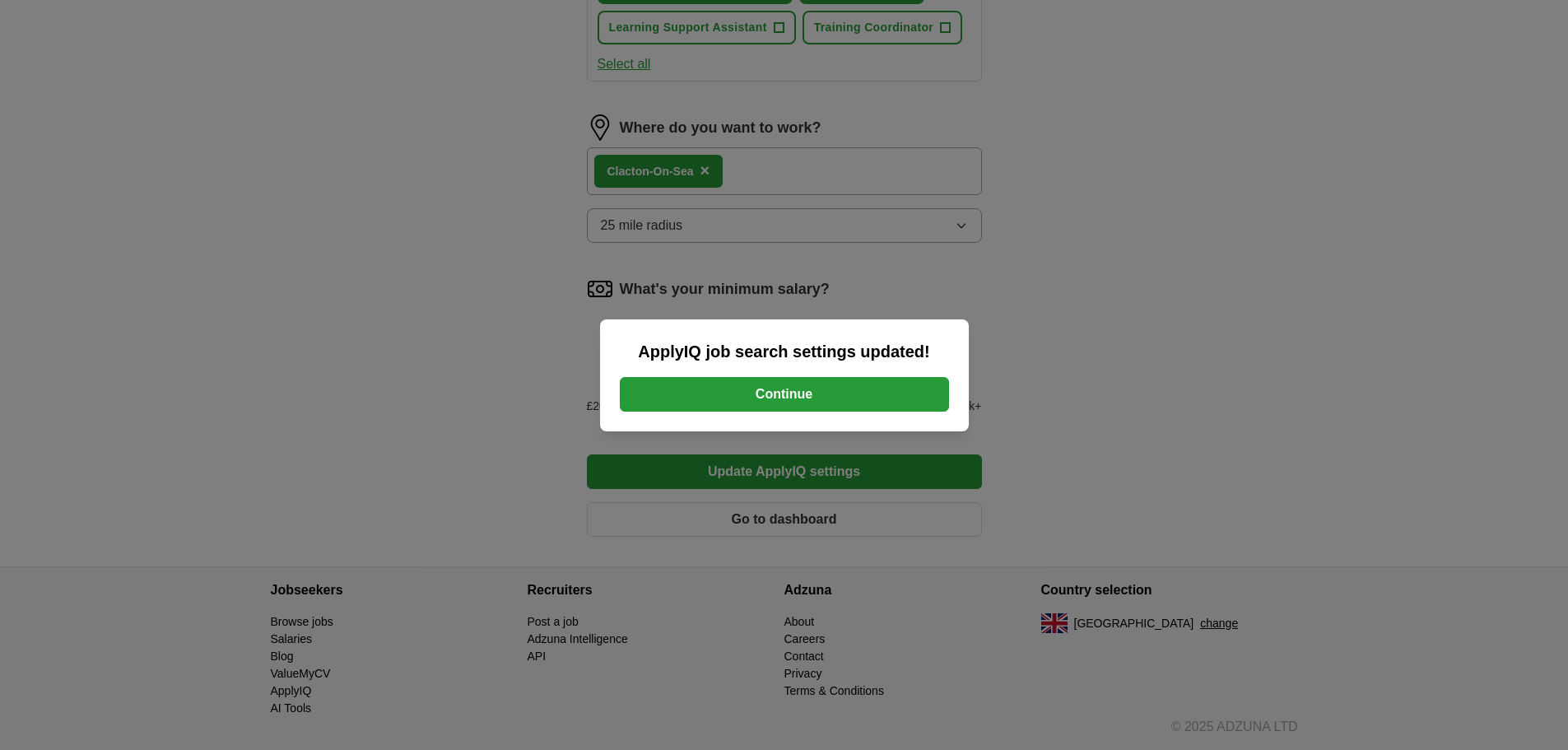
click at [814, 407] on button "Continue" at bounding box center [784, 394] width 330 height 34
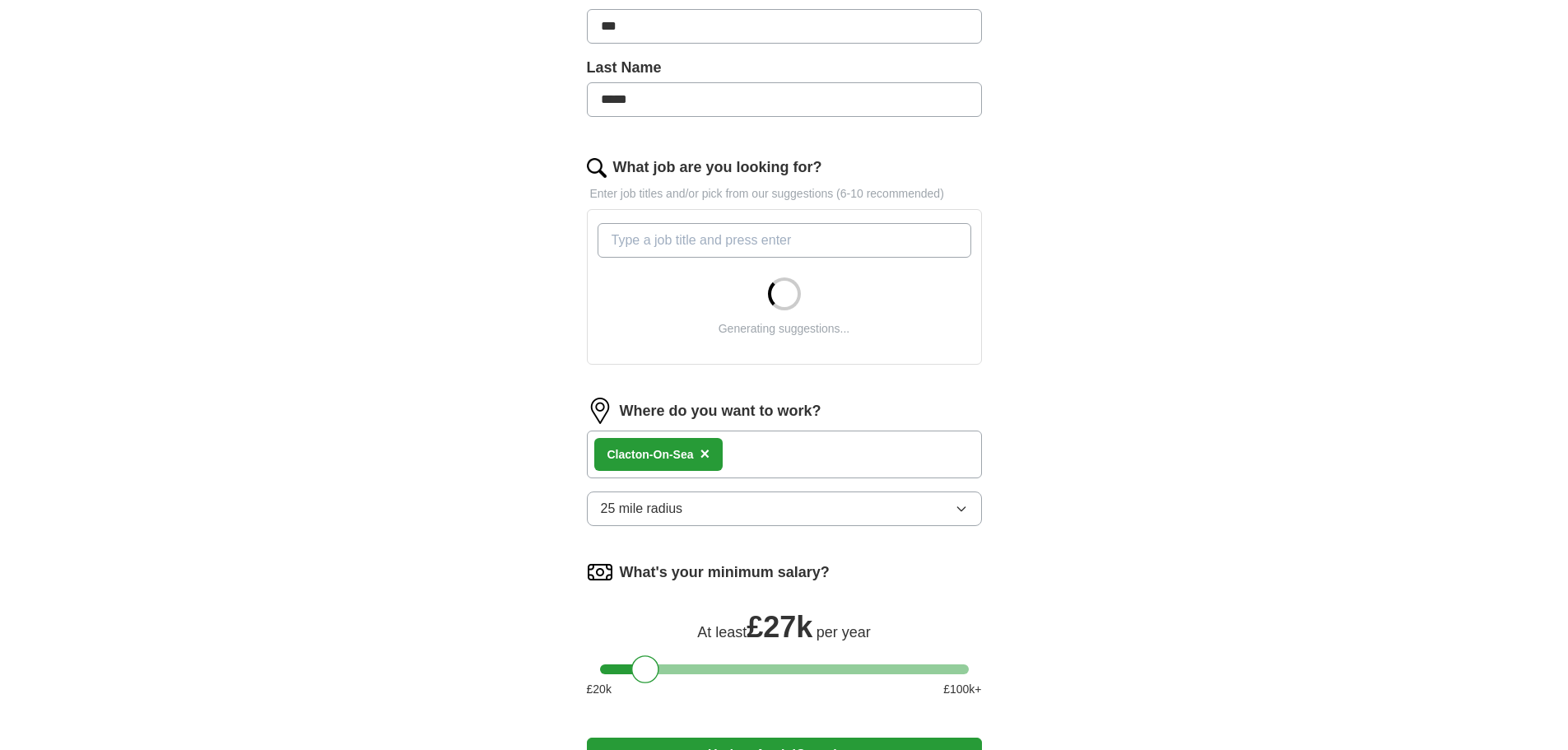
scroll to position [411, 0]
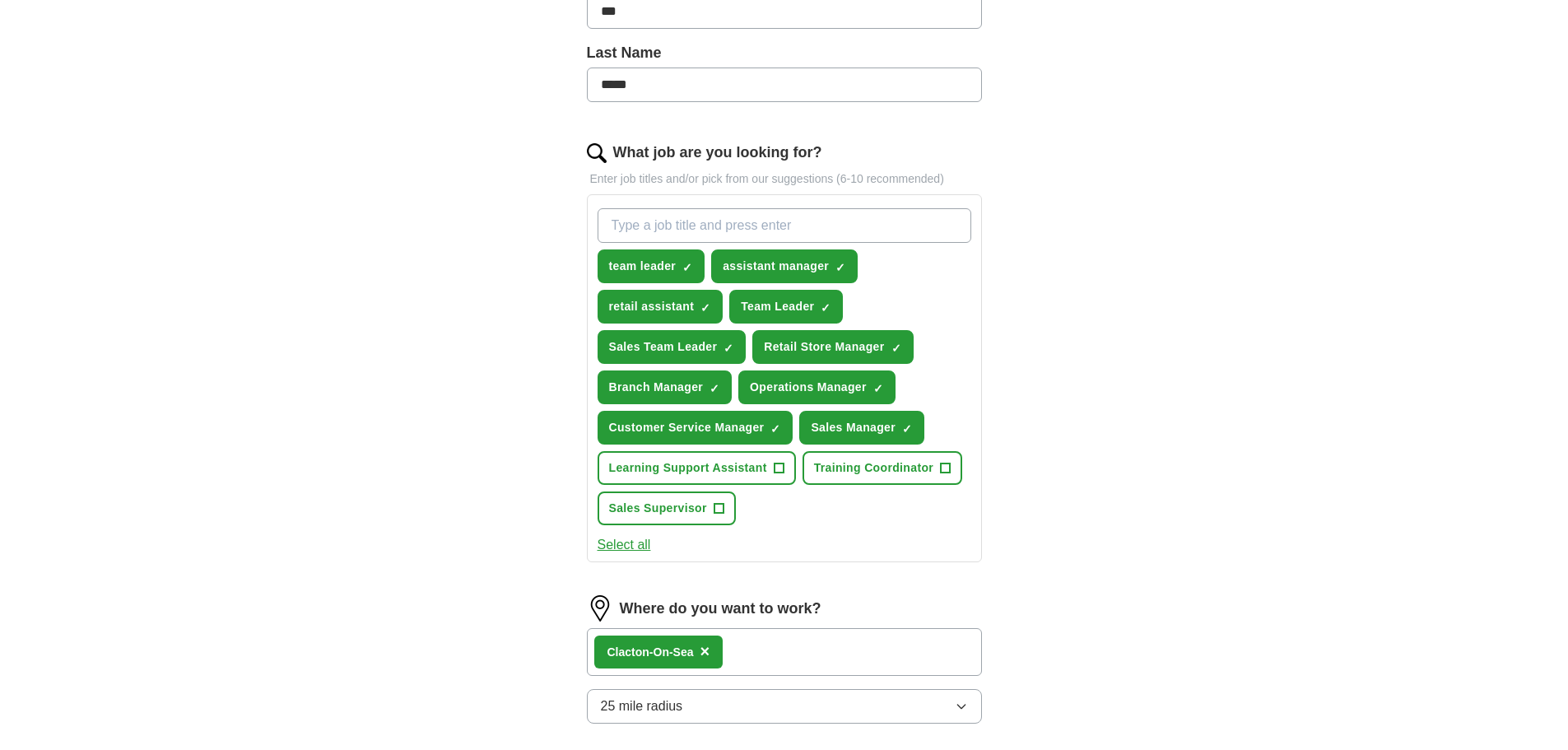
click at [649, 243] on input "What job are you looking for?" at bounding box center [784, 225] width 374 height 34
type input "retail team leader"
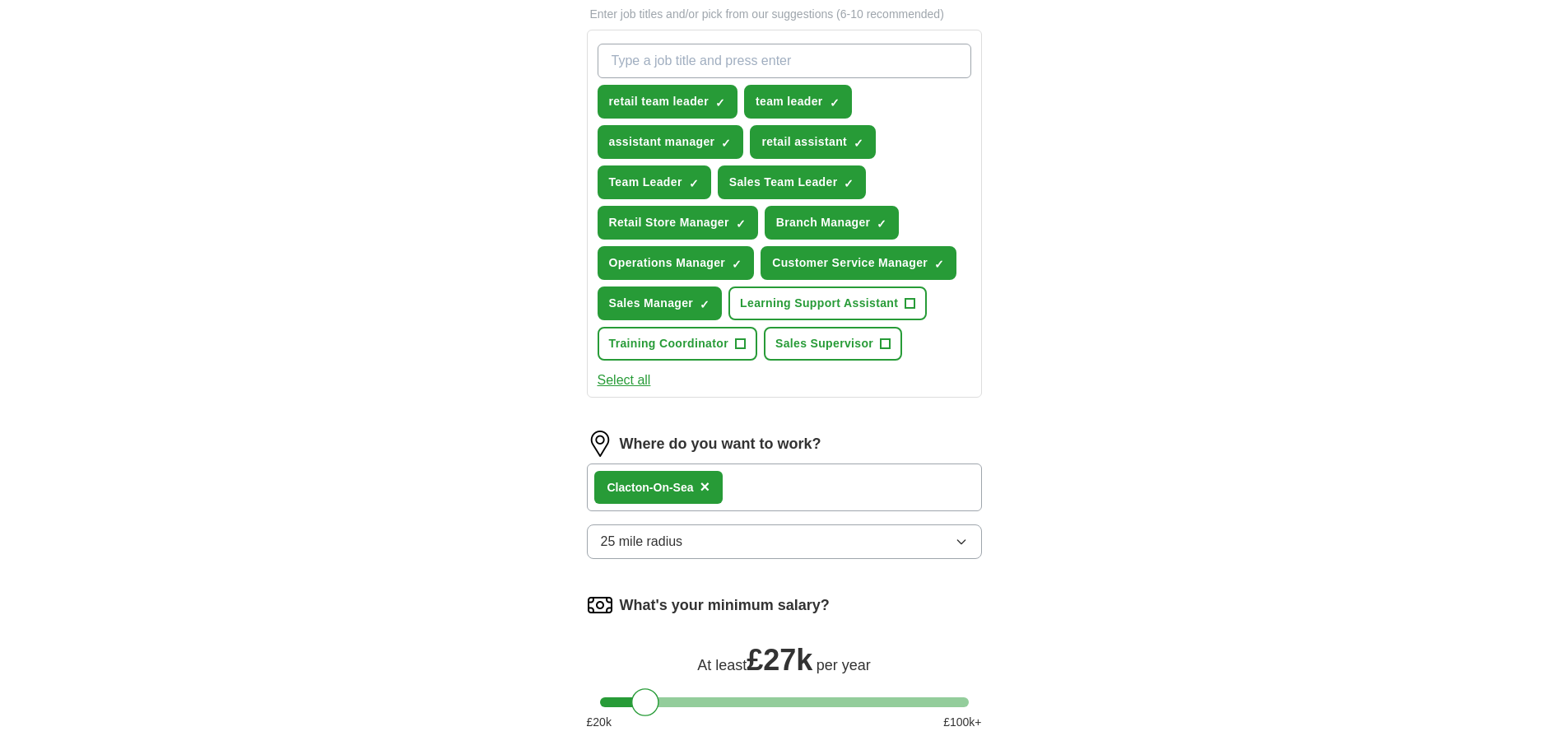
scroll to position [658, 0]
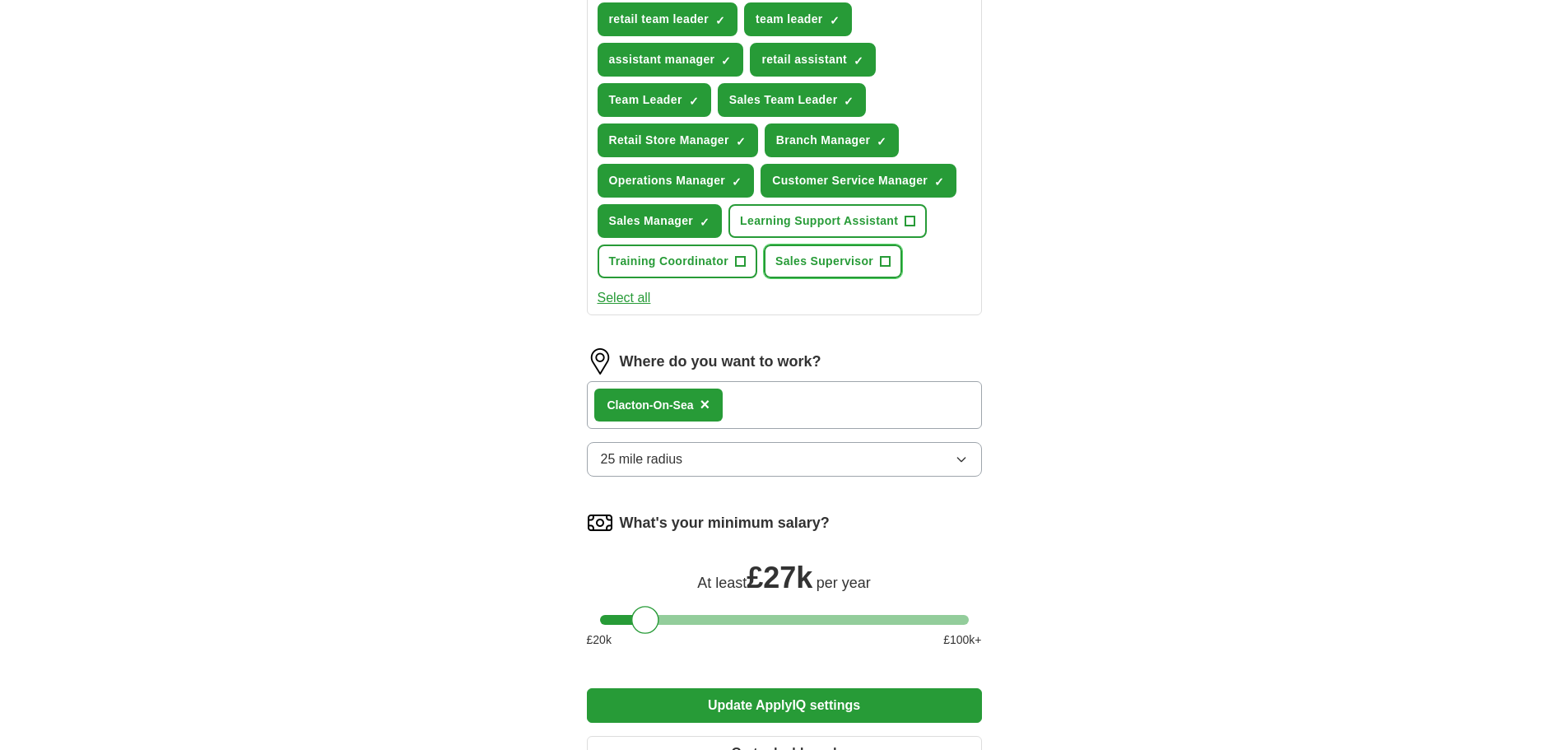
click at [874, 270] on span "Sales Supervisor" at bounding box center [824, 261] width 98 height 18
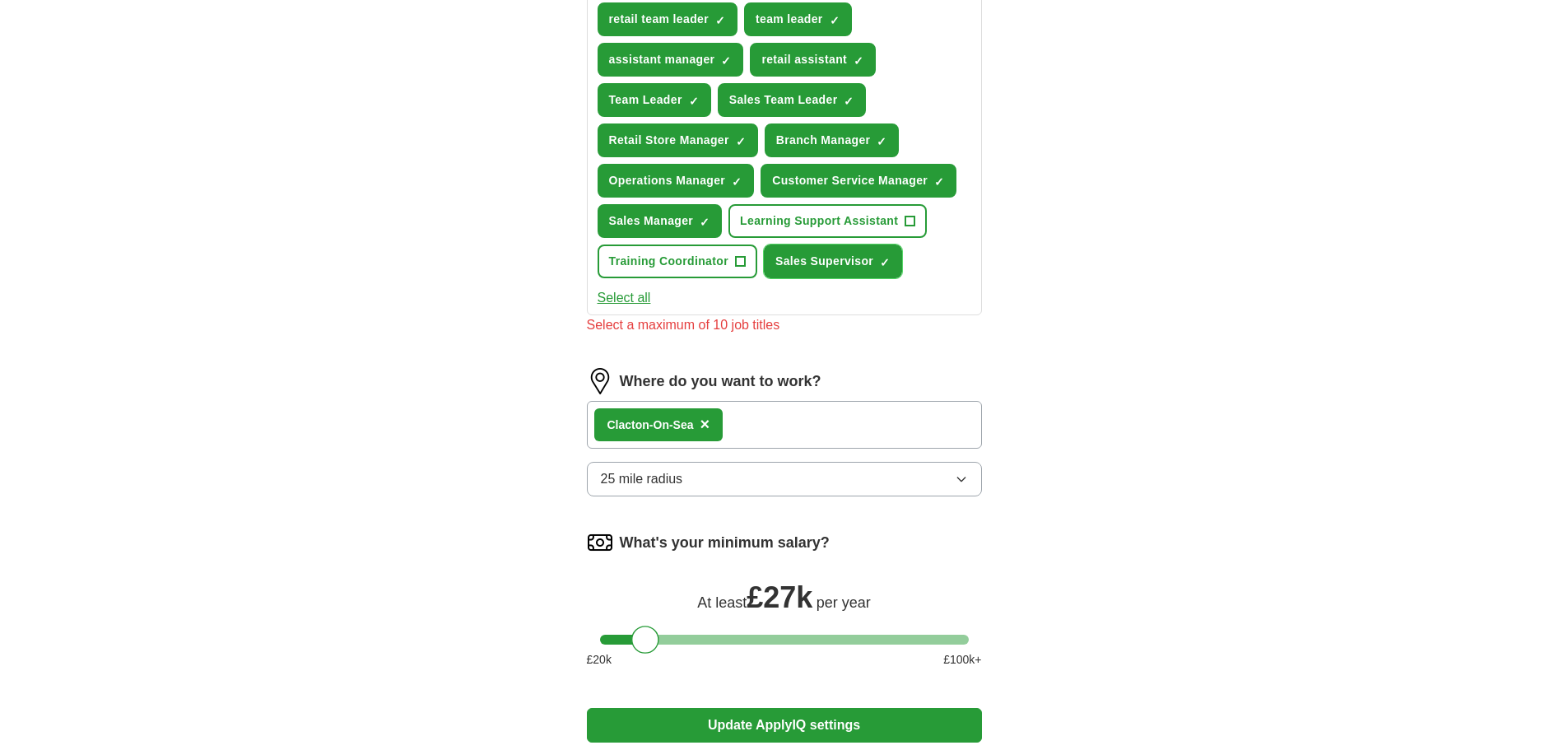
click at [874, 270] on span "Sales Supervisor" at bounding box center [824, 261] width 98 height 18
click at [852, 270] on span "Sales Supervisor" at bounding box center [824, 261] width 98 height 18
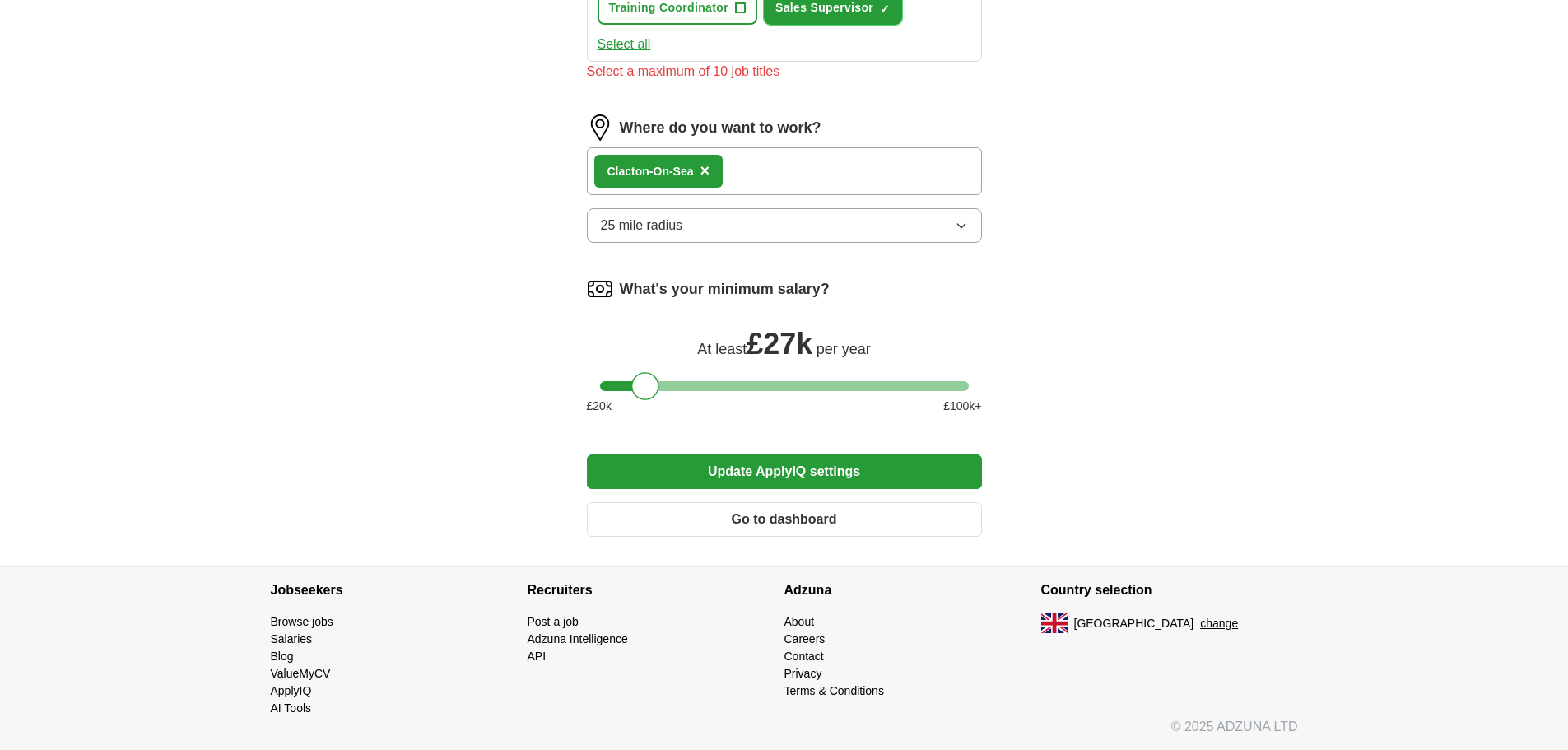
scroll to position [1196, 0]
click at [770, 455] on button "Update ApplyIQ settings" at bounding box center [784, 471] width 396 height 34
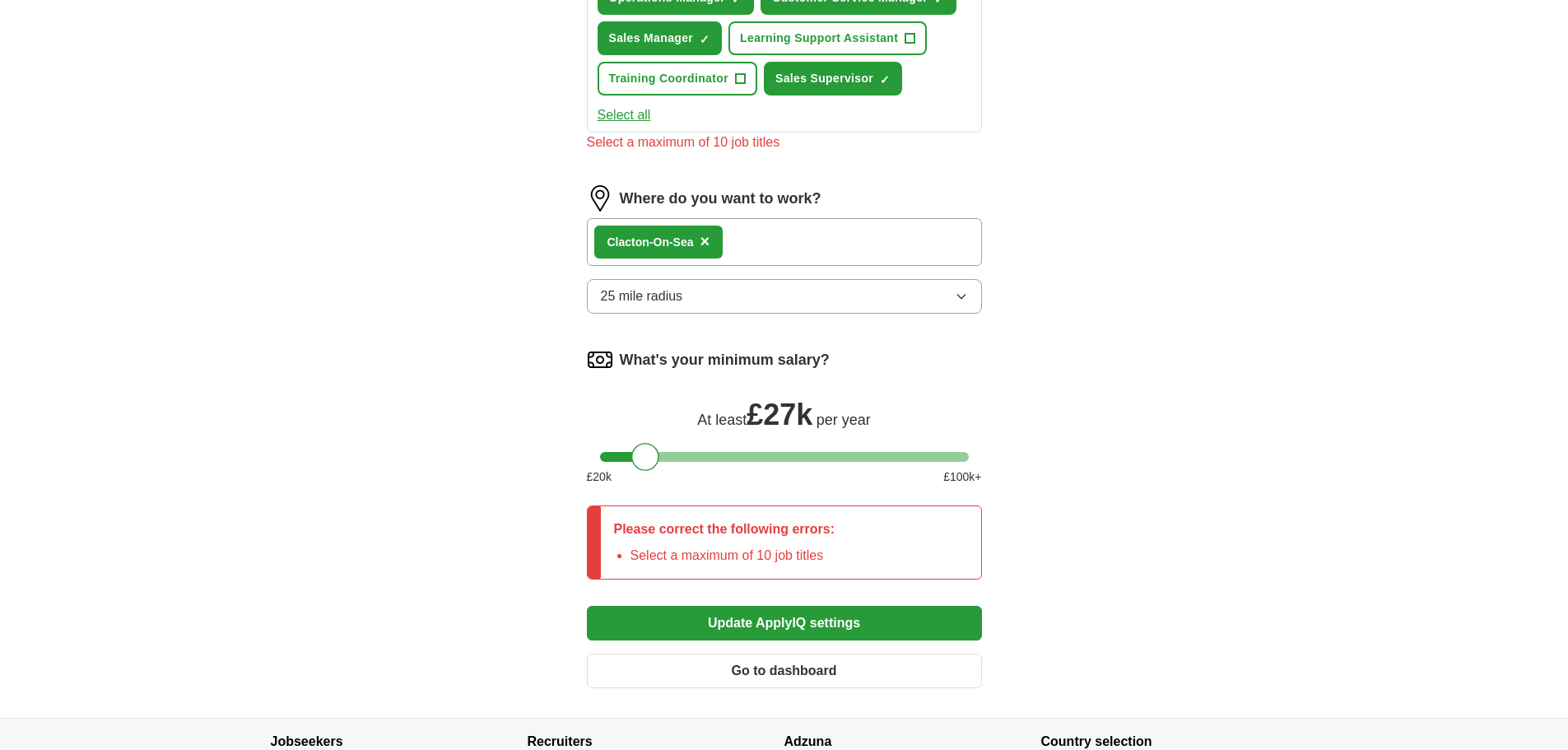
scroll to position [538, 0]
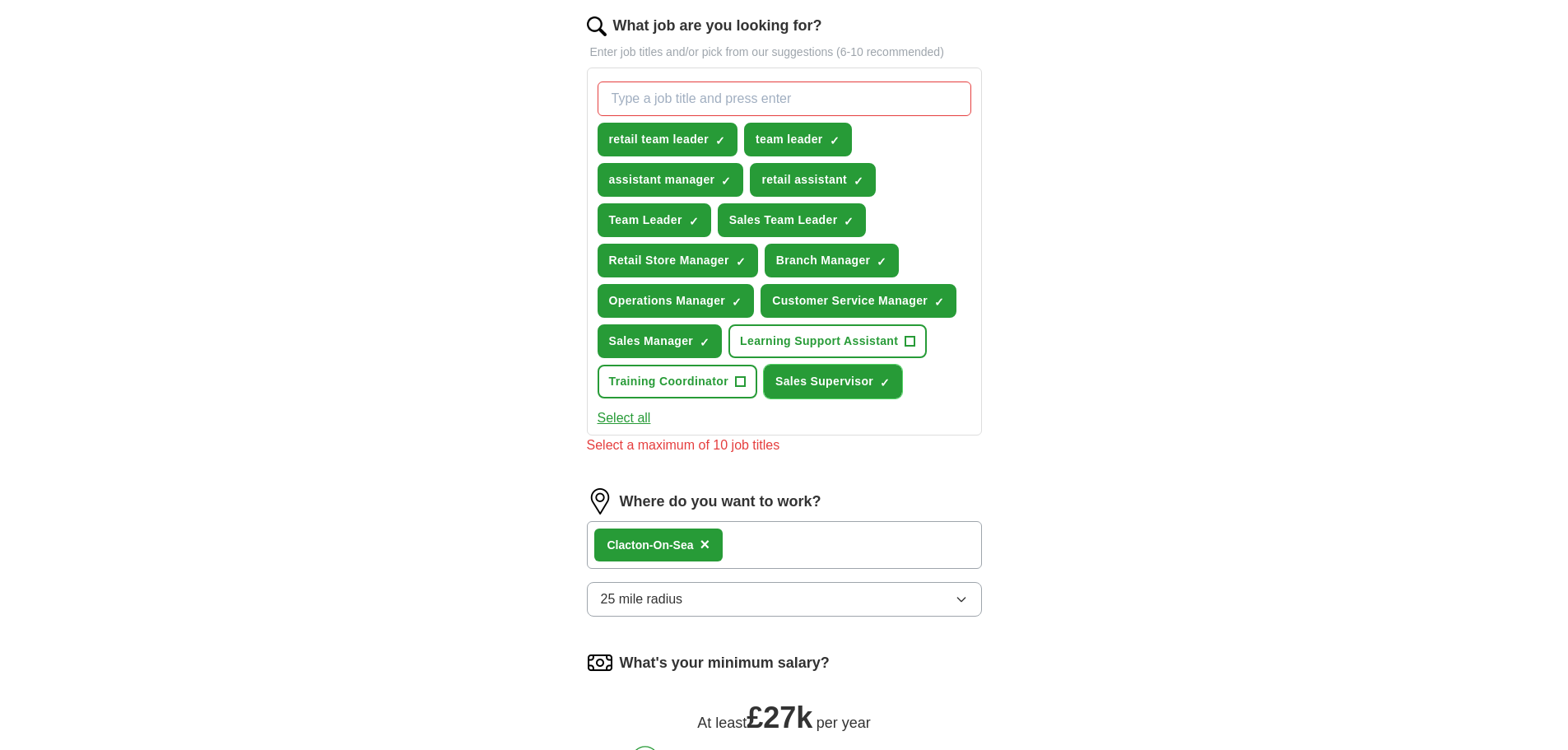
click at [874, 390] on span "Sales Supervisor" at bounding box center [824, 381] width 98 height 18
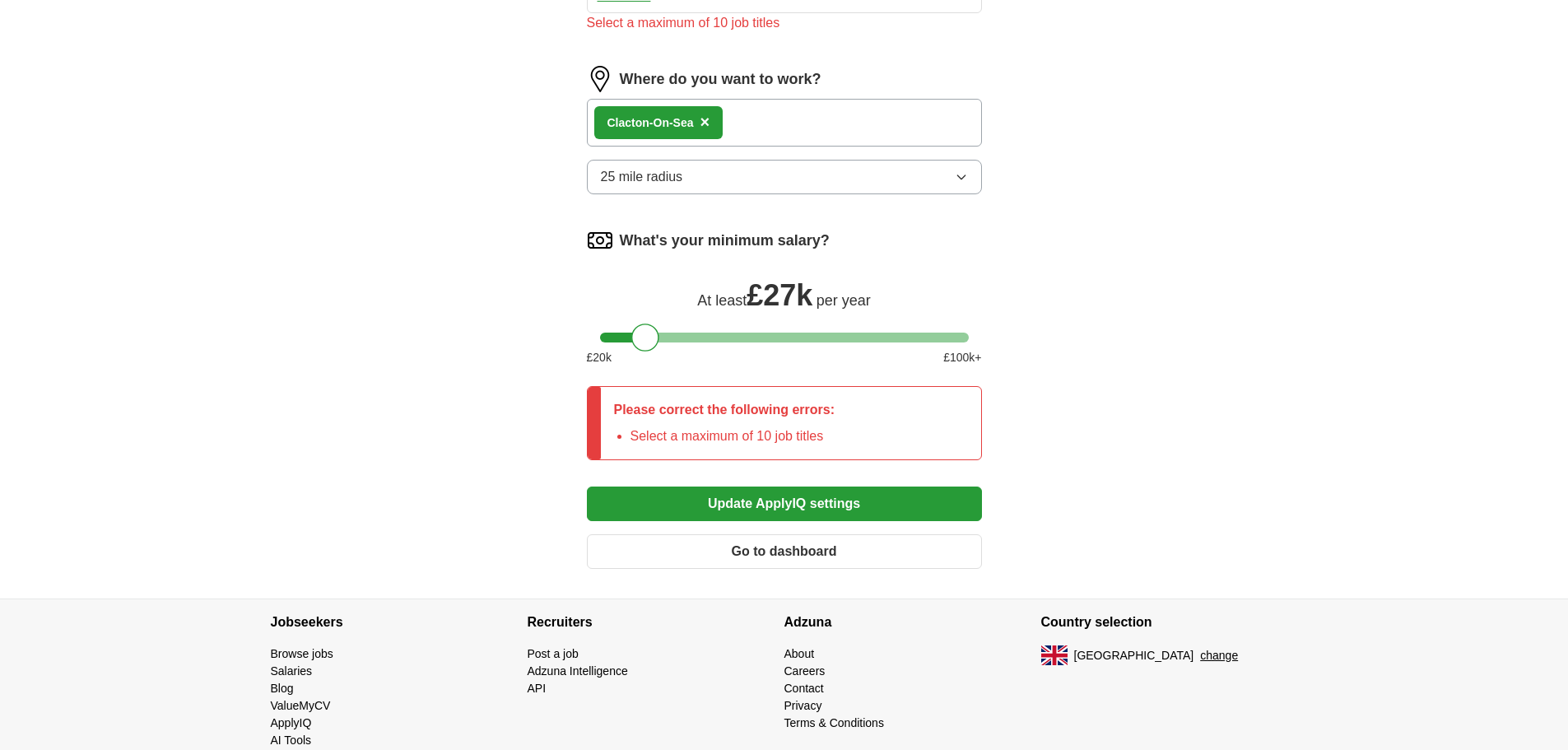
scroll to position [621, 0]
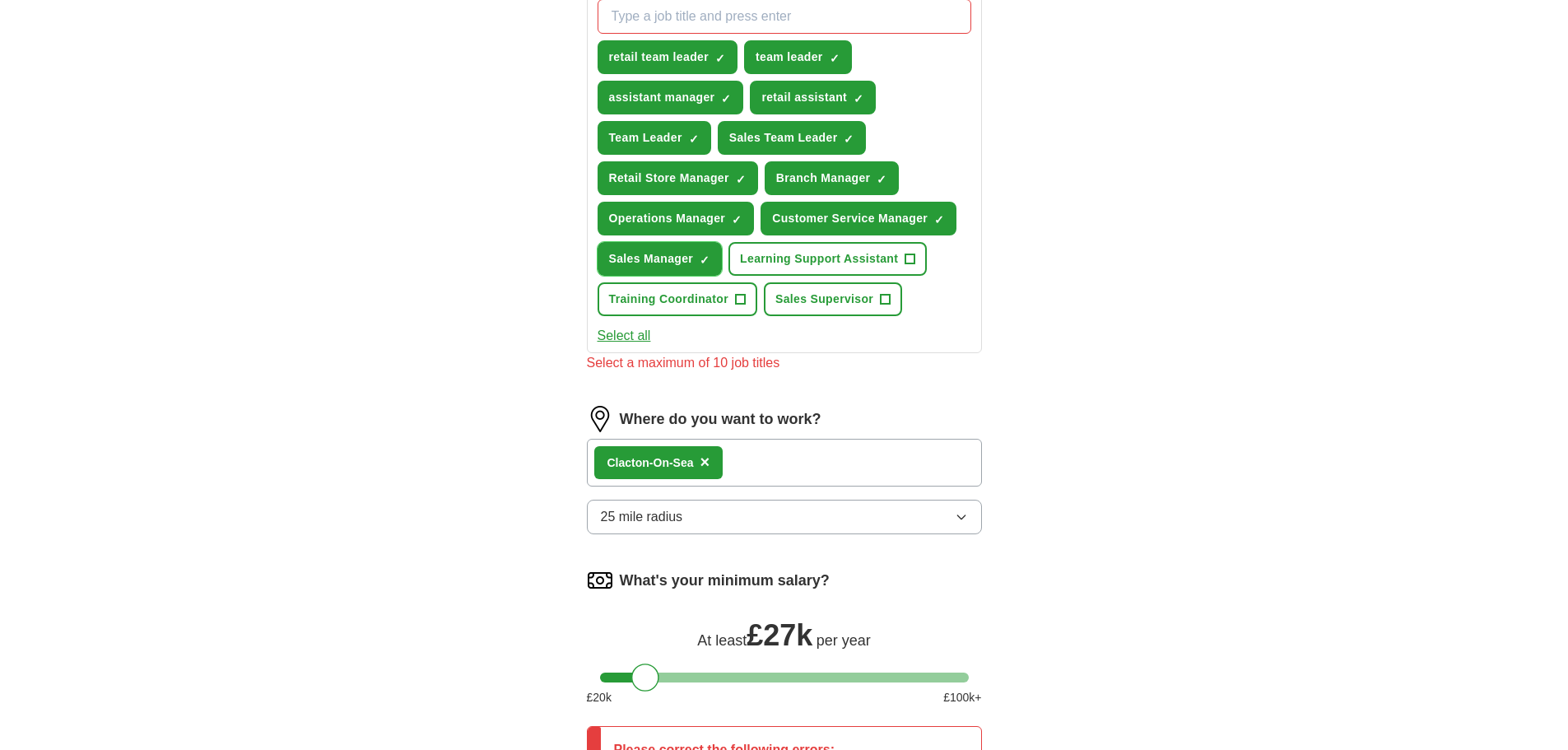
click at [694, 268] on span "Sales Manager" at bounding box center [652, 259] width 85 height 18
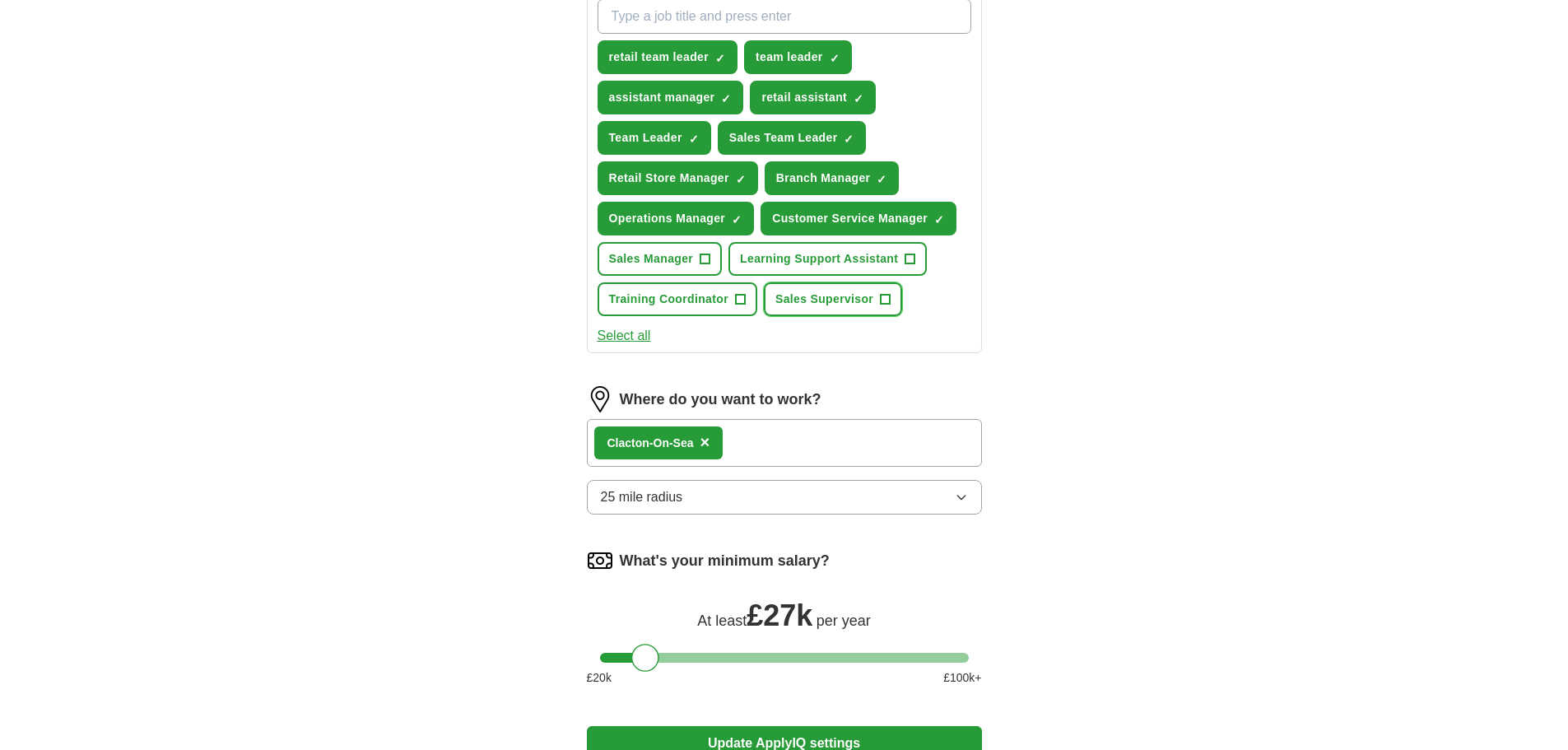
click at [870, 308] on span "Sales Supervisor" at bounding box center [824, 299] width 98 height 18
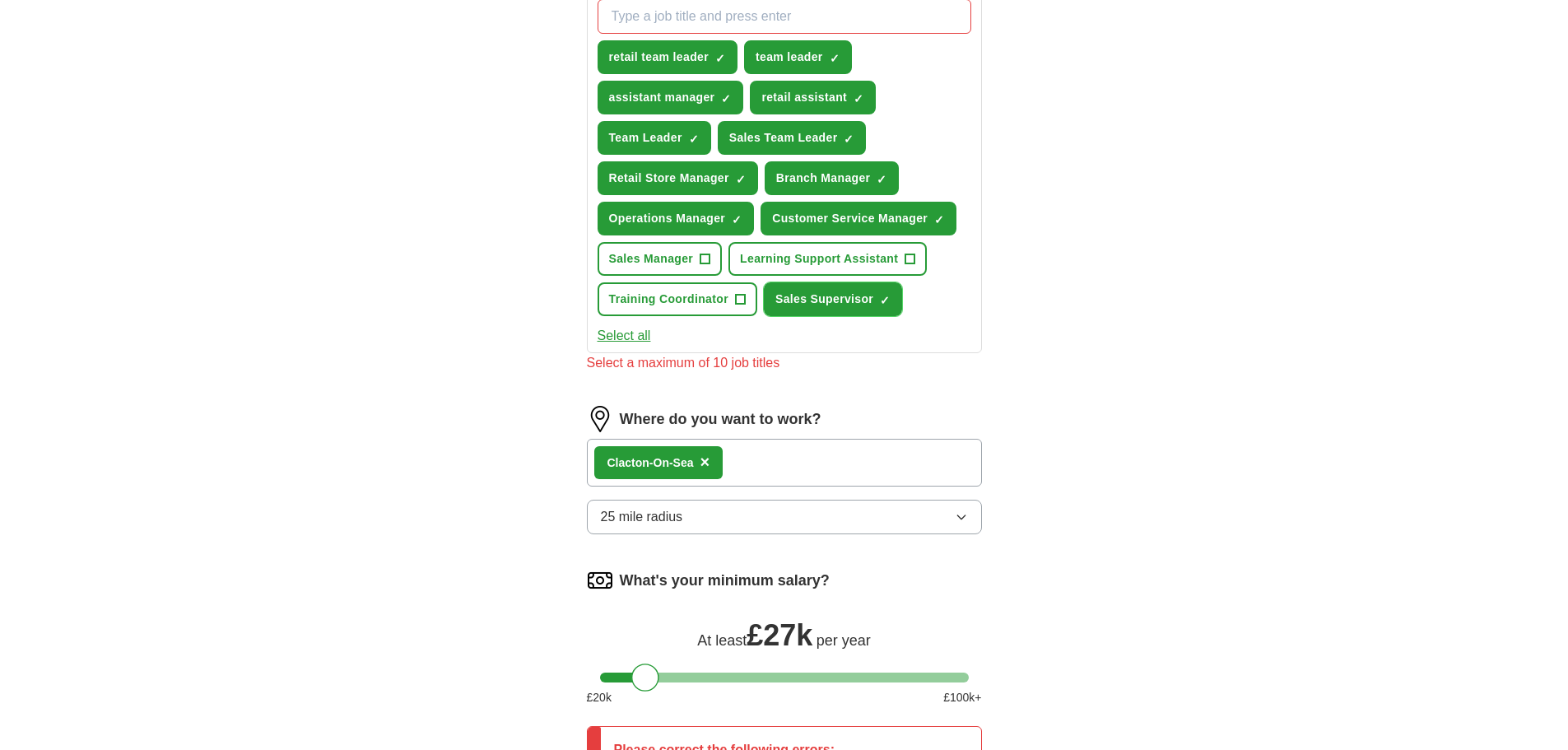
click at [874, 308] on span "Sales Supervisor" at bounding box center [824, 299] width 98 height 18
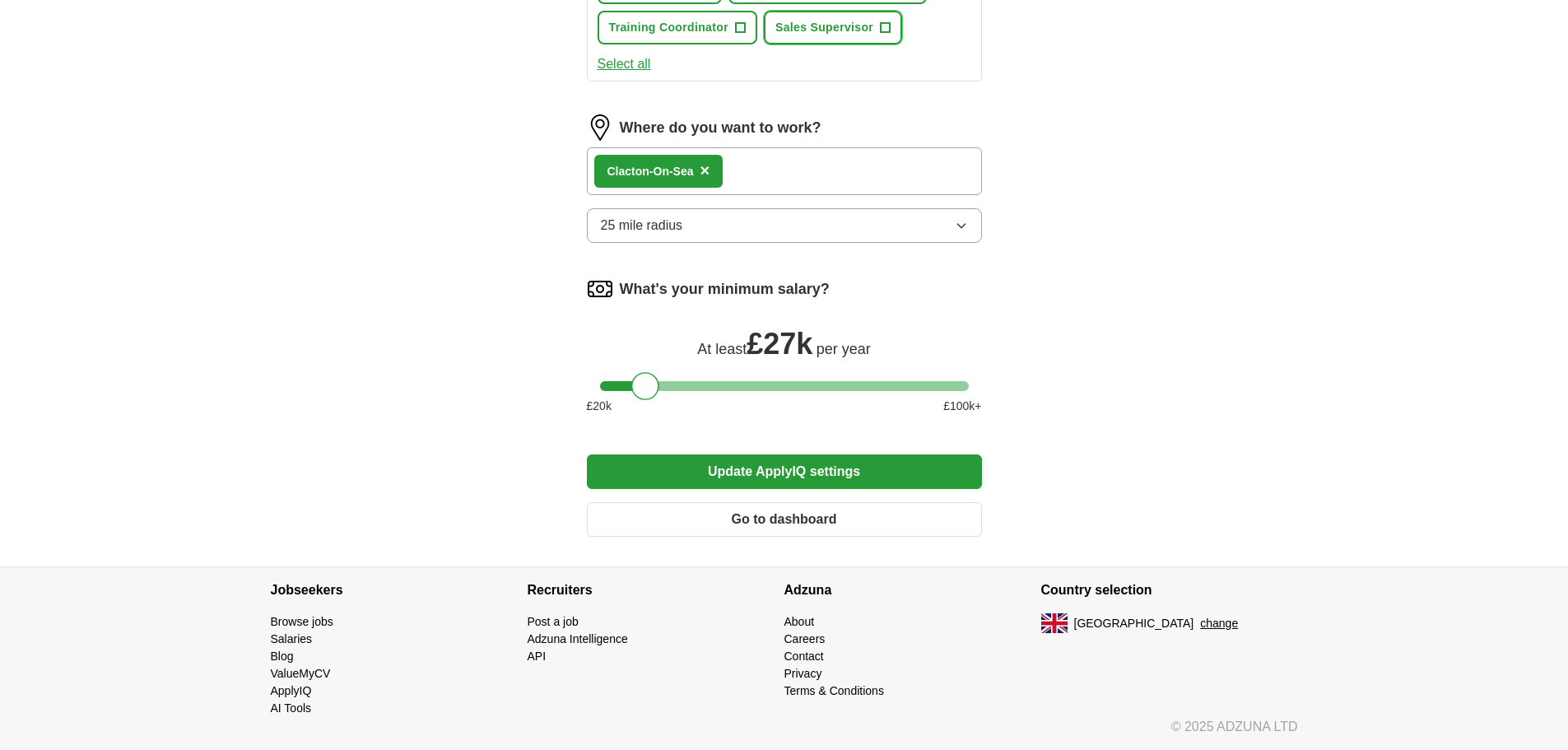
scroll to position [1175, 0]
click at [794, 455] on button "Update ApplyIQ settings" at bounding box center [784, 471] width 396 height 34
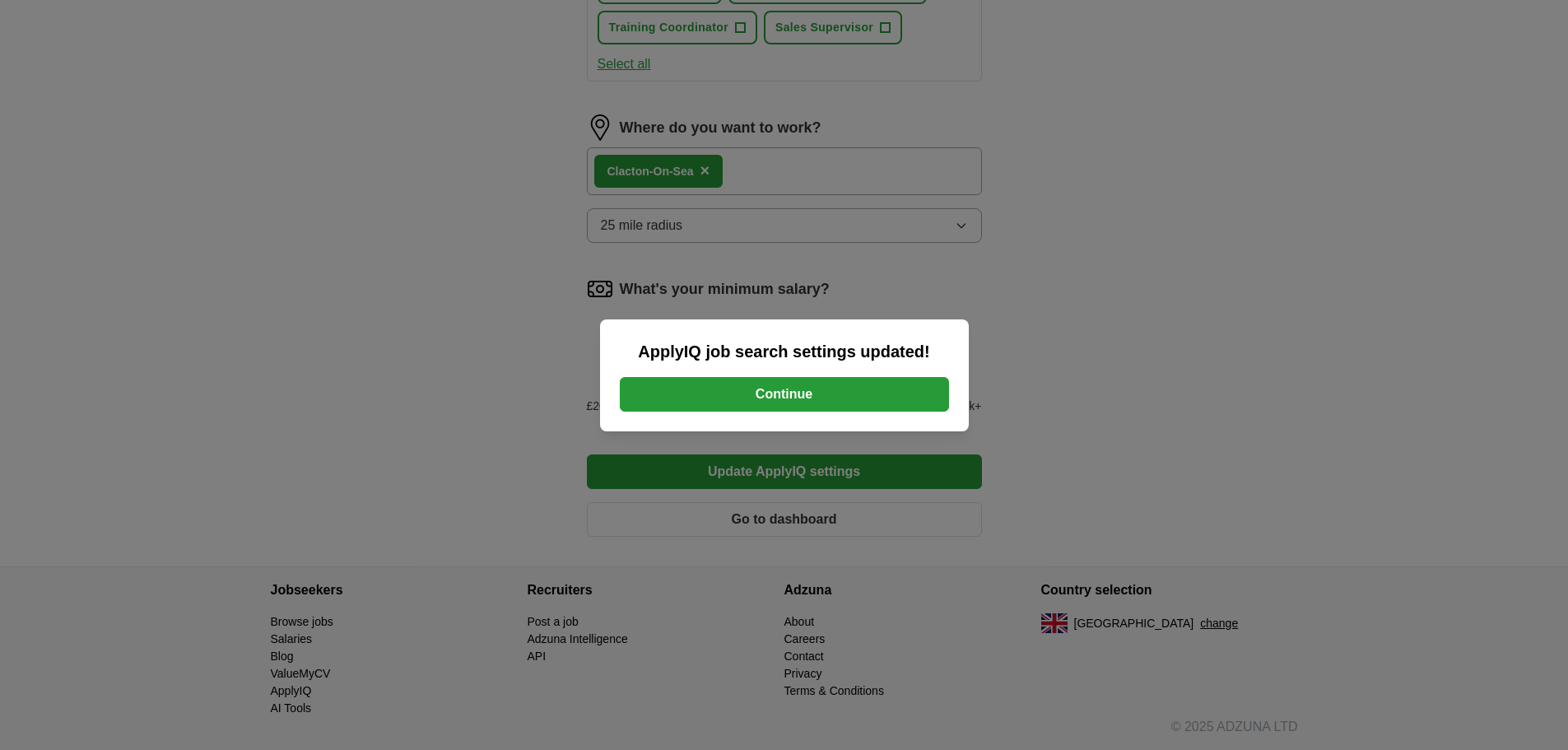
click at [843, 400] on button "Continue" at bounding box center [784, 394] width 330 height 34
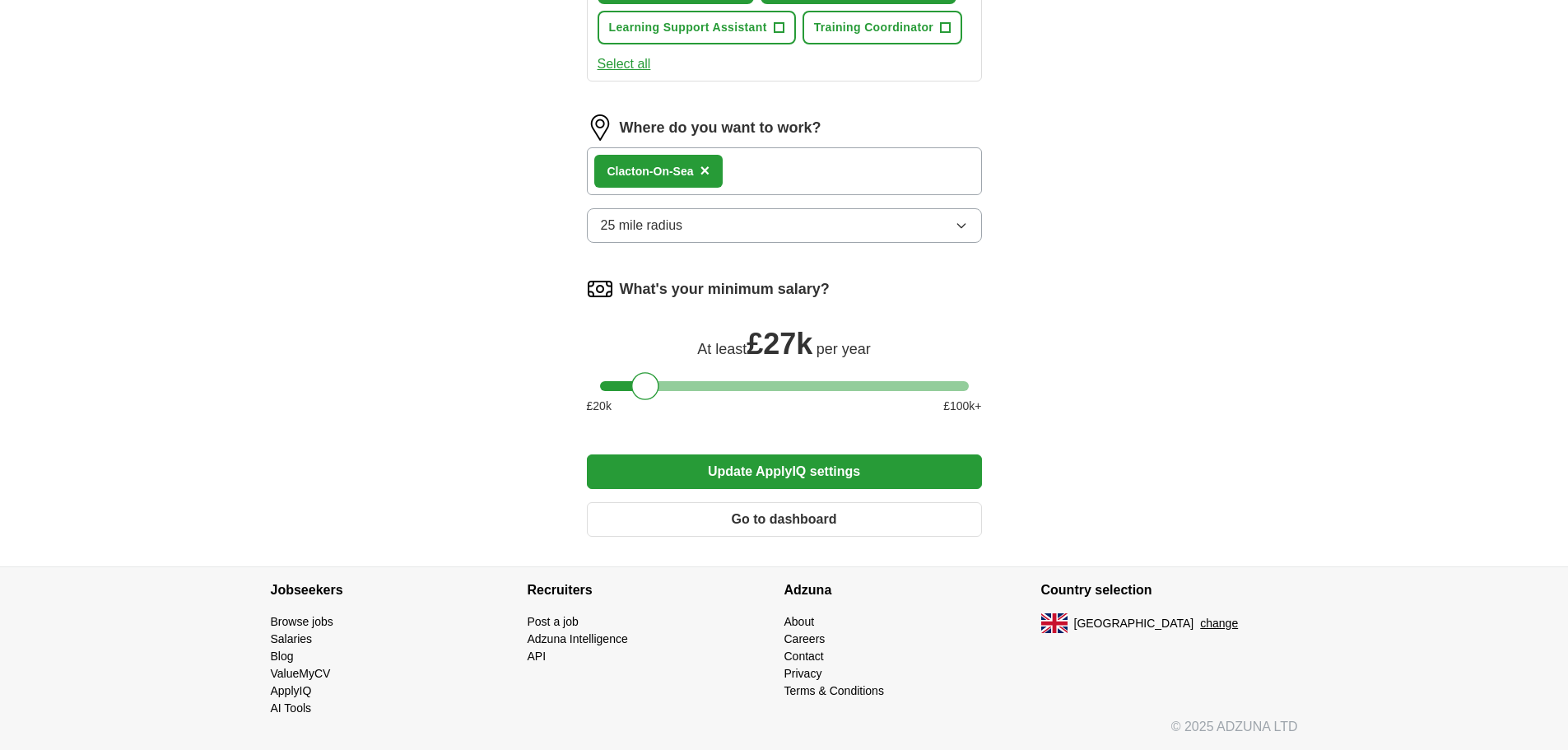
scroll to position [1152, 0]
click at [806, 518] on button "Go to dashboard" at bounding box center [784, 519] width 396 height 34
